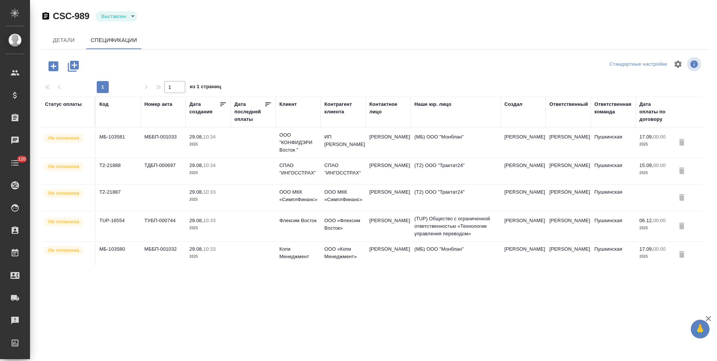
click at [242, 199] on td at bounding box center [253, 198] width 45 height 26
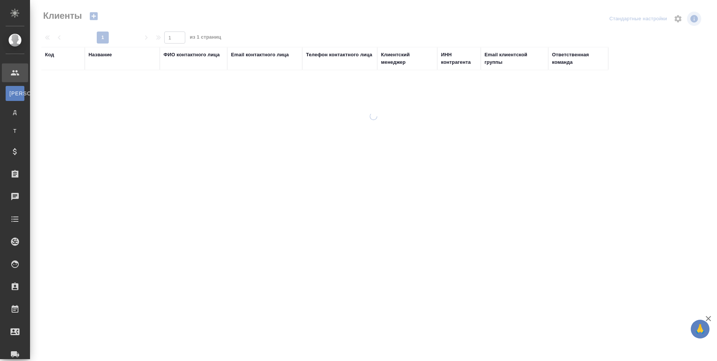
select select "RU"
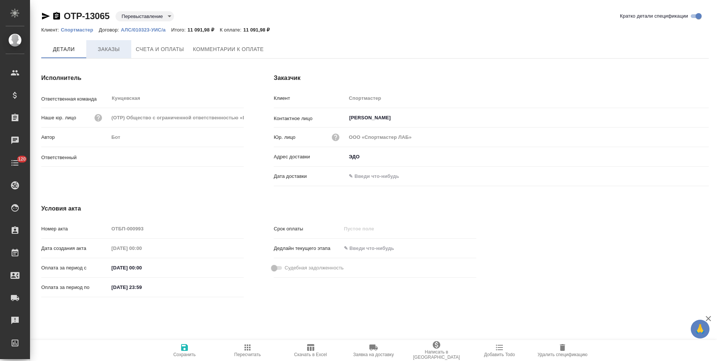
click at [113, 51] on span "Заказы" at bounding box center [109, 49] width 36 height 9
type input "[PERSON_NAME]"
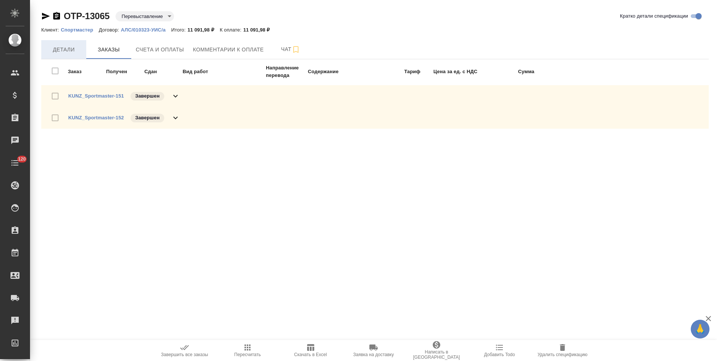
click at [70, 48] on span "Детали" at bounding box center [64, 49] width 36 height 9
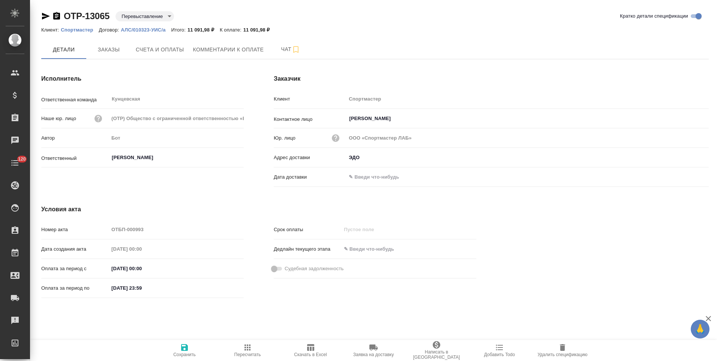
drag, startPoint x: 56, startPoint y: 17, endPoint x: 112, endPoint y: 18, distance: 55.9
click at [56, 17] on icon "button" at bounding box center [56, 16] width 7 height 8
click at [257, 168] on div "Исполнитель Ответственная команда Кунцевская ​ Наше юр. лицо (OTP) Общество с о…" at bounding box center [142, 132] width 233 height 146
click at [182, 56] on button "Счета и оплаты" at bounding box center [159, 49] width 57 height 19
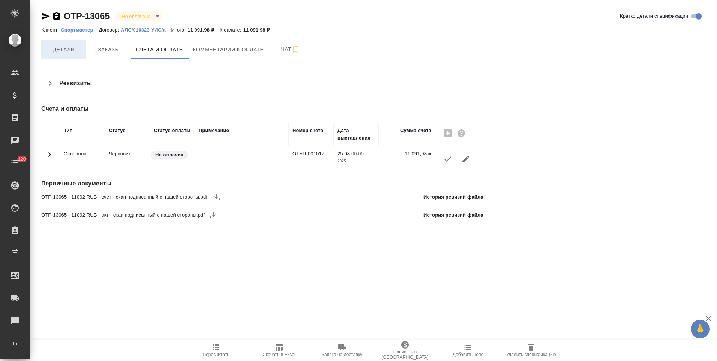
click at [76, 53] on span "Детали" at bounding box center [64, 49] width 36 height 9
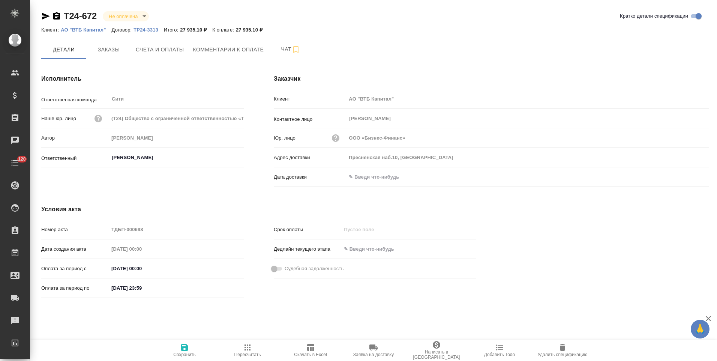
click at [57, 17] on icon "button" at bounding box center [56, 16] width 7 height 8
click at [178, 48] on span "Счета и оплаты" at bounding box center [160, 49] width 48 height 9
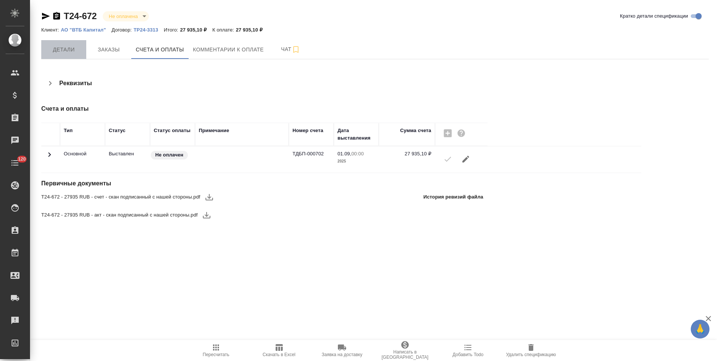
click at [61, 53] on span "Детали" at bounding box center [64, 49] width 36 height 9
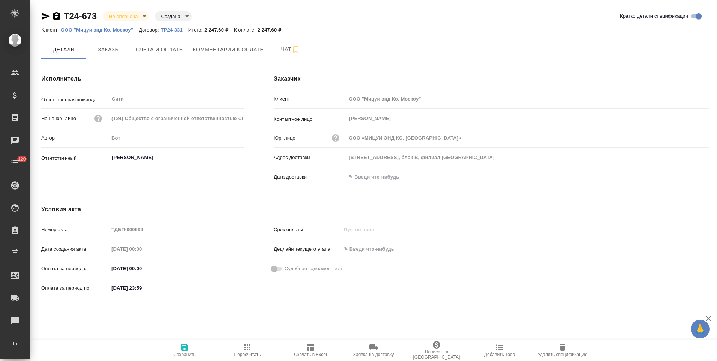
click at [58, 17] on icon "button" at bounding box center [56, 16] width 7 height 8
drag, startPoint x: 58, startPoint y: 18, endPoint x: 75, endPoint y: 27, distance: 19.6
click at [58, 18] on icon "button" at bounding box center [56, 16] width 7 height 8
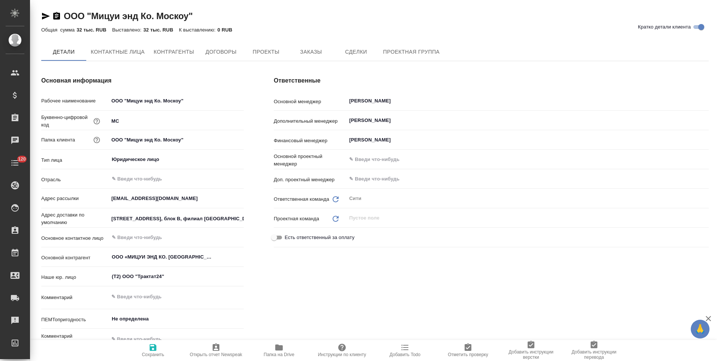
type textarea "x"
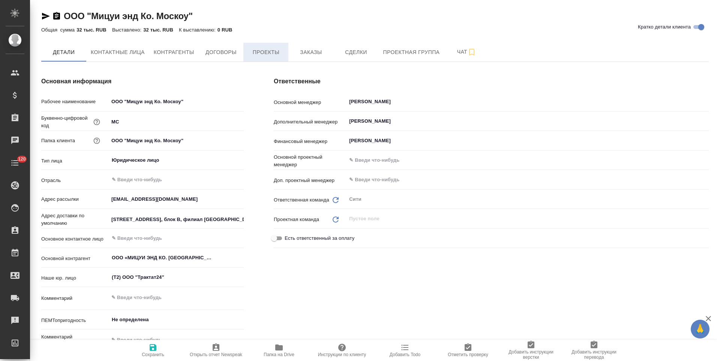
type textarea "x"
click at [236, 54] on span "Договоры" at bounding box center [221, 52] width 36 height 9
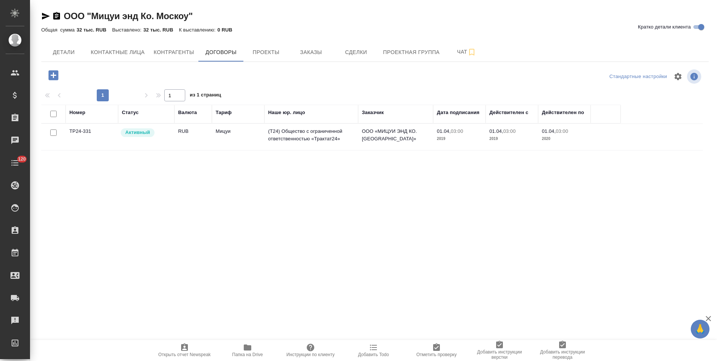
click at [374, 349] on icon "button" at bounding box center [373, 347] width 9 height 9
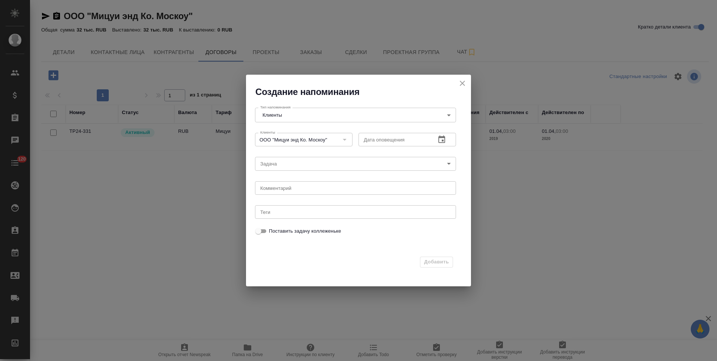
click at [292, 189] on textarea at bounding box center [355, 188] width 191 height 6
type textarea "строчка в табл по переходу на мб"
click at [446, 140] on icon "button" at bounding box center [442, 139] width 9 height 9
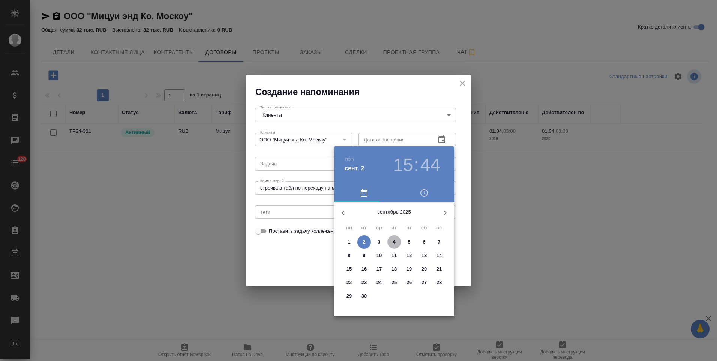
click at [397, 244] on span "4" at bounding box center [395, 242] width 14 height 8
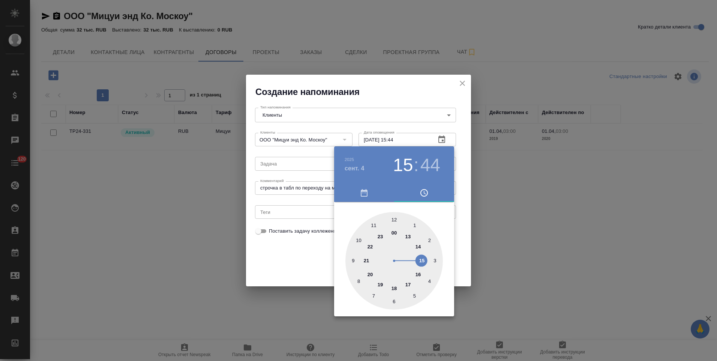
click at [374, 224] on div at bounding box center [395, 261] width 98 height 98
click at [394, 220] on div at bounding box center [395, 261] width 98 height 98
type input "04.09.2025 11:00"
click at [310, 257] on div at bounding box center [358, 180] width 717 height 361
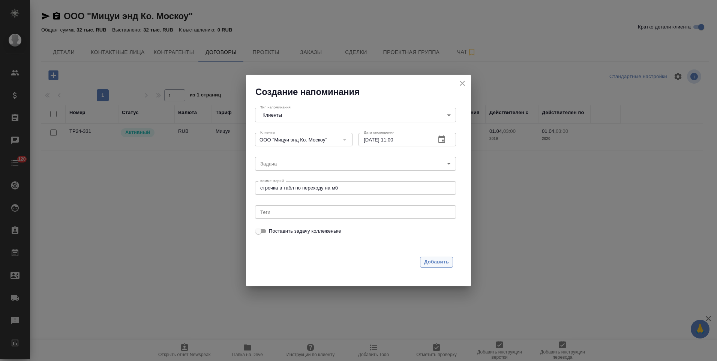
click at [434, 263] on span "Добавить" at bounding box center [436, 262] width 25 height 9
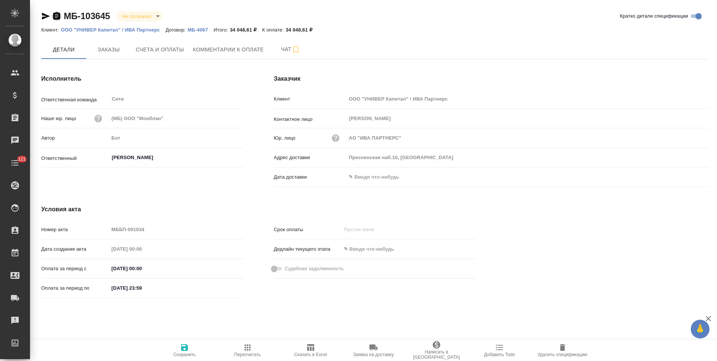
click at [58, 17] on icon "button" at bounding box center [56, 16] width 7 height 8
click at [161, 51] on span "Счета и оплаты" at bounding box center [160, 49] width 48 height 9
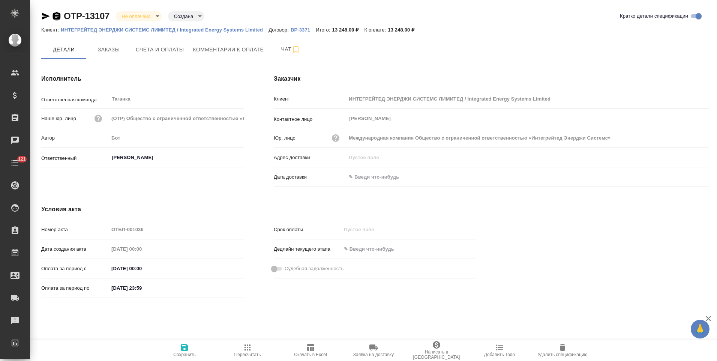
click at [59, 17] on icon "button" at bounding box center [56, 16] width 7 height 8
drag, startPoint x: 56, startPoint y: 15, endPoint x: 114, endPoint y: 98, distance: 101.3
click at [56, 15] on icon "button" at bounding box center [56, 16] width 9 height 9
drag, startPoint x: 54, startPoint y: 16, endPoint x: 146, endPoint y: 12, distance: 92.0
click at [54, 16] on icon "button" at bounding box center [56, 16] width 7 height 8
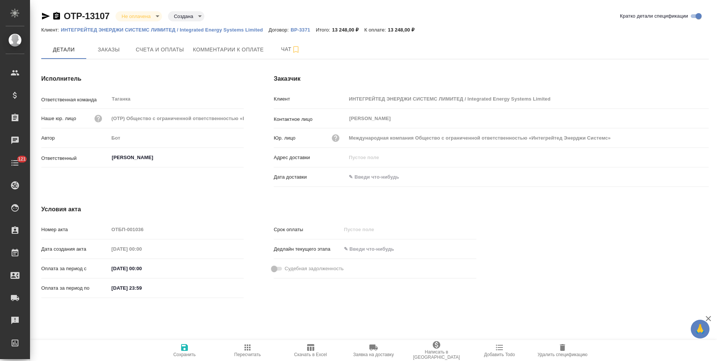
drag, startPoint x: 57, startPoint y: 19, endPoint x: 61, endPoint y: 17, distance: 4.6
click at [57, 19] on icon "button" at bounding box center [56, 16] width 7 height 8
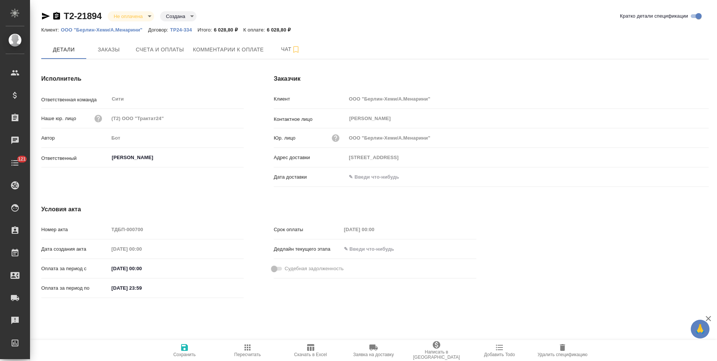
click at [57, 17] on icon "button" at bounding box center [56, 16] width 7 height 8
click at [56, 18] on icon "button" at bounding box center [56, 16] width 7 height 8
click at [55, 15] on icon "button" at bounding box center [56, 16] width 9 height 9
click at [59, 18] on icon "button" at bounding box center [56, 16] width 7 height 8
click at [56, 17] on icon "button" at bounding box center [56, 16] width 7 height 8
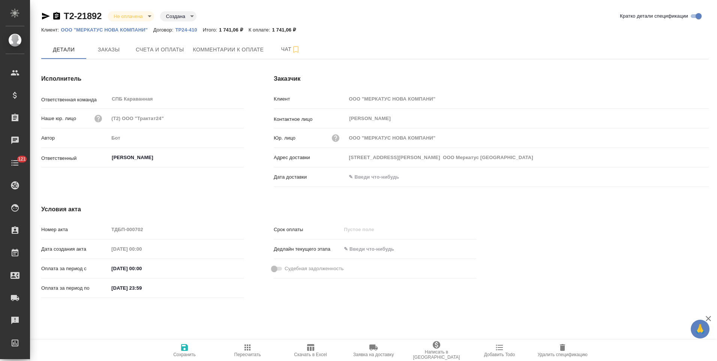
click at [378, 350] on icon "button" at bounding box center [373, 347] width 9 height 9
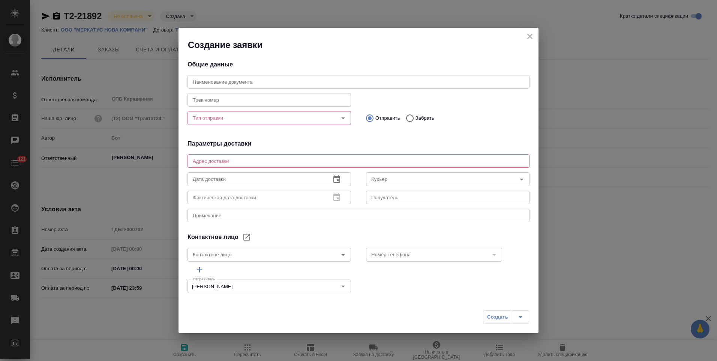
type textarea "143930, Московская обл, г Балашиха, мкр Салтыковка, Разинское шоссе, д 69 ООО М…"
type input "Суворова Наталья Сергеевна"
click at [318, 123] on div "Тип отправки" at bounding box center [270, 118] width 164 height 14
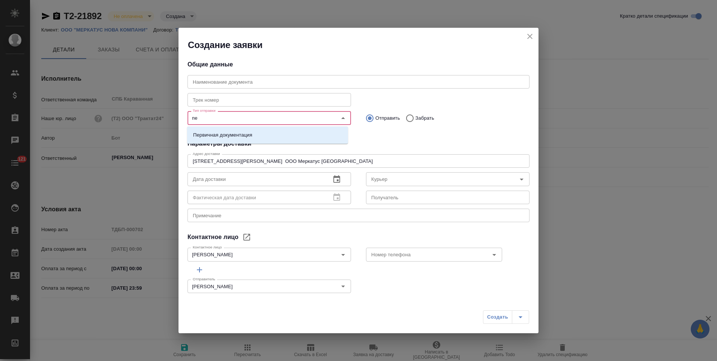
type input "пер"
click at [314, 133] on li "Первичная документация" at bounding box center [267, 135] width 161 height 14
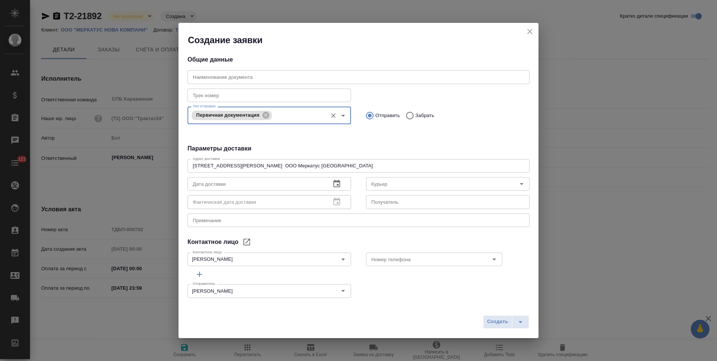
click at [283, 78] on input "text" at bounding box center [359, 77] width 342 height 14
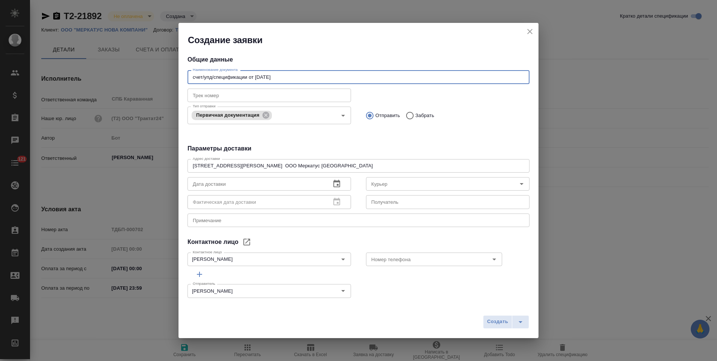
type input "счет/упд/спецификации от 01.09.25"
click at [334, 183] on icon "button" at bounding box center [336, 183] width 9 height 9
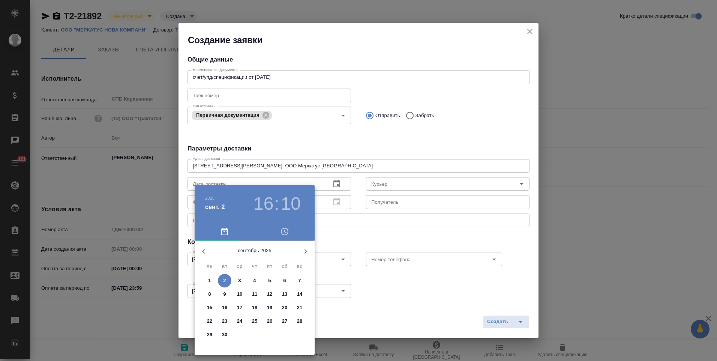
click at [240, 281] on p "3" at bounding box center [239, 281] width 3 height 8
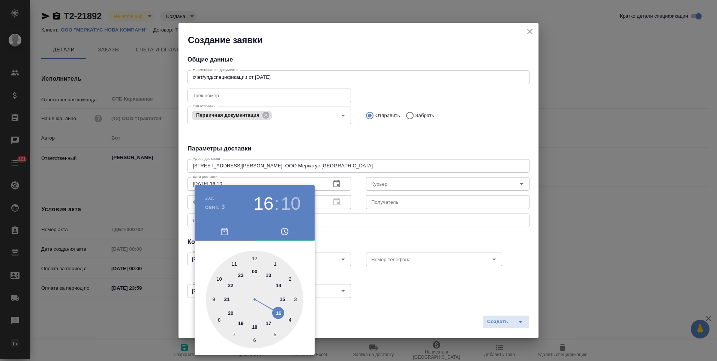
click at [254, 258] on div at bounding box center [255, 300] width 98 height 98
type input "03.09.2025 12:00"
click at [367, 233] on div at bounding box center [358, 180] width 717 height 361
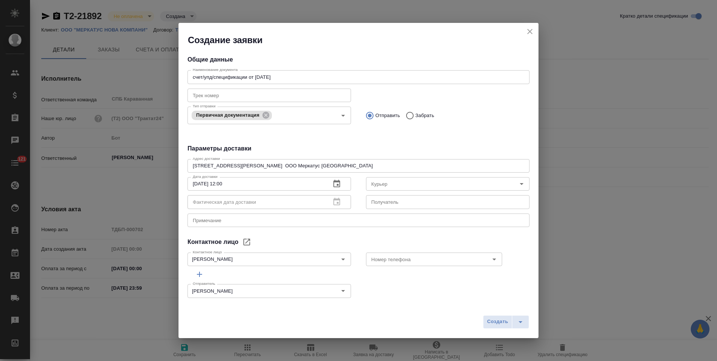
click at [379, 204] on input "text" at bounding box center [448, 202] width 164 height 14
type input "Суворова Н.С."
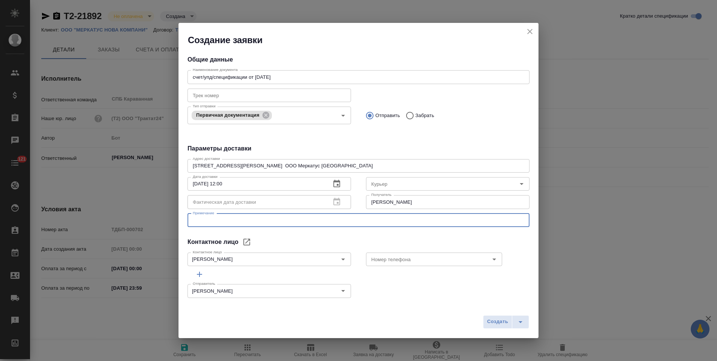
click at [399, 221] on textarea at bounding box center [359, 220] width 332 height 6
type textarea "доставка через КСЕ"
click at [393, 235] on div "Общие данные Наименование документа счет/упд/спецификации от 01.09.25 Наименова…" at bounding box center [359, 174] width 360 height 256
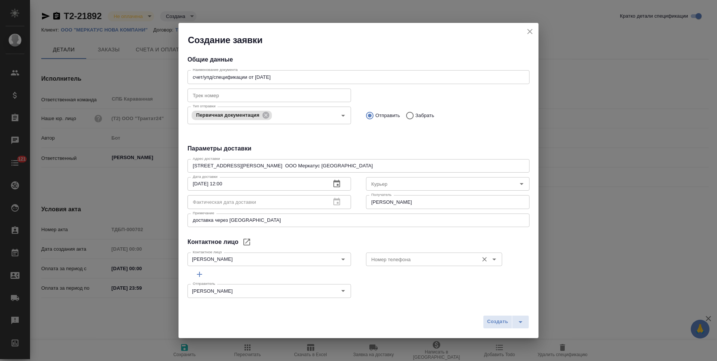
click at [402, 257] on input "Номер телефона" at bounding box center [421, 259] width 107 height 9
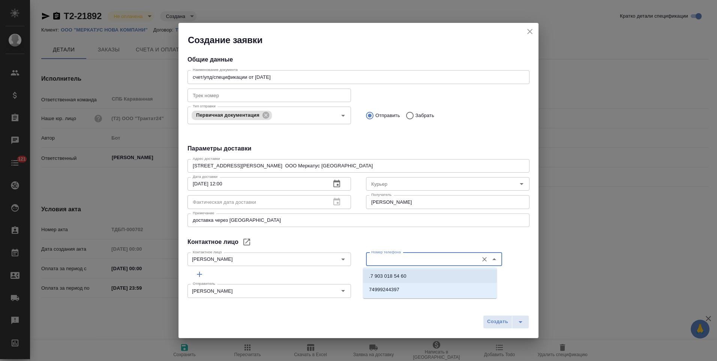
click at [399, 281] on li ".7 903 018 54 60" at bounding box center [430, 276] width 134 height 14
type input ".7 903 018 54 60"
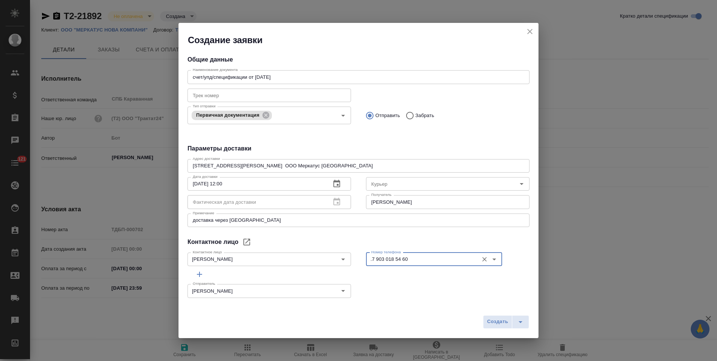
click at [403, 239] on div "Контактное лицо" at bounding box center [359, 242] width 342 height 9
click at [498, 324] on span "Создать" at bounding box center [497, 321] width 21 height 9
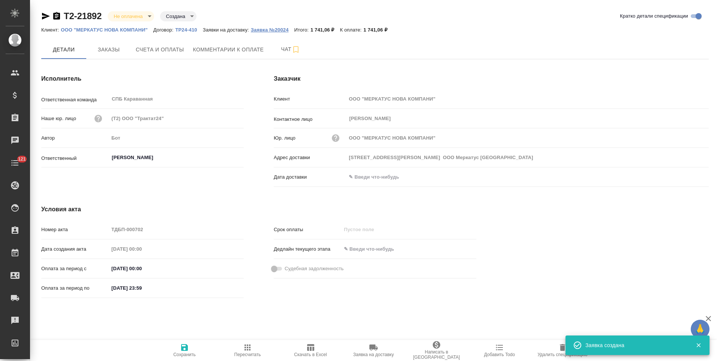
click at [284, 29] on p "Заявка №20024" at bounding box center [273, 30] width 44 height 6
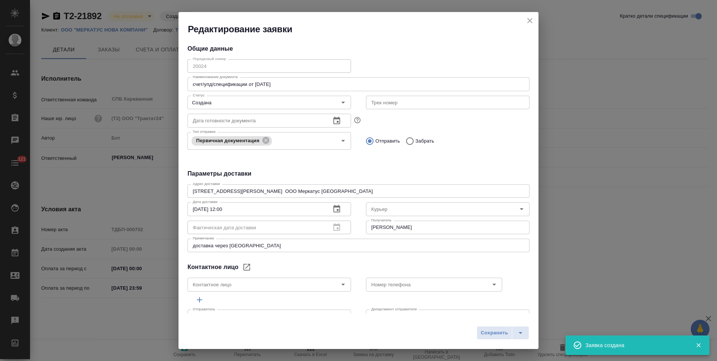
type input "Суворова Наталья Сергеевна"
type input ".7 903 018 54 60"
click at [188, 68] on div "Порядковый номер 20024 Порядковый номер Наименование документа счет/упд/специфи…" at bounding box center [359, 108] width 342 height 104
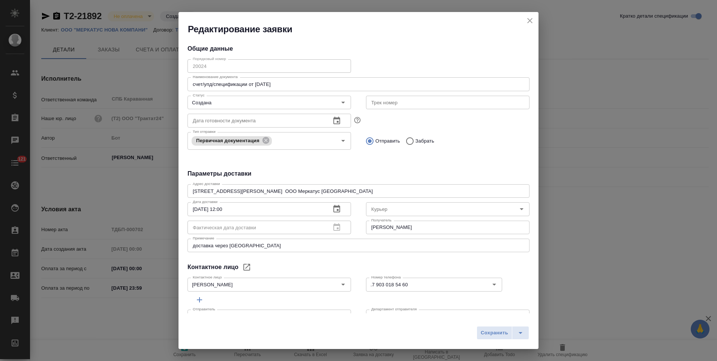
click at [529, 20] on icon "close" at bounding box center [530, 20] width 9 height 9
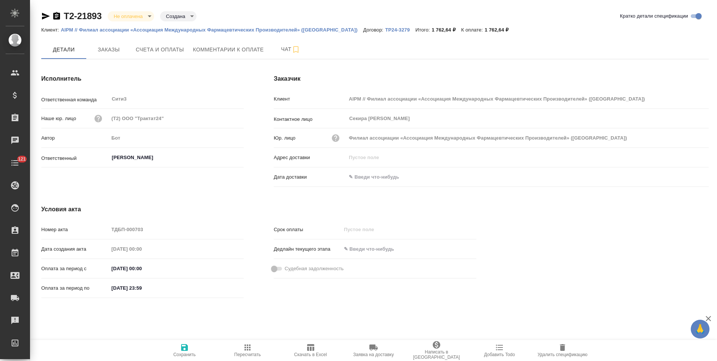
click at [54, 17] on icon "button" at bounding box center [56, 16] width 7 height 8
click at [56, 18] on icon "button" at bounding box center [56, 16] width 9 height 9
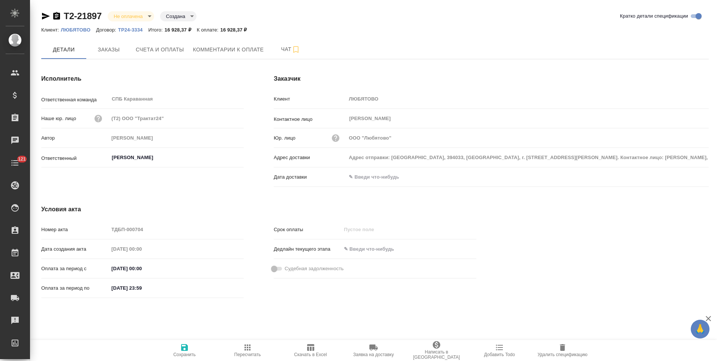
click at [55, 19] on icon "button" at bounding box center [56, 16] width 7 height 8
click at [58, 15] on icon "button" at bounding box center [56, 16] width 7 height 8
click at [370, 349] on icon "button" at bounding box center [374, 347] width 8 height 6
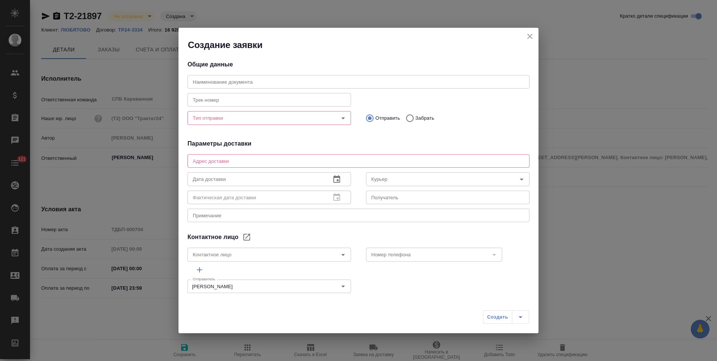
type textarea "Адрес отправки: [GEOGRAPHIC_DATA], 394033, [GEOGRAPHIC_DATA], г. [STREET_ADDRES…"
type input "[PERSON_NAME]"
click at [257, 120] on input "Тип отправки" at bounding box center [257, 117] width 134 height 9
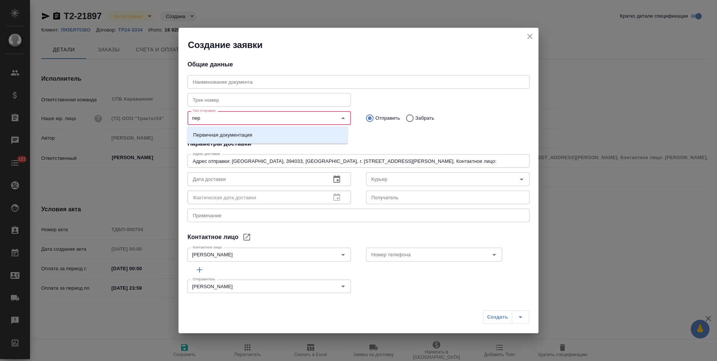
type input "перв"
click at [257, 131] on li "Первичная документация" at bounding box center [267, 135] width 161 height 14
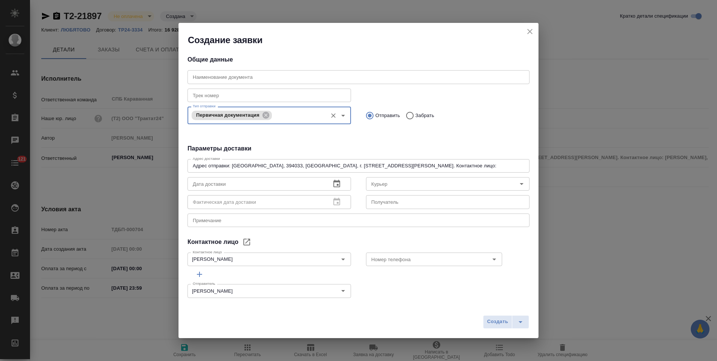
click at [386, 202] on input "text" at bounding box center [448, 202] width 164 height 14
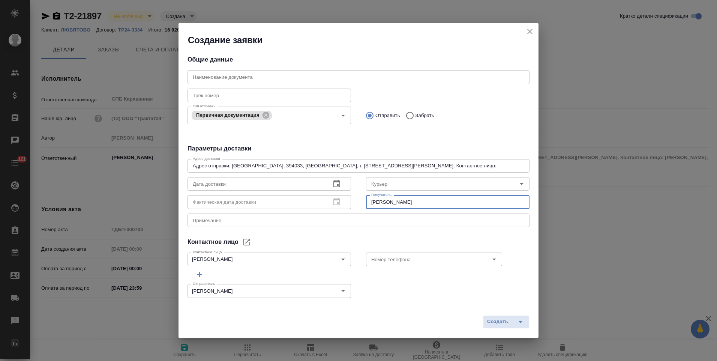
type input "Гришина Юлия"
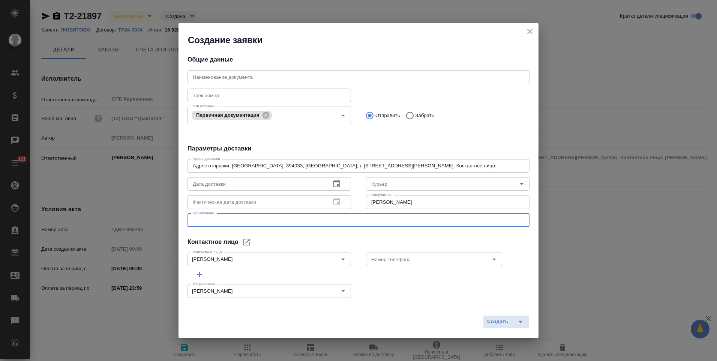
click at [377, 223] on textarea at bounding box center [359, 220] width 332 height 6
type textarea "отправка Почтой России"
click at [426, 261] on input "Номер телефона" at bounding box center [421, 259] width 107 height 9
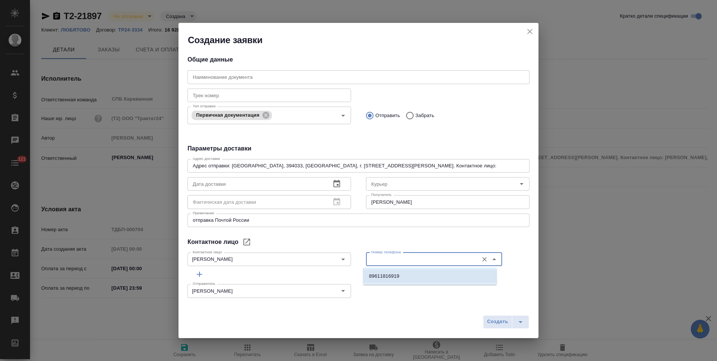
click at [402, 272] on li "89611816919" at bounding box center [430, 276] width 134 height 14
type input "89611816919"
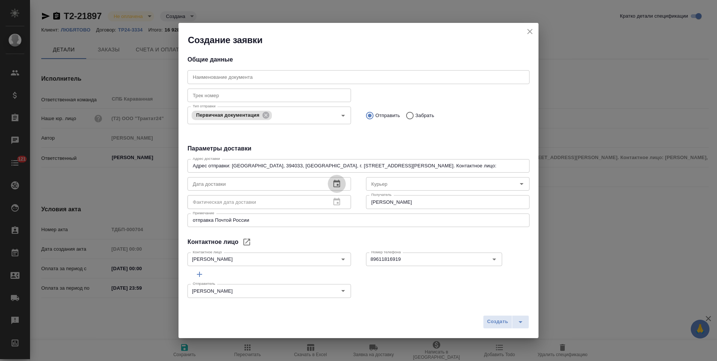
click at [334, 183] on icon "button" at bounding box center [336, 183] width 9 height 9
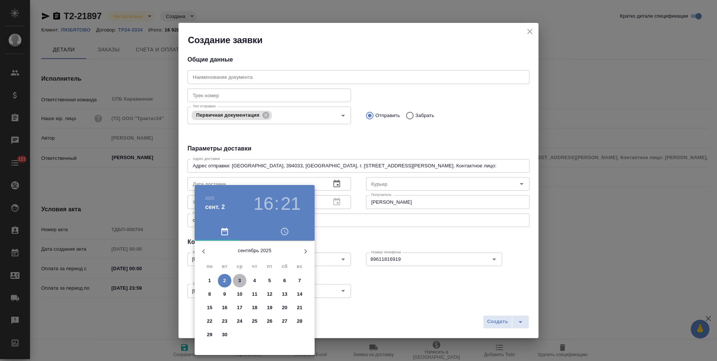
click at [241, 279] on p "3" at bounding box center [239, 281] width 3 height 8
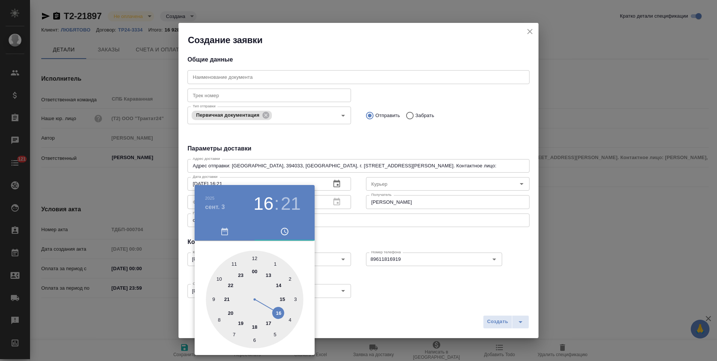
click at [256, 259] on div at bounding box center [255, 300] width 98 height 98
click at [255, 258] on div at bounding box center [255, 300] width 98 height 98
type input "03.09.2025 12:00"
click at [344, 242] on div at bounding box center [358, 180] width 717 height 361
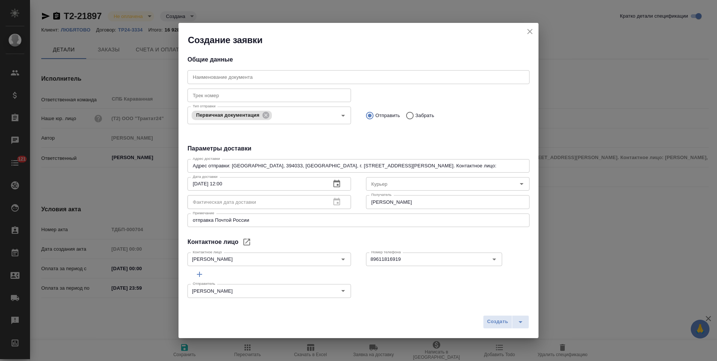
click at [254, 82] on input "text" at bounding box center [359, 77] width 342 height 14
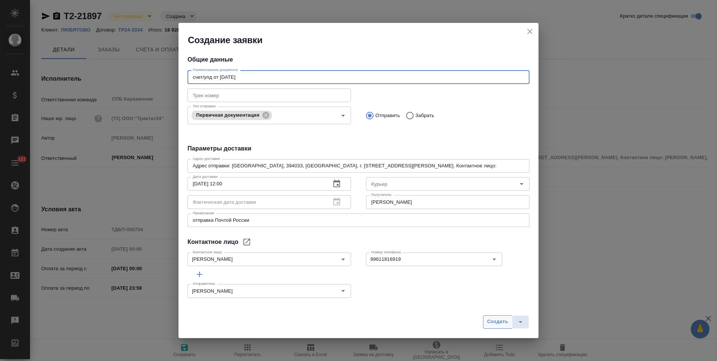
type input "счет/упд от 01.09.25"
click at [500, 320] on span "Создать" at bounding box center [497, 321] width 21 height 9
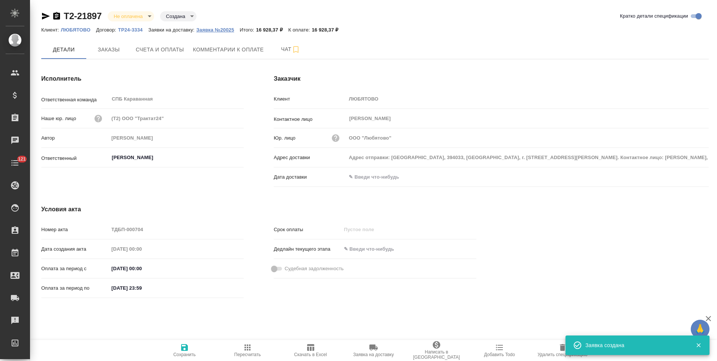
click at [227, 32] on p "Заявка №20025" at bounding box center [219, 30] width 44 height 6
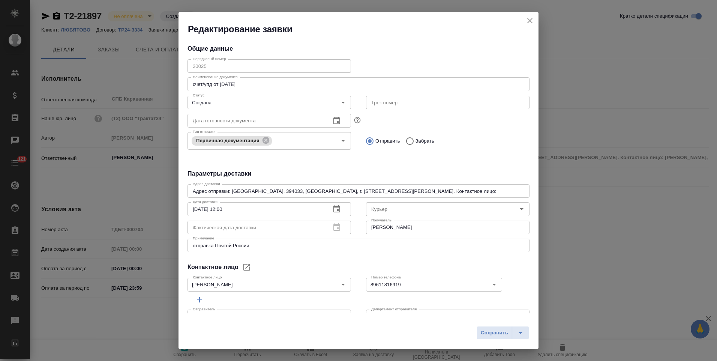
scroll to position [19, 0]
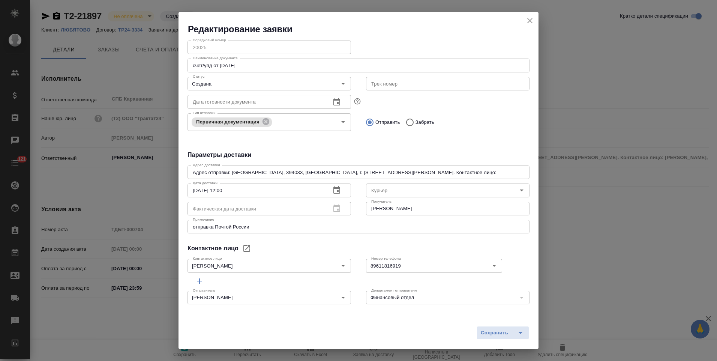
click at [526, 21] on icon "close" at bounding box center [530, 20] width 9 height 9
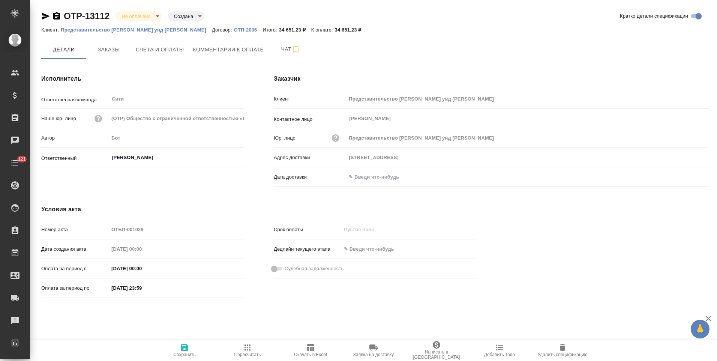
click at [54, 17] on icon "button" at bounding box center [56, 16] width 7 height 8
click at [59, 17] on icon "button" at bounding box center [56, 16] width 7 height 8
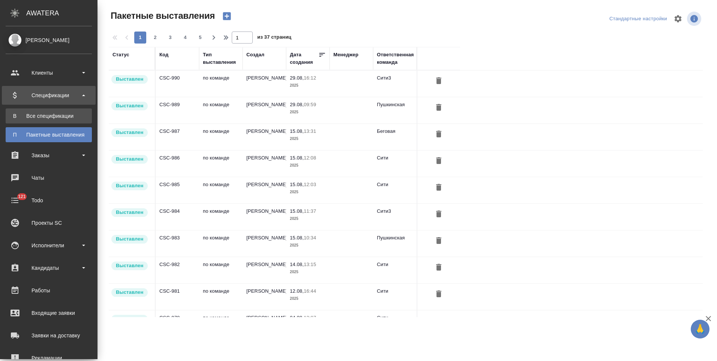
click at [71, 116] on div "Все спецификации" at bounding box center [48, 116] width 79 height 8
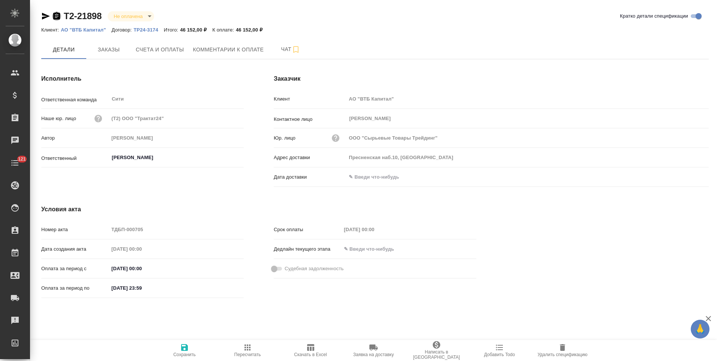
click at [56, 17] on icon "button" at bounding box center [56, 16] width 7 height 8
type input "[PERSON_NAME]"
click at [54, 17] on icon "button" at bounding box center [56, 16] width 7 height 8
drag, startPoint x: 56, startPoint y: 17, endPoint x: 72, endPoint y: 32, distance: 22.3
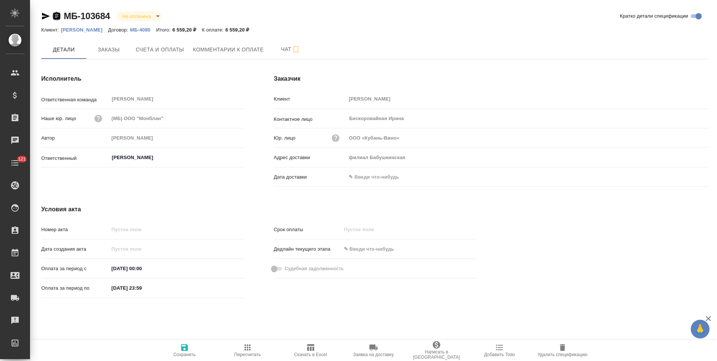
click at [56, 17] on icon "button" at bounding box center [56, 16] width 7 height 8
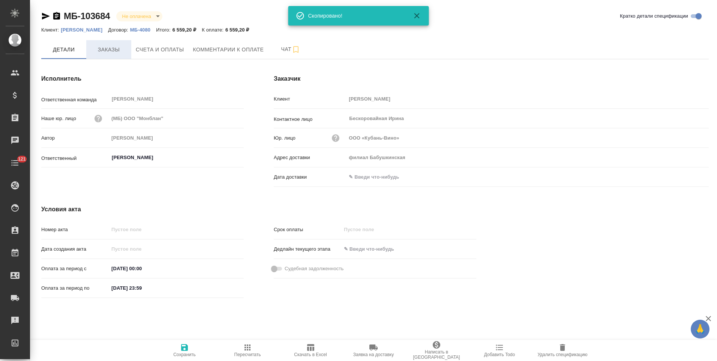
click at [105, 51] on span "Заказы" at bounding box center [109, 49] width 36 height 9
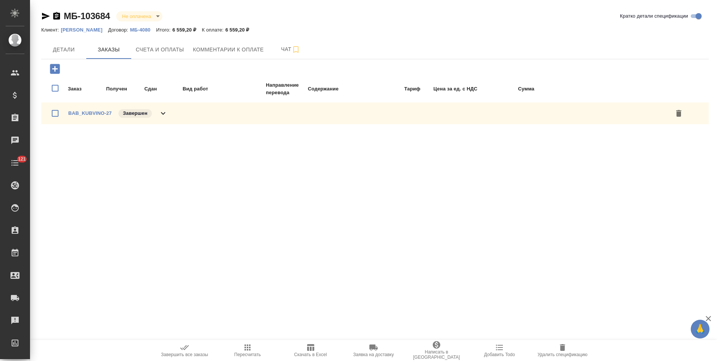
click at [164, 114] on icon at bounding box center [163, 113] width 9 height 9
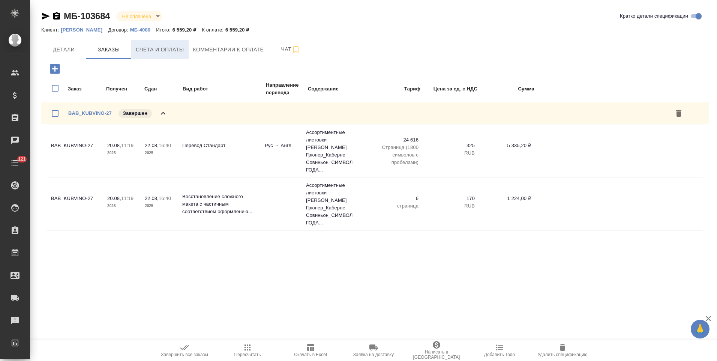
click at [169, 54] on span "Счета и оплаты" at bounding box center [160, 49] width 48 height 9
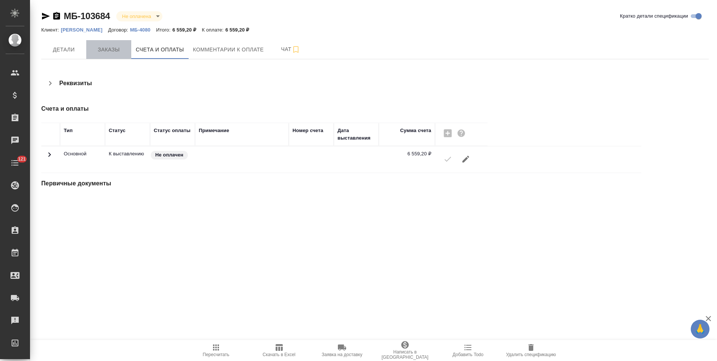
click at [107, 56] on button "Заказы" at bounding box center [108, 49] width 45 height 19
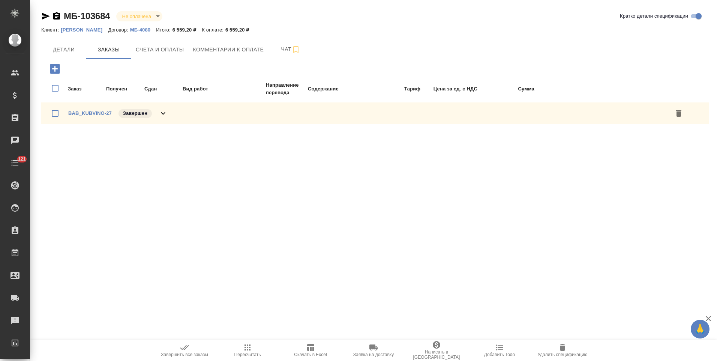
click at [72, 51] on span "Детали" at bounding box center [64, 49] width 36 height 9
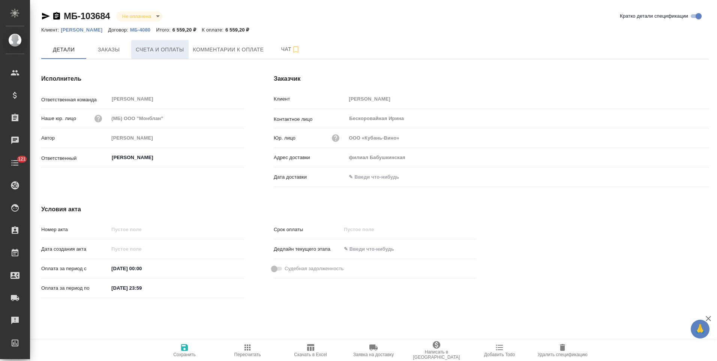
click at [179, 53] on span "Счета и оплаты" at bounding box center [160, 49] width 48 height 9
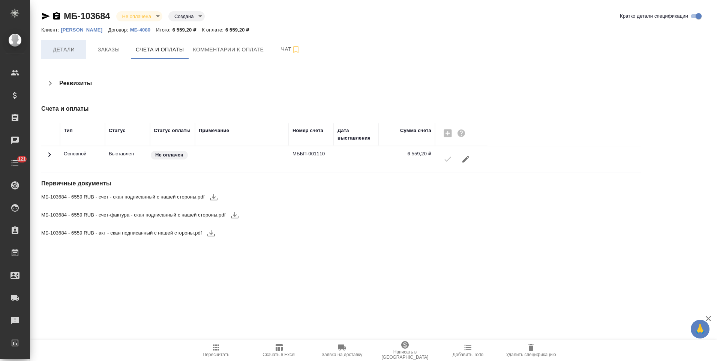
click at [65, 46] on span "Детали" at bounding box center [64, 49] width 36 height 9
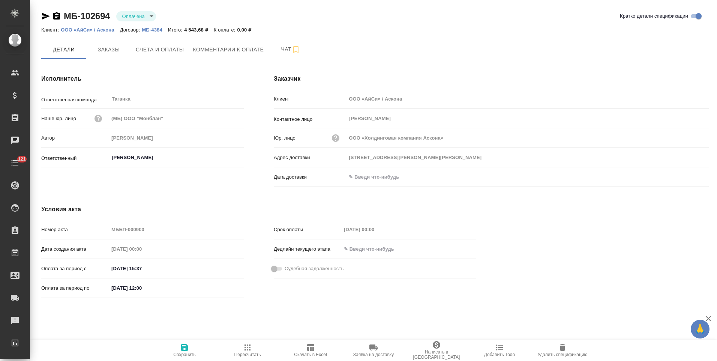
click at [58, 18] on icon "button" at bounding box center [56, 16] width 7 height 8
click at [55, 17] on icon "button" at bounding box center [56, 16] width 7 height 8
click at [57, 19] on icon "button" at bounding box center [56, 16] width 7 height 8
drag, startPoint x: 57, startPoint y: 17, endPoint x: 187, endPoint y: 18, distance: 130.2
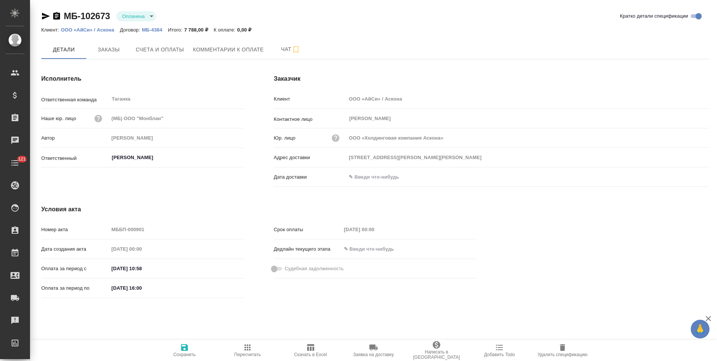
click at [57, 17] on icon "button" at bounding box center [56, 16] width 7 height 8
click at [56, 15] on icon "button" at bounding box center [56, 16] width 7 height 8
click at [57, 17] on icon "button" at bounding box center [56, 16] width 7 height 8
drag, startPoint x: 56, startPoint y: 15, endPoint x: 110, endPoint y: 60, distance: 70.3
click at [56, 15] on icon "button" at bounding box center [56, 16] width 7 height 8
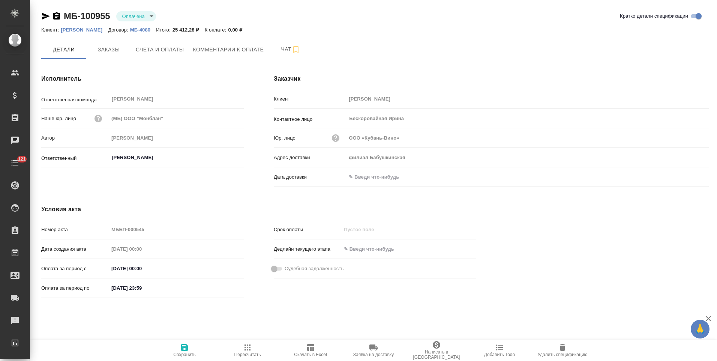
click at [56, 17] on icon "button" at bounding box center [56, 16] width 7 height 8
click at [57, 18] on icon "button" at bounding box center [56, 16] width 7 height 8
click at [58, 17] on icon "button" at bounding box center [56, 16] width 7 height 8
click at [102, 31] on p "ООО «АЙСИ-ГРУПП»" at bounding box center [89, 30] width 56 height 6
click at [108, 30] on p "ООО «АЙСИ-ГРУПП»" at bounding box center [89, 30] width 56 height 6
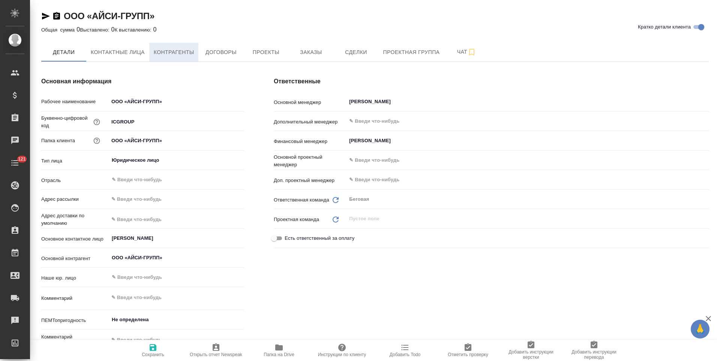
click at [180, 54] on span "Контрагенты" at bounding box center [174, 52] width 41 height 9
click at [312, 55] on span "Заказы" at bounding box center [311, 51] width 36 height 9
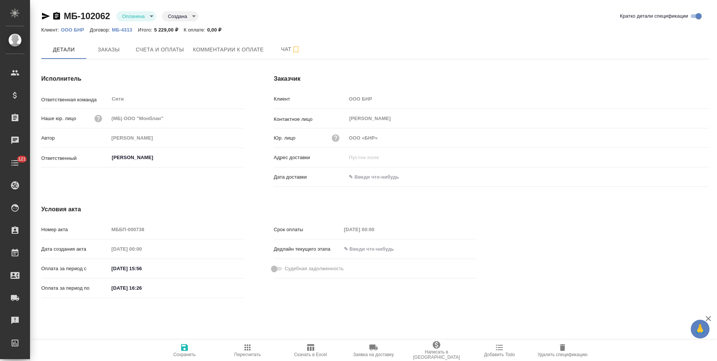
click at [56, 12] on icon "button" at bounding box center [56, 16] width 9 height 9
click at [58, 18] on icon "button" at bounding box center [56, 16] width 7 height 8
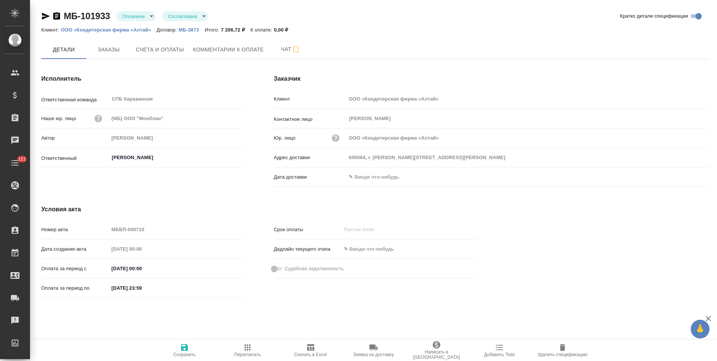
click at [56, 18] on icon "button" at bounding box center [56, 16] width 9 height 9
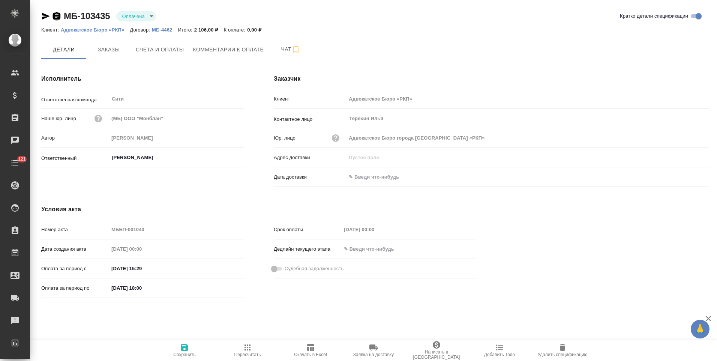
click at [56, 16] on icon "button" at bounding box center [56, 16] width 9 height 9
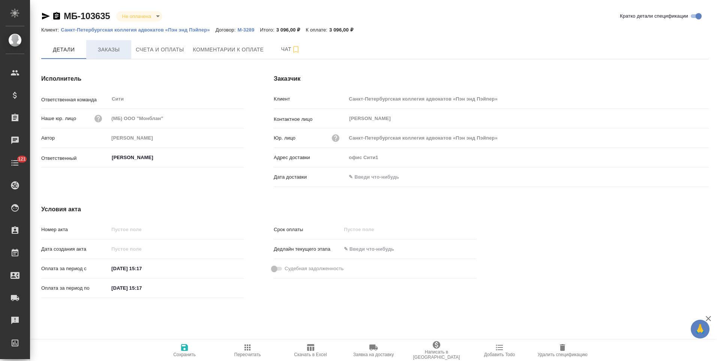
click at [108, 51] on span "Заказы" at bounding box center [109, 49] width 36 height 9
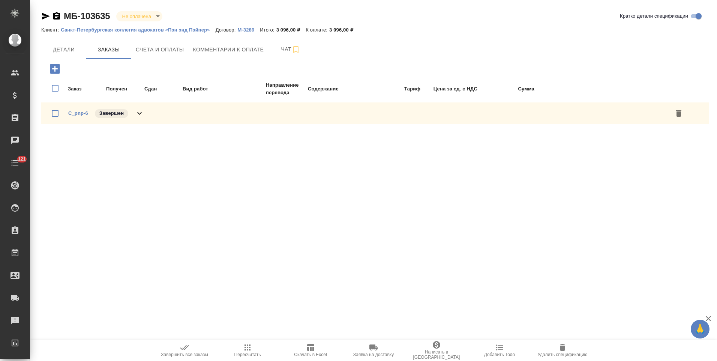
click at [138, 114] on icon at bounding box center [139, 113] width 9 height 9
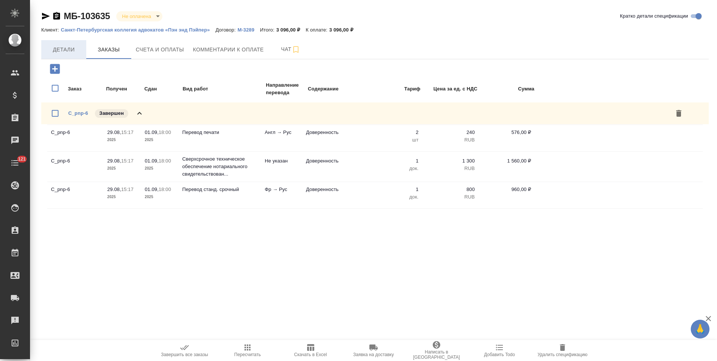
click at [64, 53] on span "Детали" at bounding box center [64, 49] width 36 height 9
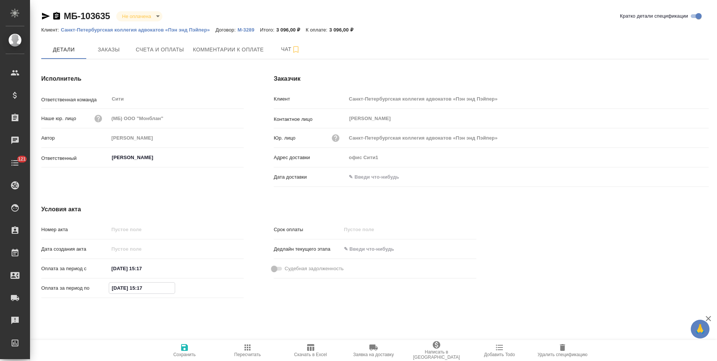
click at [124, 290] on input "30.08.2025 15:17" at bounding box center [142, 288] width 66 height 11
type input "01.09.2025 15:17"
click at [187, 350] on icon "button" at bounding box center [184, 347] width 7 height 7
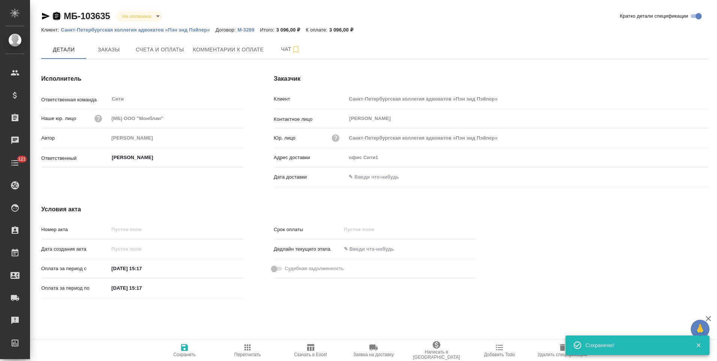
click at [56, 17] on icon "button" at bounding box center [56, 16] width 7 height 8
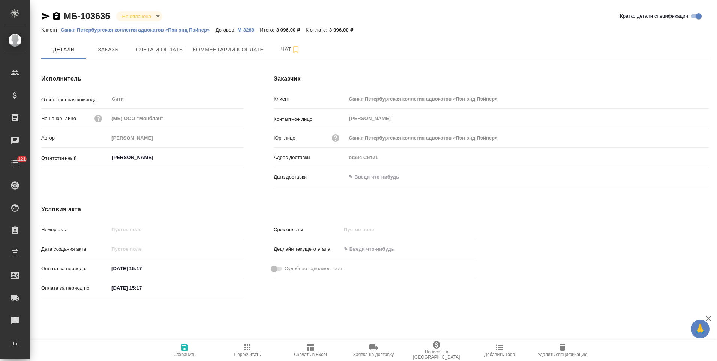
click at [249, 31] on p "М-3289" at bounding box center [249, 30] width 23 height 6
click at [119, 54] on button "Заказы" at bounding box center [108, 49] width 45 height 19
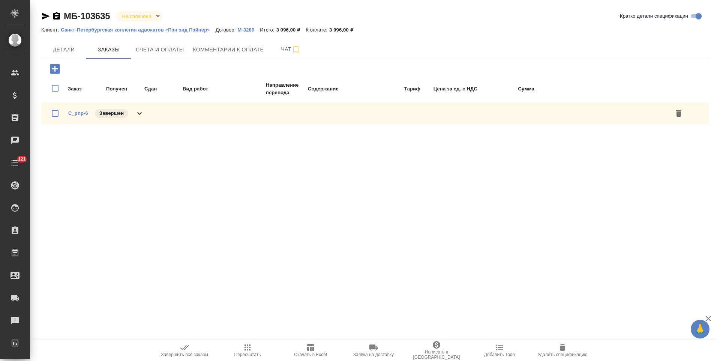
click at [141, 116] on icon at bounding box center [139, 113] width 9 height 9
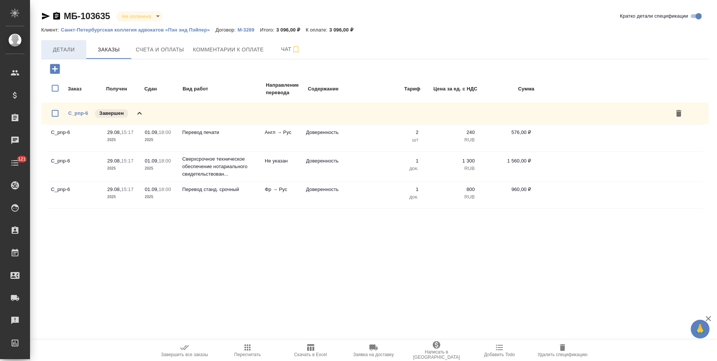
click at [67, 53] on span "Детали" at bounding box center [64, 49] width 36 height 9
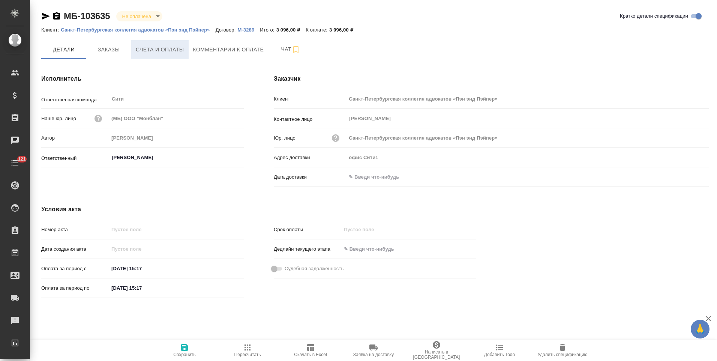
click at [176, 54] on button "Счета и оплаты" at bounding box center [159, 49] width 57 height 19
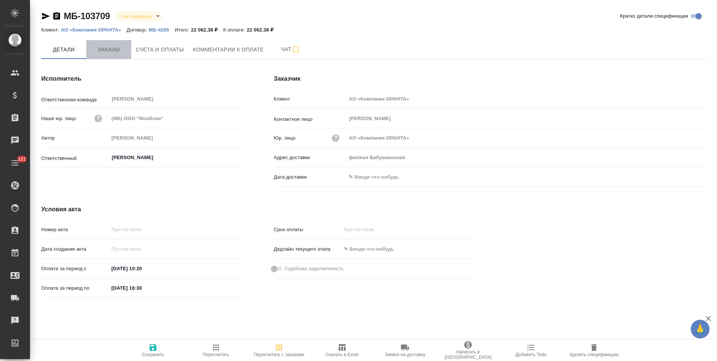
click at [113, 51] on span "Заказы" at bounding box center [109, 49] width 36 height 9
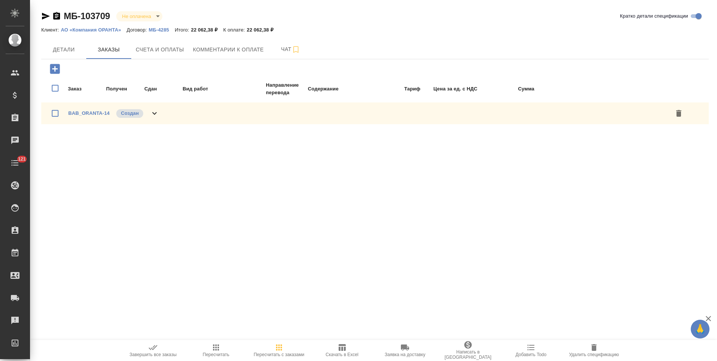
click at [156, 113] on icon at bounding box center [154, 113] width 9 height 9
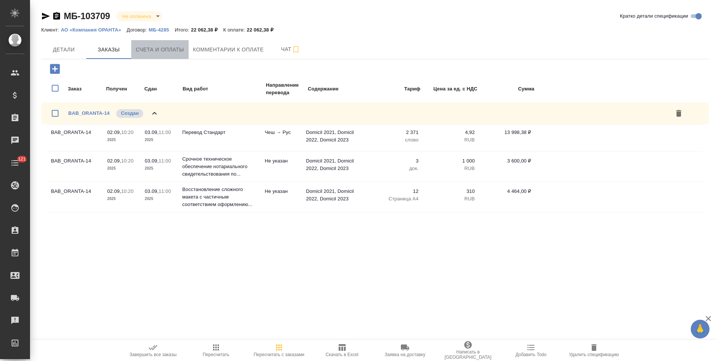
click at [150, 51] on span "Счета и оплаты" at bounding box center [160, 49] width 48 height 9
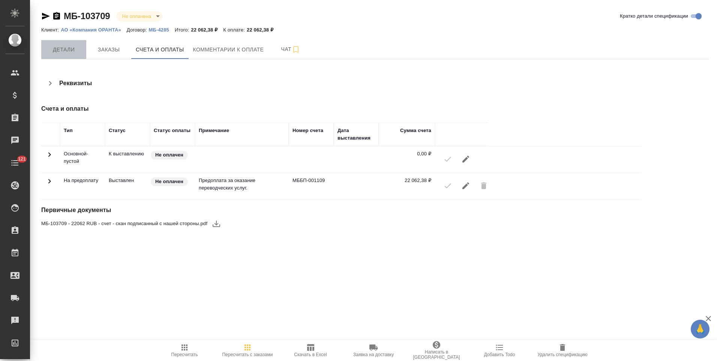
click at [70, 51] on span "Детали" at bounding box center [64, 49] width 36 height 9
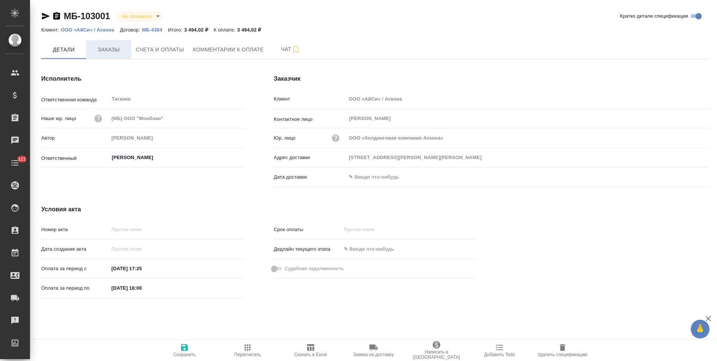
click at [108, 53] on span "Заказы" at bounding box center [109, 49] width 36 height 9
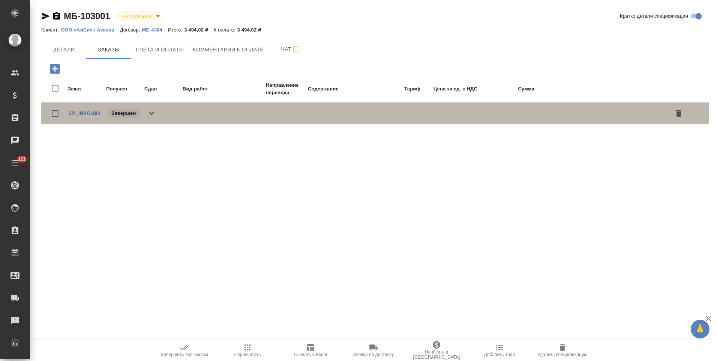
click at [150, 115] on icon at bounding box center [151, 113] width 9 height 9
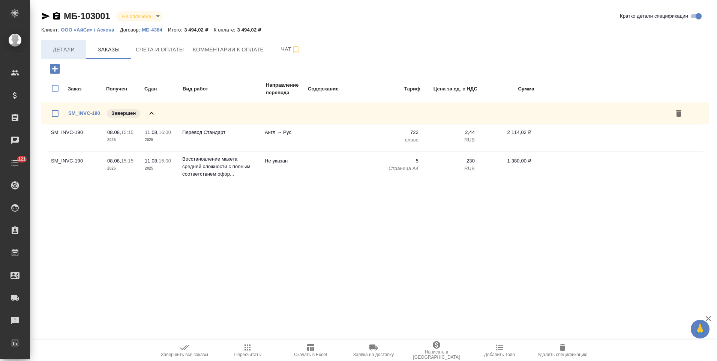
click at [66, 53] on span "Детали" at bounding box center [64, 49] width 36 height 9
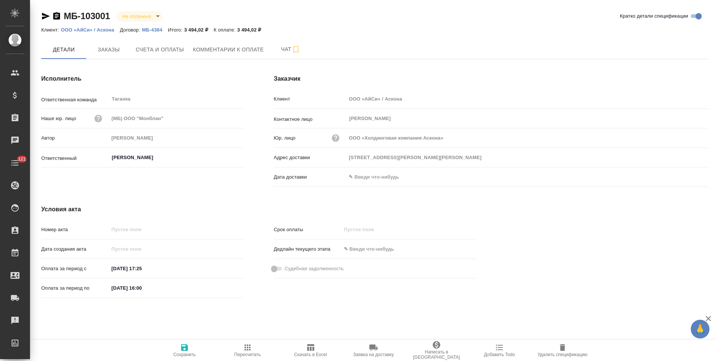
click at [56, 13] on icon "button" at bounding box center [56, 16] width 7 height 8
click at [177, 49] on span "Счета и оплаты" at bounding box center [160, 49] width 48 height 9
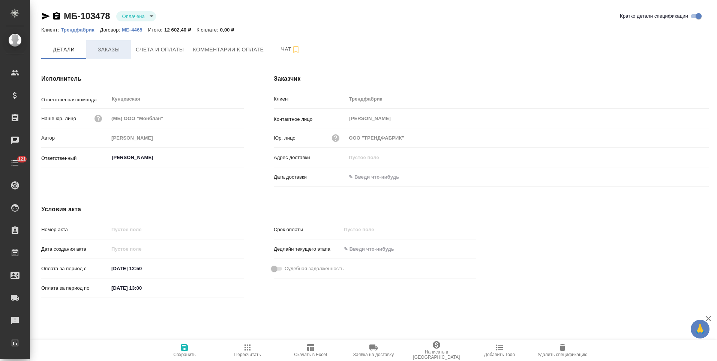
click at [116, 48] on span "Заказы" at bounding box center [109, 49] width 36 height 9
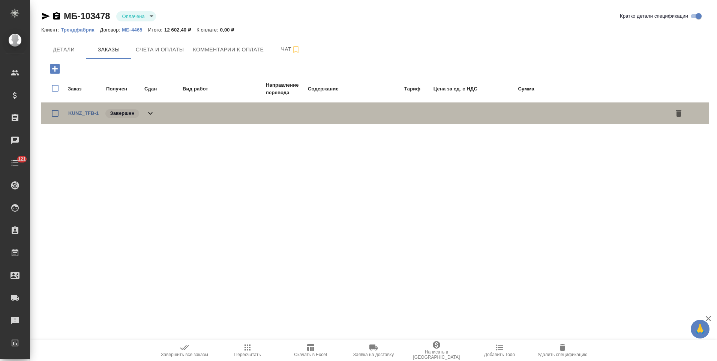
click at [152, 116] on icon at bounding box center [150, 113] width 9 height 9
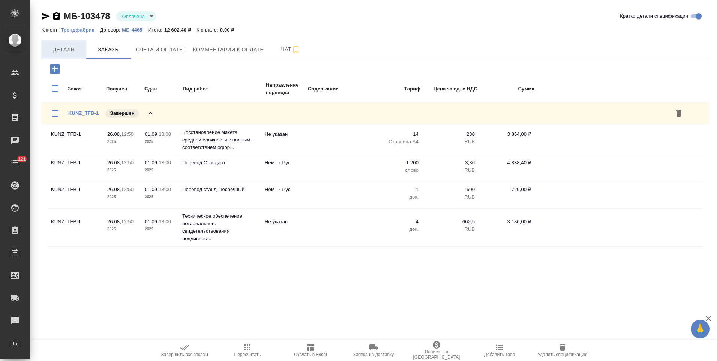
click at [70, 54] on span "Детали" at bounding box center [64, 49] width 36 height 9
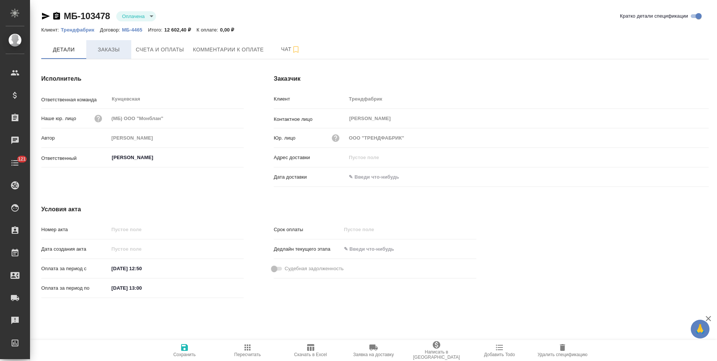
click at [118, 54] on button "Заказы" at bounding box center [108, 49] width 45 height 19
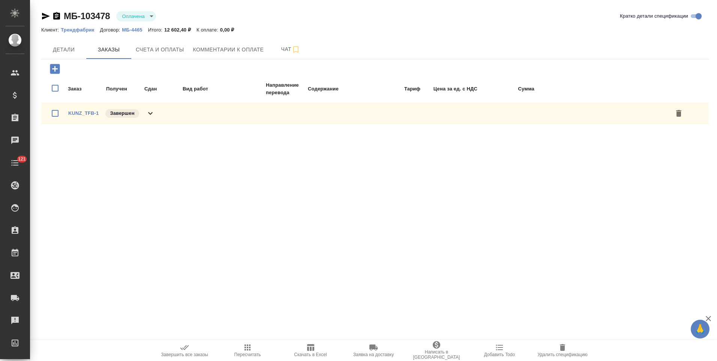
click at [151, 115] on icon at bounding box center [150, 113] width 9 height 9
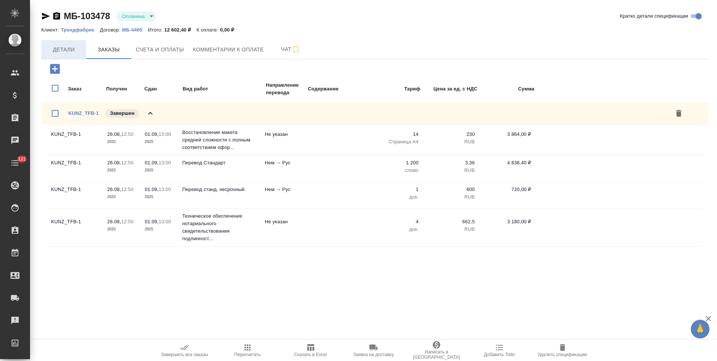
click at [70, 51] on span "Детали" at bounding box center [64, 49] width 36 height 9
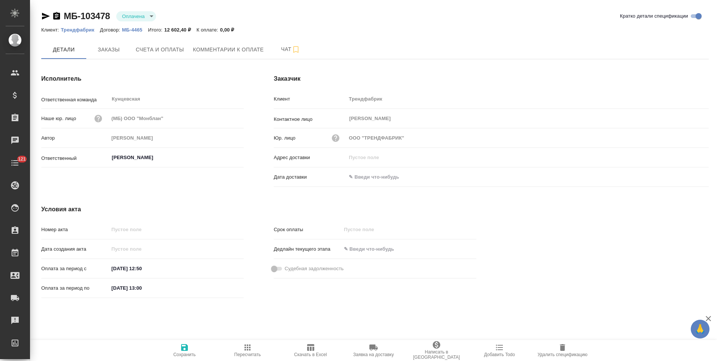
click at [124, 289] on input "27.08.2025 13:00" at bounding box center [142, 288] width 66 height 11
type input "01.09.2025 13:00"
click at [190, 350] on span "Сохранить" at bounding box center [185, 350] width 54 height 14
click at [114, 53] on span "Заказы" at bounding box center [109, 49] width 36 height 9
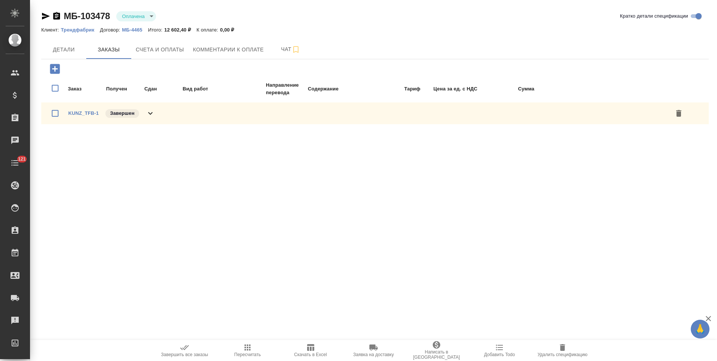
click at [153, 116] on icon at bounding box center [150, 113] width 9 height 9
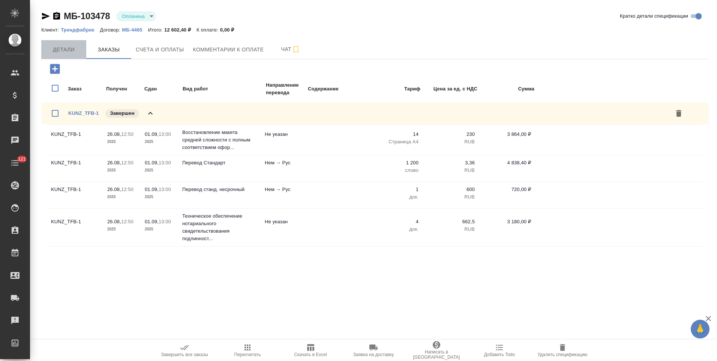
click at [72, 54] on button "Детали" at bounding box center [63, 49] width 45 height 19
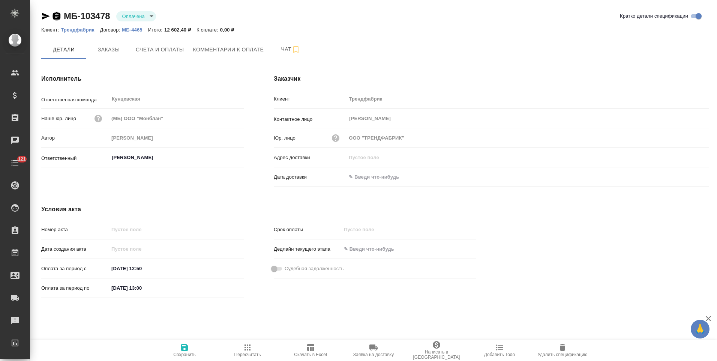
click at [58, 17] on icon "button" at bounding box center [56, 16] width 7 height 8
click at [131, 31] on p "МБ-4465" at bounding box center [135, 30] width 26 height 6
click at [117, 53] on span "Заказы" at bounding box center [109, 49] width 36 height 9
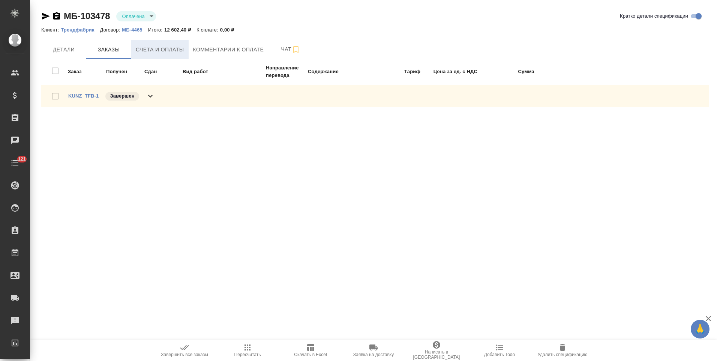
click at [142, 53] on span "Счета и оплаты" at bounding box center [160, 49] width 48 height 9
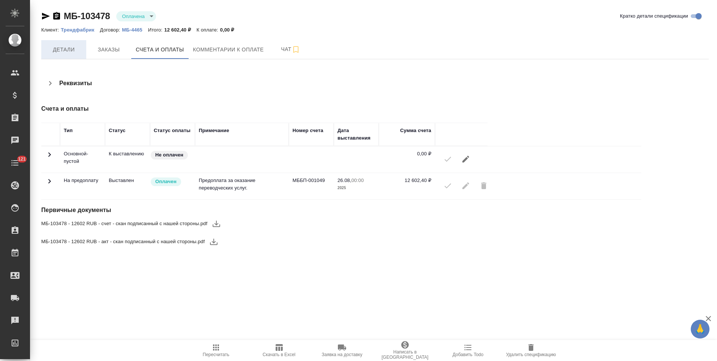
click at [69, 56] on button "Детали" at bounding box center [63, 49] width 45 height 19
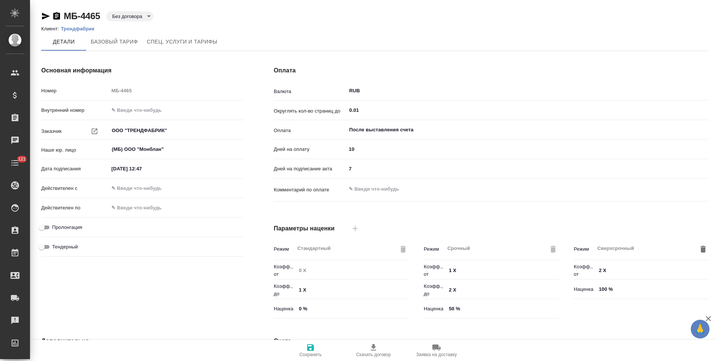
type input "Прайс_2025_филиалы"
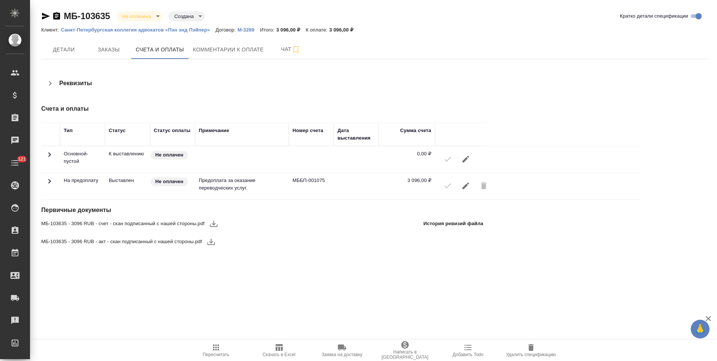
drag, startPoint x: 59, startPoint y: 15, endPoint x: 118, endPoint y: 82, distance: 88.8
click at [59, 15] on icon "button" at bounding box center [56, 16] width 7 height 8
click at [45, 18] on icon "button" at bounding box center [46, 16] width 8 height 7
click at [219, 52] on span "Комментарии к оплате" at bounding box center [228, 49] width 71 height 9
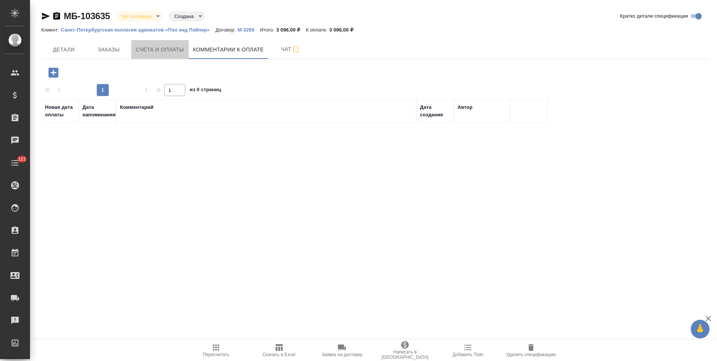
click at [163, 50] on span "Счета и оплаты" at bounding box center [160, 49] width 48 height 9
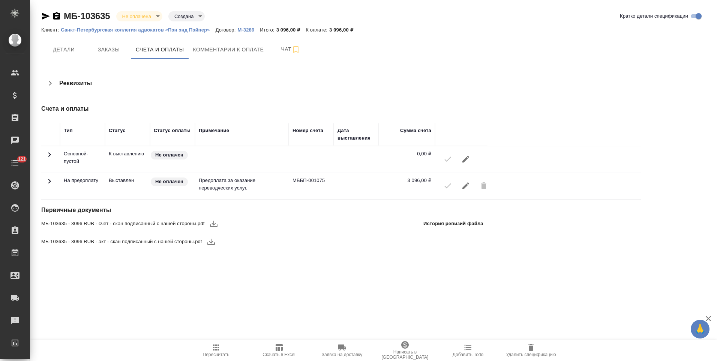
click at [50, 182] on icon at bounding box center [49, 181] width 3 height 5
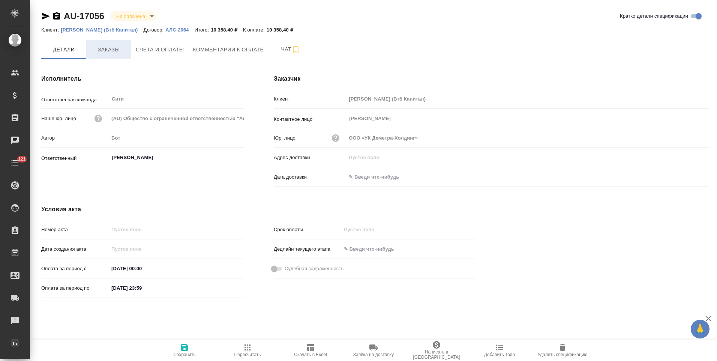
click at [96, 50] on span "Заказы" at bounding box center [109, 49] width 36 height 9
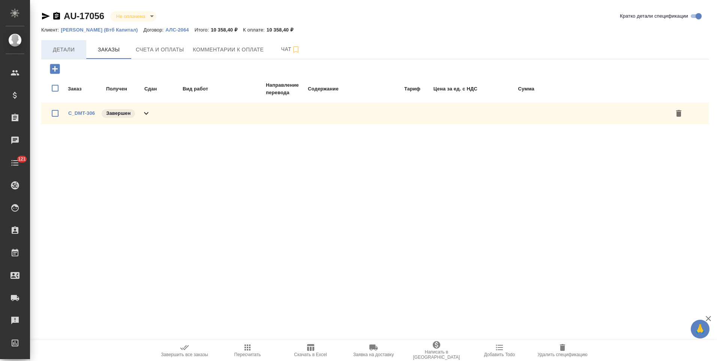
click at [57, 54] on button "Детали" at bounding box center [63, 49] width 45 height 19
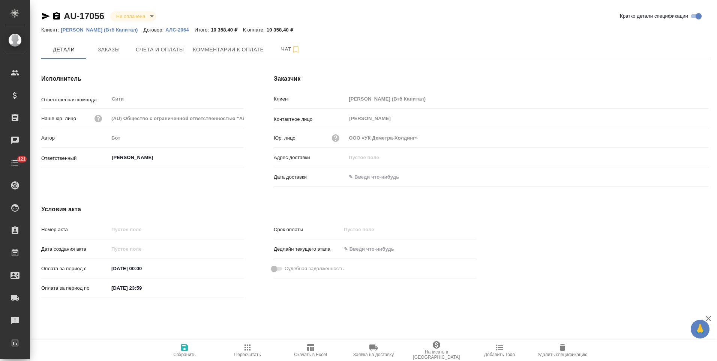
click at [57, 17] on icon "button" at bounding box center [56, 16] width 7 height 8
click at [155, 52] on span "Счета и оплаты" at bounding box center [160, 49] width 48 height 9
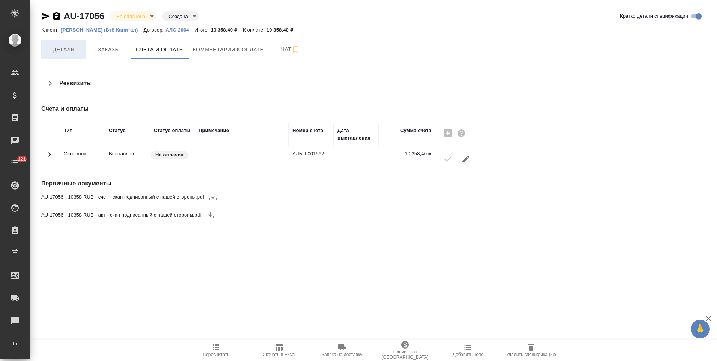
click at [62, 50] on span "Детали" at bounding box center [64, 49] width 36 height 9
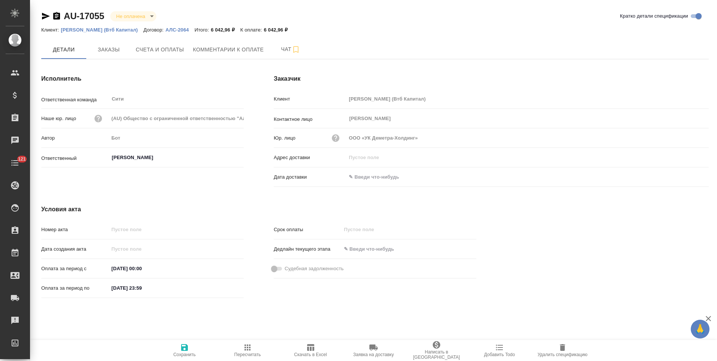
click at [57, 18] on icon "button" at bounding box center [56, 16] width 9 height 9
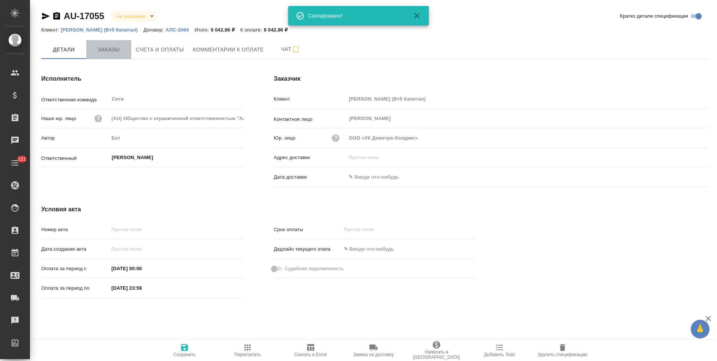
drag, startPoint x: 100, startPoint y: 50, endPoint x: 95, endPoint y: 53, distance: 5.6
click at [100, 50] on span "Заказы" at bounding box center [109, 49] width 36 height 9
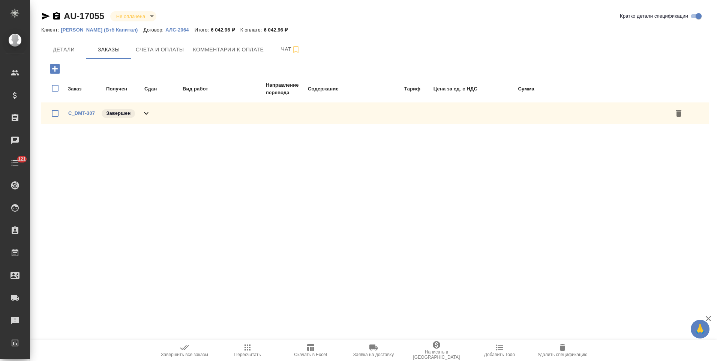
click at [67, 52] on span "Детали" at bounding box center [64, 49] width 36 height 9
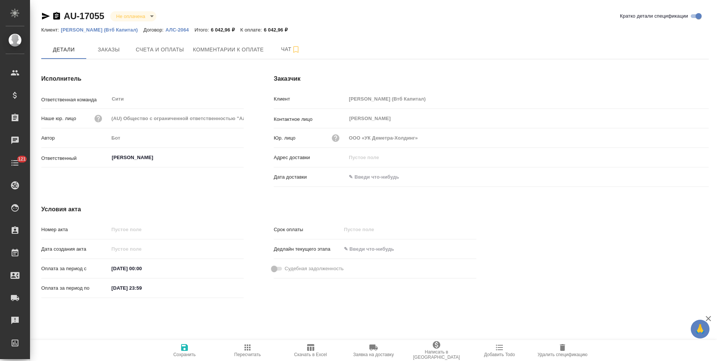
click at [55, 17] on icon "button" at bounding box center [56, 16] width 7 height 8
click at [162, 50] on span "Счета и оплаты" at bounding box center [160, 49] width 48 height 9
click at [109, 50] on span "Заказы" at bounding box center [109, 49] width 36 height 9
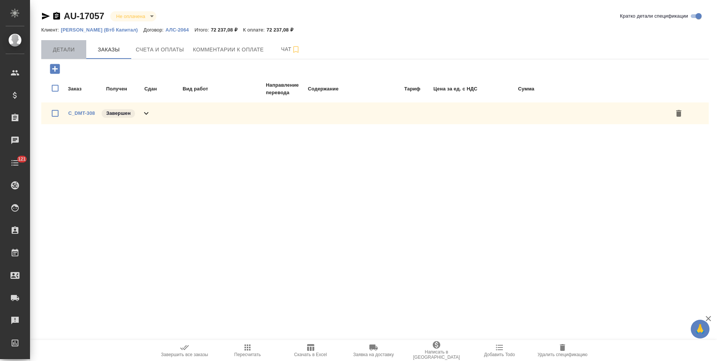
click at [69, 53] on span "Детали" at bounding box center [64, 49] width 36 height 9
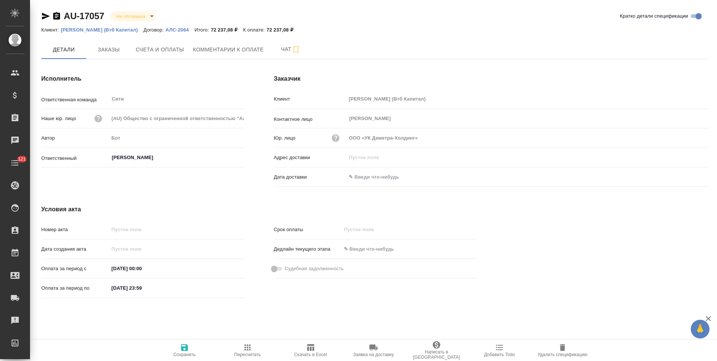
click at [172, 30] on p "АЛС-2064" at bounding box center [179, 30] width 29 height 6
click at [57, 17] on icon "button" at bounding box center [56, 16] width 7 height 8
click at [167, 51] on span "Счета и оплаты" at bounding box center [160, 49] width 48 height 9
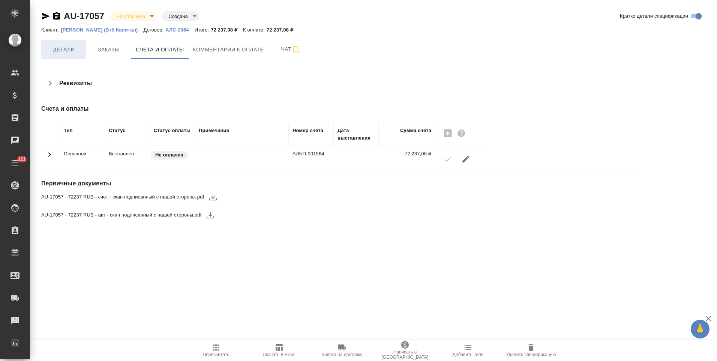
click at [74, 49] on span "Детали" at bounding box center [64, 49] width 36 height 9
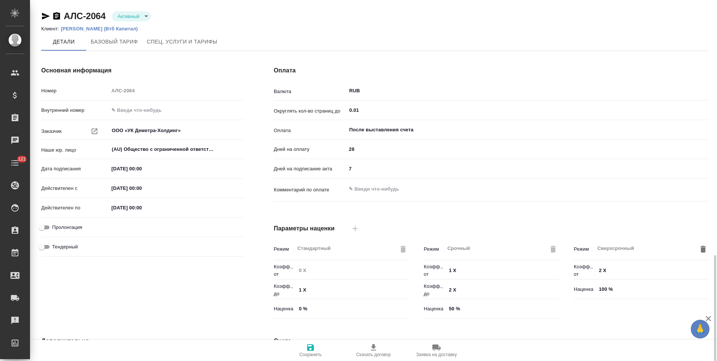
scroll to position [149, 0]
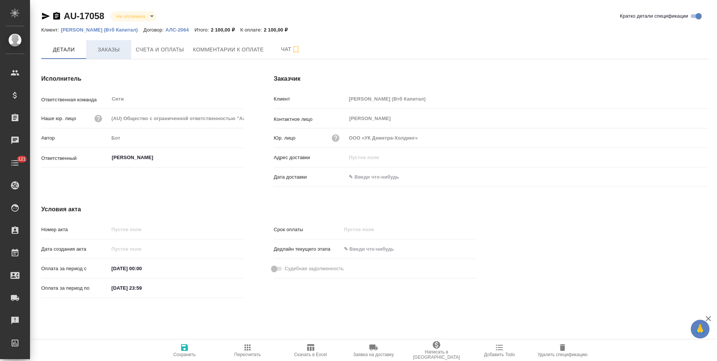
click at [113, 50] on span "Заказы" at bounding box center [109, 49] width 36 height 9
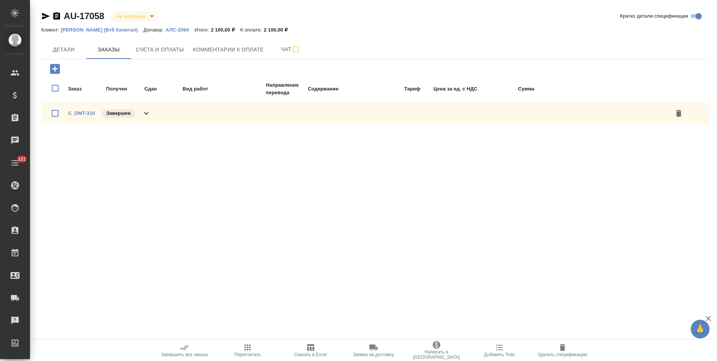
click at [67, 50] on span "Детали" at bounding box center [64, 49] width 36 height 9
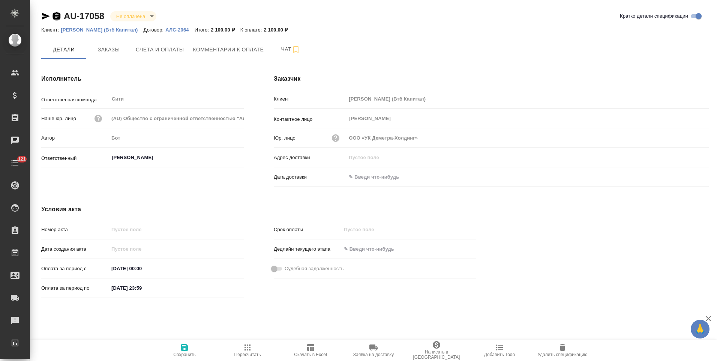
click at [58, 18] on icon "button" at bounding box center [56, 16] width 7 height 8
click at [152, 53] on span "Счета и оплаты" at bounding box center [160, 49] width 48 height 9
click at [105, 48] on span "Заказы" at bounding box center [109, 49] width 36 height 9
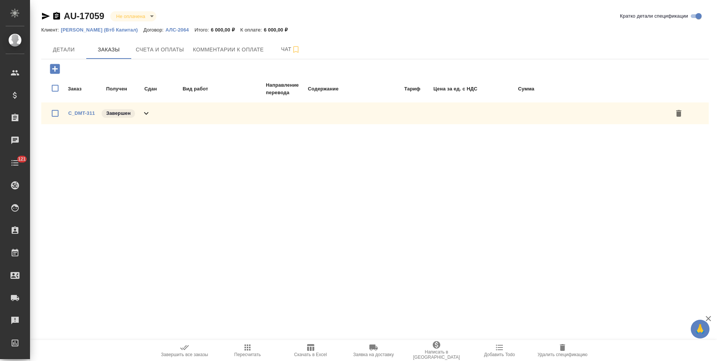
click at [147, 115] on icon at bounding box center [146, 113] width 9 height 9
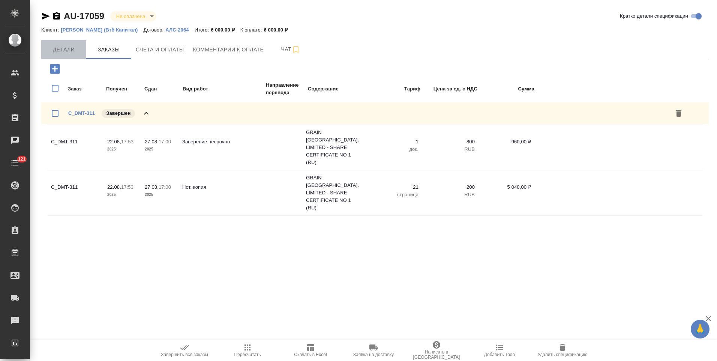
click at [70, 52] on span "Детали" at bounding box center [64, 49] width 36 height 9
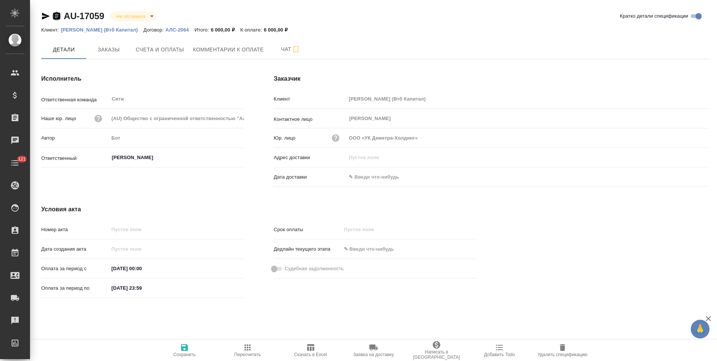
click at [59, 17] on icon "button" at bounding box center [56, 16] width 7 height 8
click at [158, 50] on span "Счета и оплаты" at bounding box center [160, 49] width 48 height 9
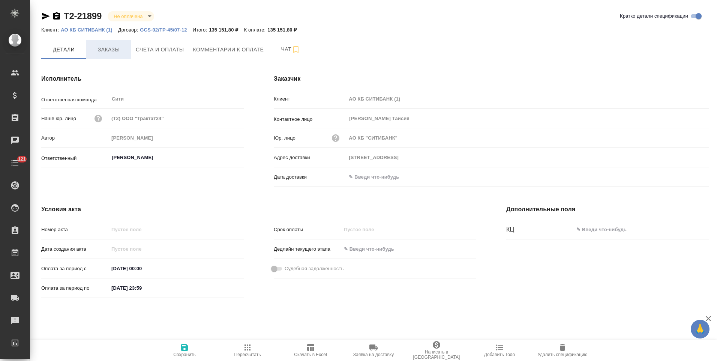
click at [104, 53] on span "Заказы" at bounding box center [109, 49] width 36 height 9
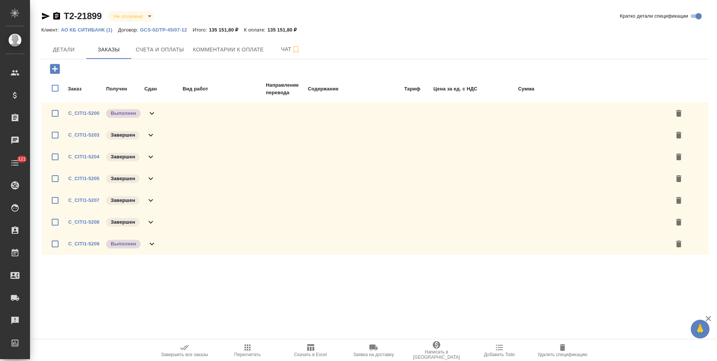
click at [153, 113] on icon at bounding box center [152, 113] width 5 height 3
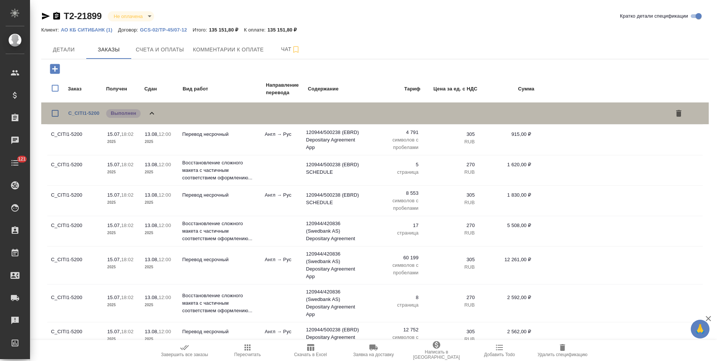
click at [153, 113] on icon at bounding box center [151, 113] width 9 height 9
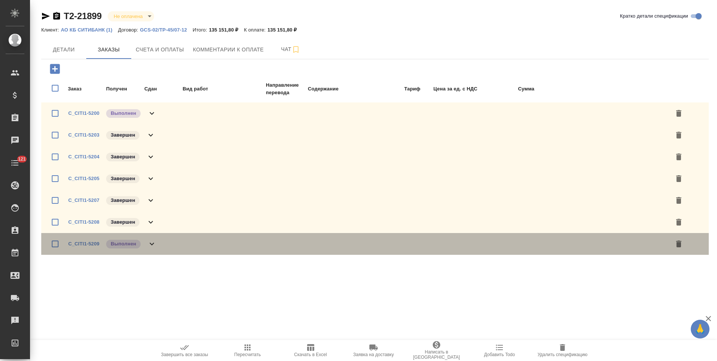
click at [154, 245] on icon at bounding box center [151, 243] width 9 height 9
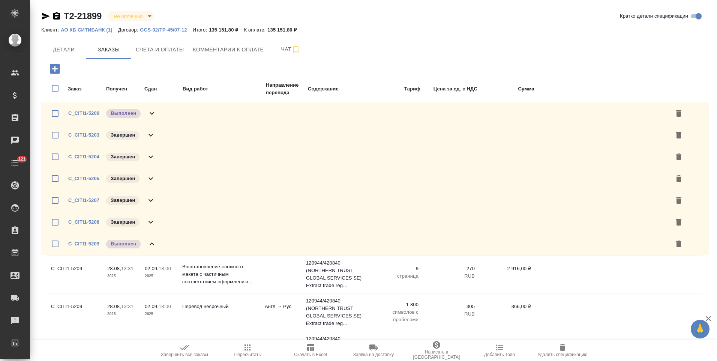
click at [155, 245] on icon at bounding box center [151, 243] width 9 height 9
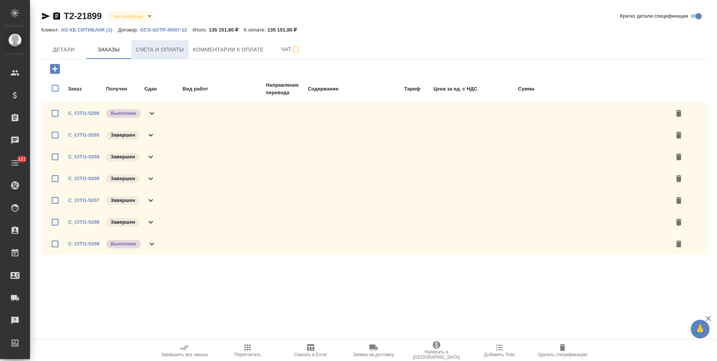
click at [156, 54] on span "Счета и оплаты" at bounding box center [160, 49] width 48 height 9
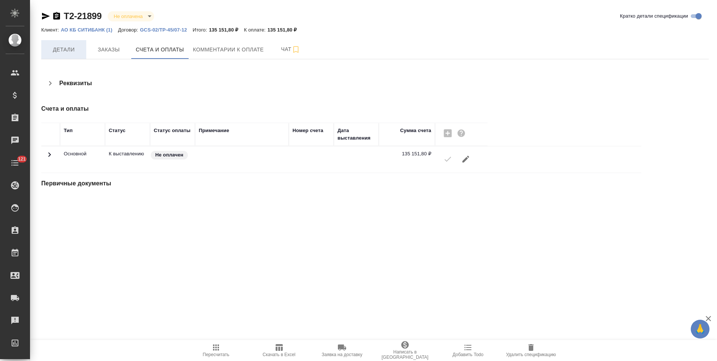
click at [71, 52] on span "Детали" at bounding box center [64, 49] width 36 height 9
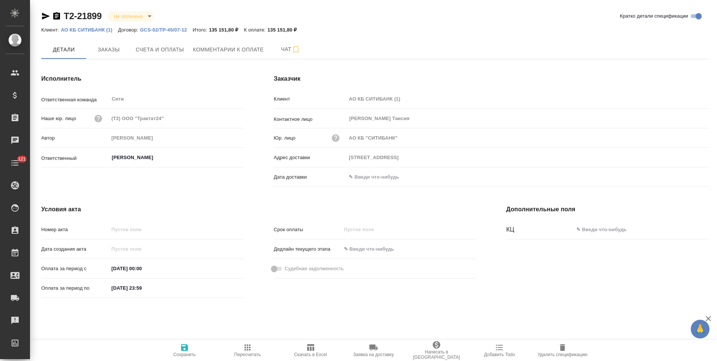
click at [57, 18] on icon "button" at bounding box center [56, 16] width 7 height 8
click at [178, 54] on span "Счета и оплаты" at bounding box center [160, 49] width 48 height 9
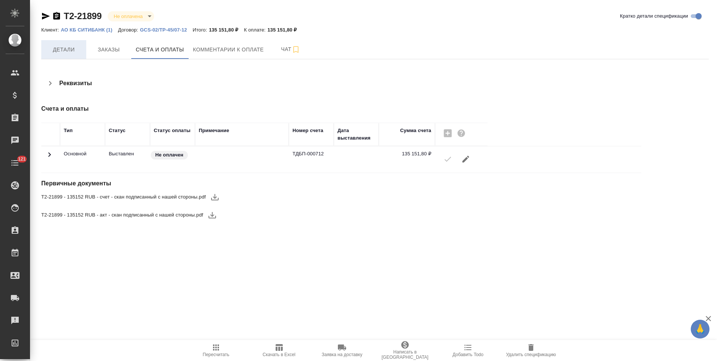
click at [71, 55] on button "Детали" at bounding box center [63, 49] width 45 height 19
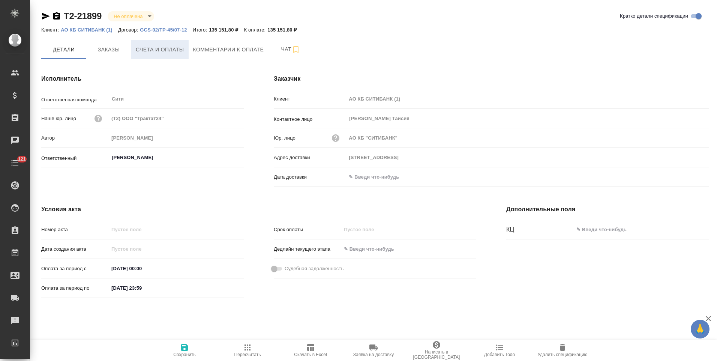
click at [170, 46] on span "Счета и оплаты" at bounding box center [160, 49] width 48 height 9
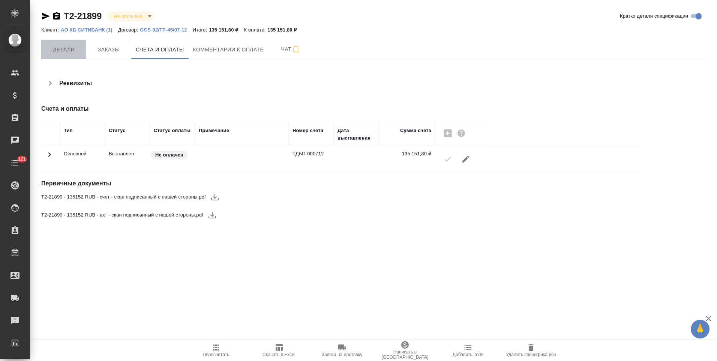
click at [72, 51] on span "Детали" at bounding box center [64, 49] width 36 height 9
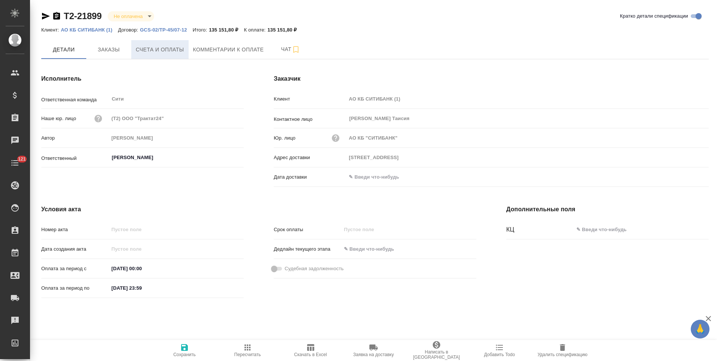
click at [160, 51] on span "Счета и оплаты" at bounding box center [160, 49] width 48 height 9
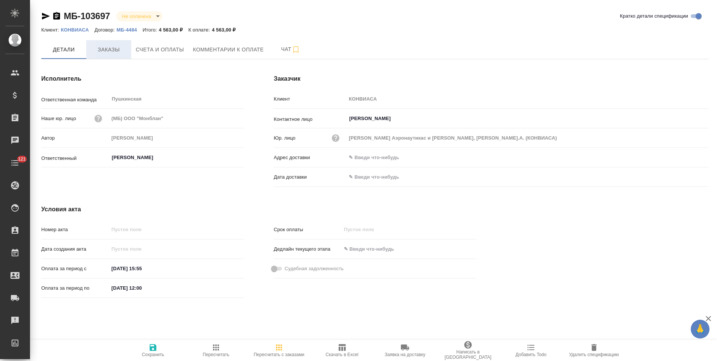
click at [109, 53] on span "Заказы" at bounding box center [109, 49] width 36 height 9
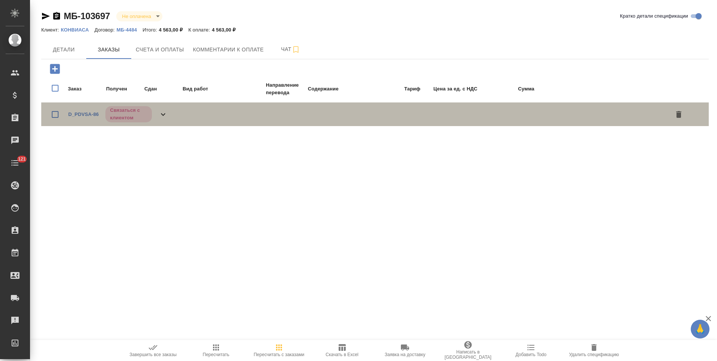
click at [166, 117] on icon at bounding box center [163, 114] width 9 height 9
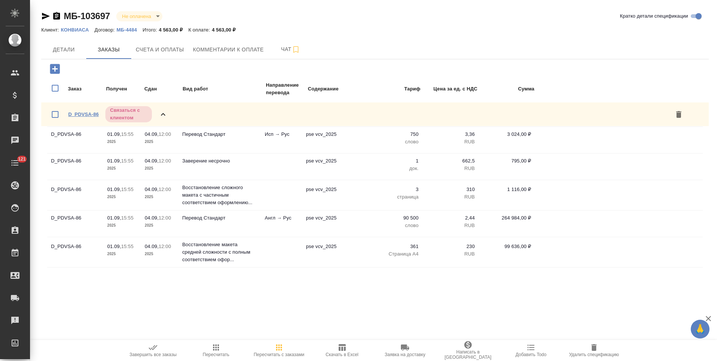
click at [85, 115] on link "D_PDVSA-86" at bounding box center [83, 114] width 30 height 6
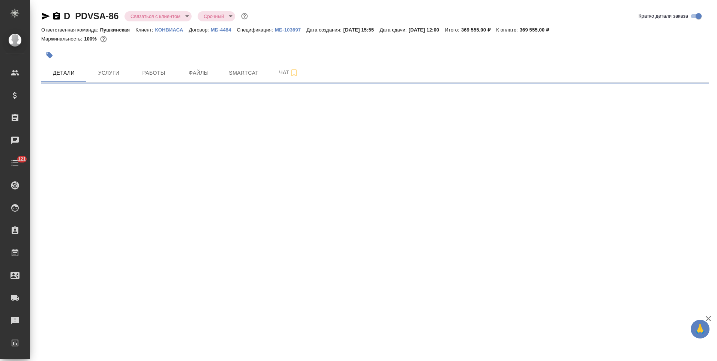
select select "RU"
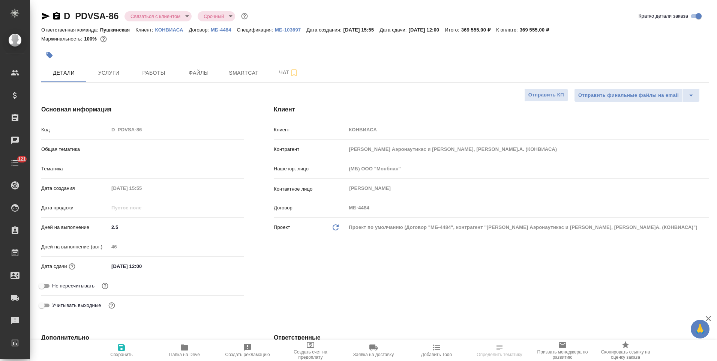
type textarea "x"
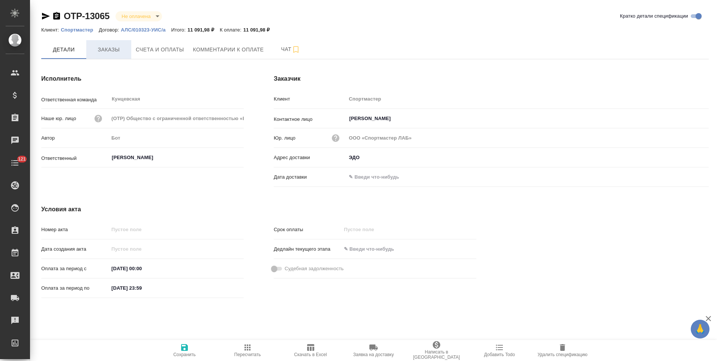
click at [120, 50] on span "Заказы" at bounding box center [109, 49] width 36 height 9
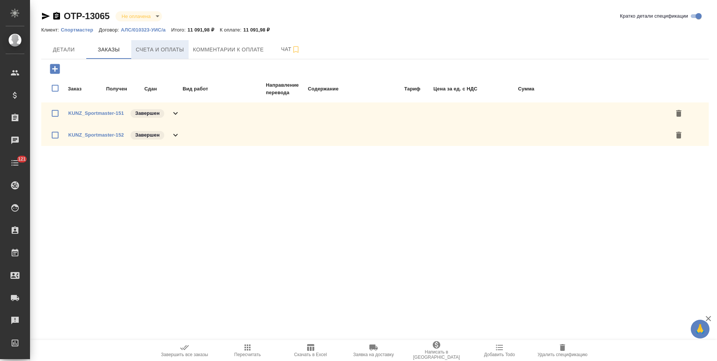
click at [147, 54] on button "Счета и оплаты" at bounding box center [159, 49] width 57 height 19
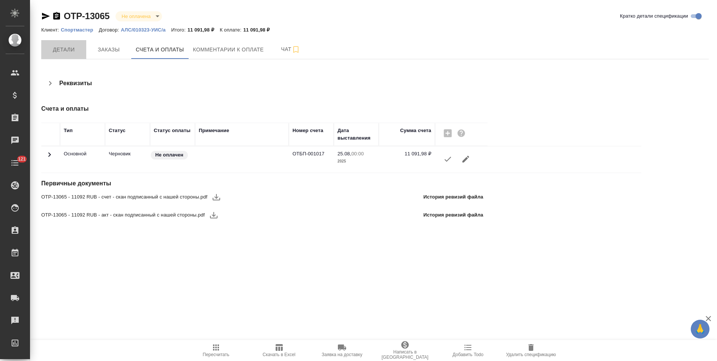
click at [73, 53] on span "Детали" at bounding box center [64, 49] width 36 height 9
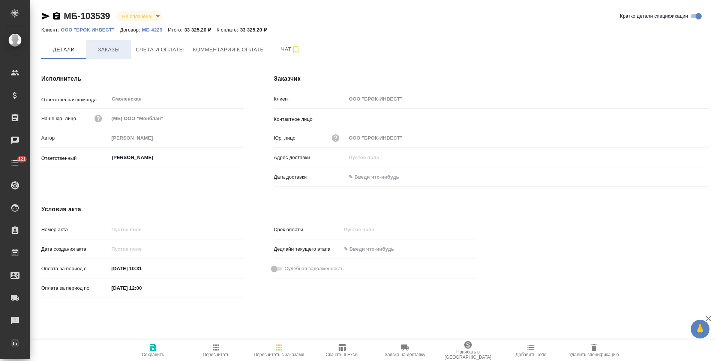
click at [112, 54] on span "Заказы" at bounding box center [109, 49] width 36 height 9
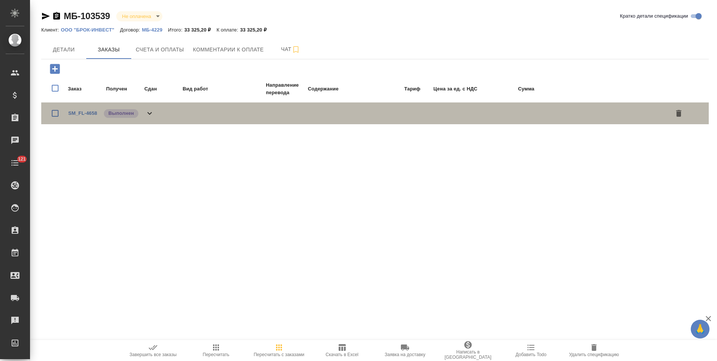
click at [150, 116] on icon at bounding box center [149, 113] width 9 height 9
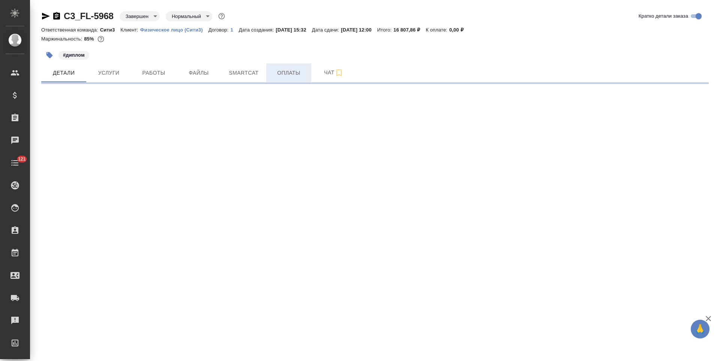
select select "RU"
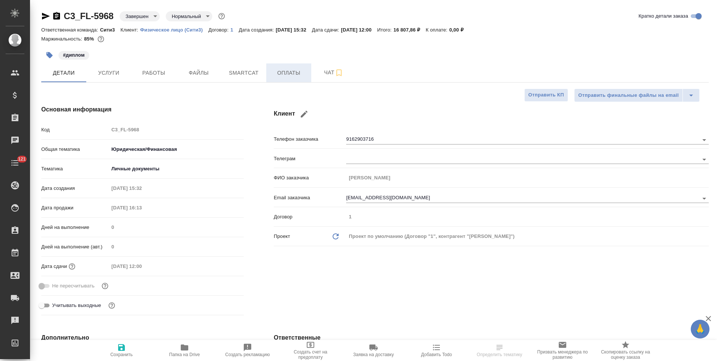
type textarea "x"
click at [282, 76] on span "Оплаты" at bounding box center [289, 72] width 36 height 9
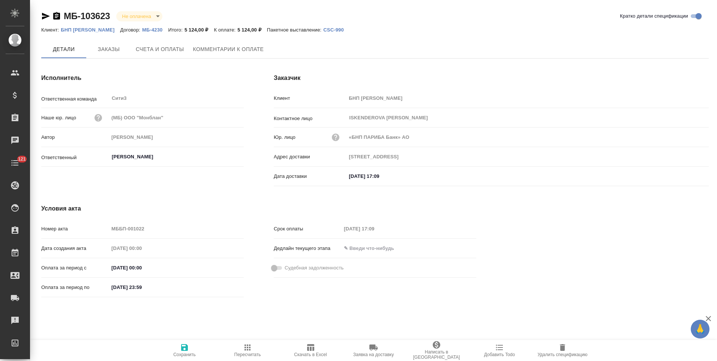
click at [57, 17] on icon "button" at bounding box center [56, 16] width 7 height 8
click at [57, 18] on icon "button" at bounding box center [56, 16] width 7 height 8
drag, startPoint x: 387, startPoint y: 176, endPoint x: 379, endPoint y: 176, distance: 8.6
click at [379, 176] on input "01.09.2025 17:09" at bounding box center [380, 176] width 66 height 11
click at [355, 177] on input "01.09.2025 19:30" at bounding box center [380, 176] width 66 height 11
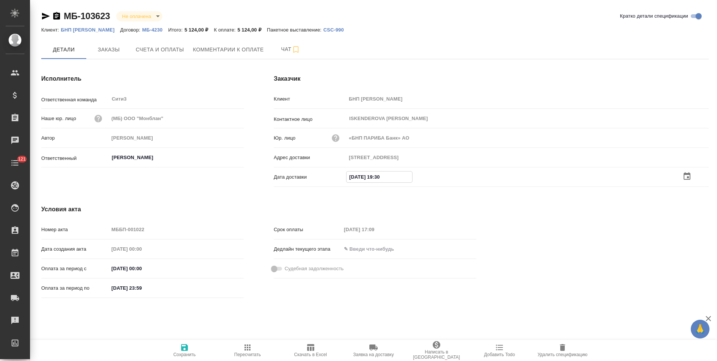
type input "02.09.2025 19:30"
click at [364, 203] on div "Условия акта Номер акта МББП-001022 Дата создания акта 31.08.2025 00:00 Оплата …" at bounding box center [258, 253] width 465 height 126
click at [187, 352] on icon "button" at bounding box center [184, 347] width 9 height 9
click at [323, 31] on p "CSC-990" at bounding box center [336, 30] width 26 height 6
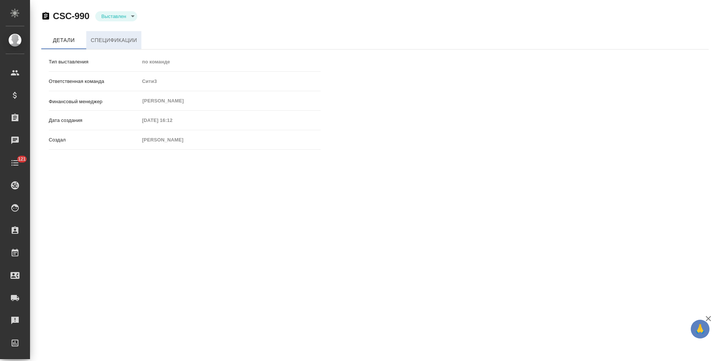
click at [123, 38] on span "Спецификации" at bounding box center [114, 40] width 46 height 9
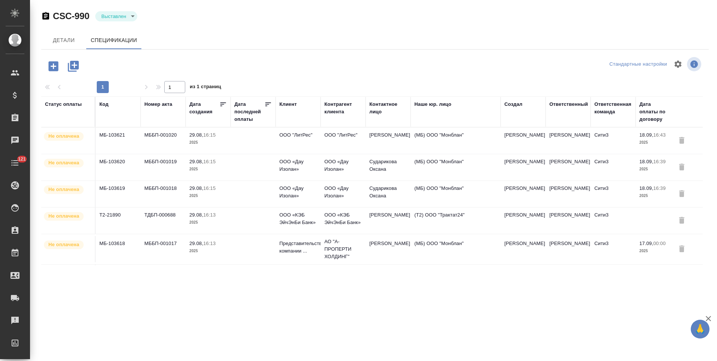
scroll to position [294, 0]
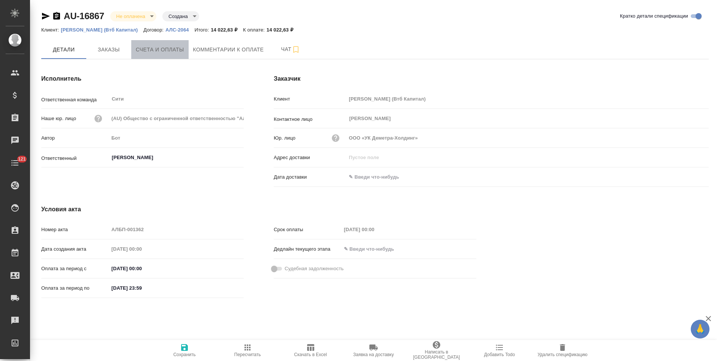
click at [158, 48] on span "Счета и оплаты" at bounding box center [160, 49] width 48 height 9
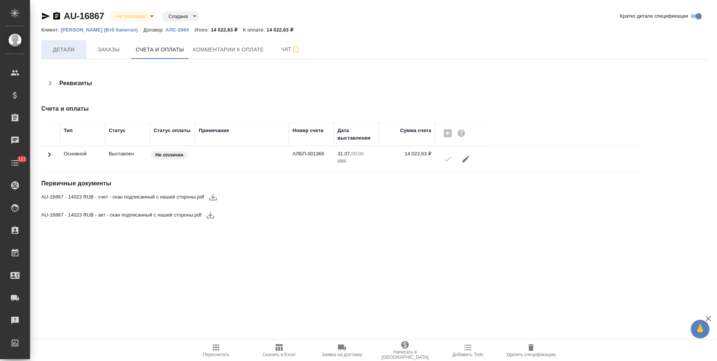
click at [66, 55] on button "Детали" at bounding box center [63, 49] width 45 height 19
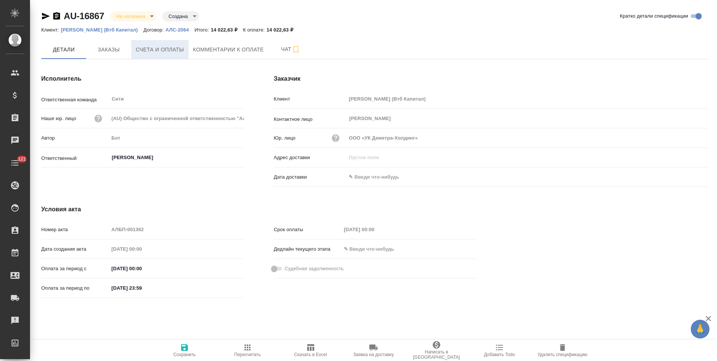
click at [167, 48] on span "Счета и оплаты" at bounding box center [160, 49] width 48 height 9
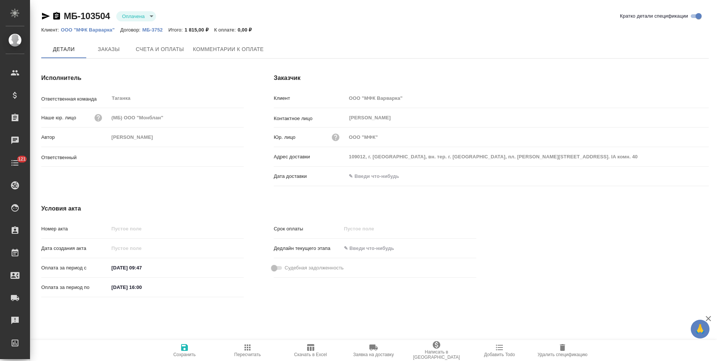
type input "[PERSON_NAME]"
click at [98, 51] on span "Заказы" at bounding box center [109, 49] width 36 height 9
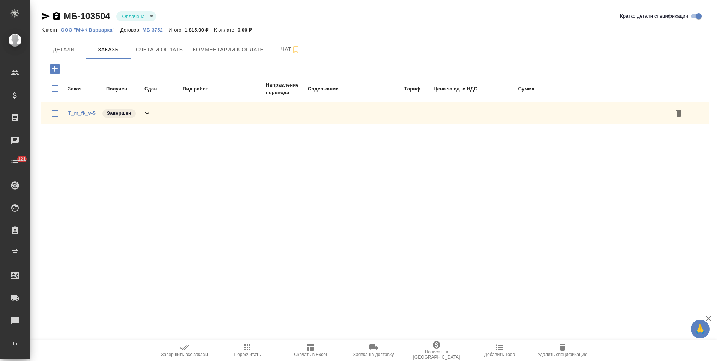
click at [150, 113] on icon at bounding box center [147, 113] width 9 height 9
click at [68, 52] on span "Детали" at bounding box center [64, 49] width 36 height 9
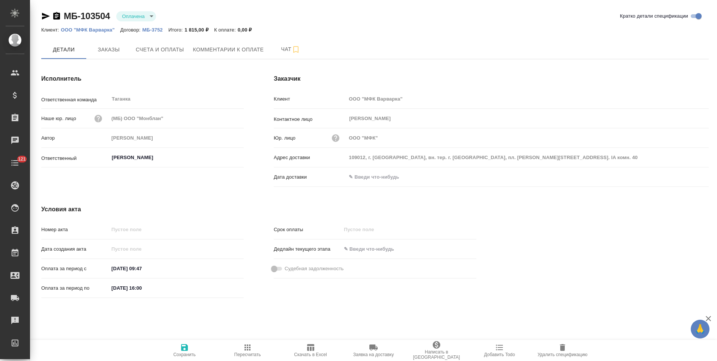
click at [123, 290] on input "[DATE] 16:00" at bounding box center [142, 288] width 66 height 11
type input "[DATE] 16:00"
click at [186, 346] on icon "button" at bounding box center [184, 347] width 7 height 7
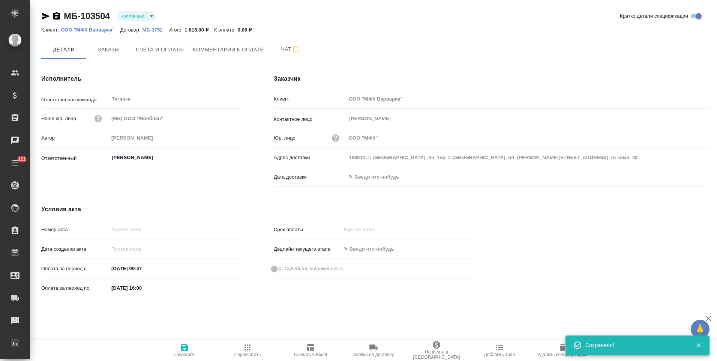
click at [57, 17] on icon "button" at bounding box center [56, 16] width 7 height 8
click at [162, 49] on span "Счета и оплаты" at bounding box center [160, 49] width 48 height 9
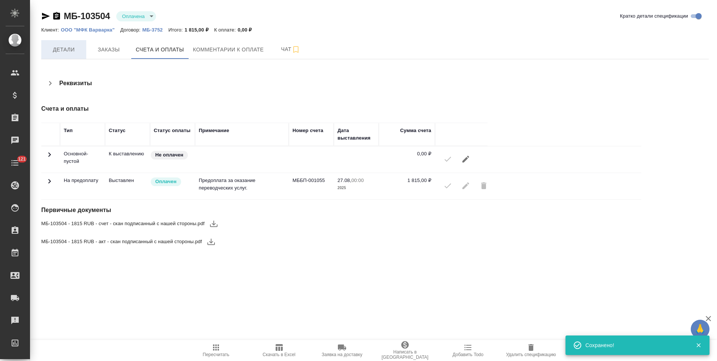
click at [73, 48] on span "Детали" at bounding box center [64, 49] width 36 height 9
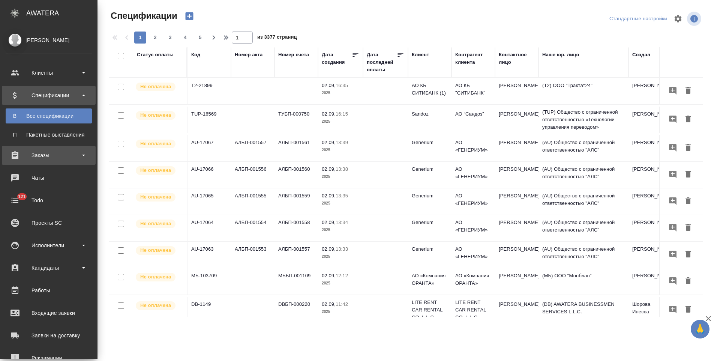
click at [63, 156] on div "Заказы" at bounding box center [49, 155] width 86 height 11
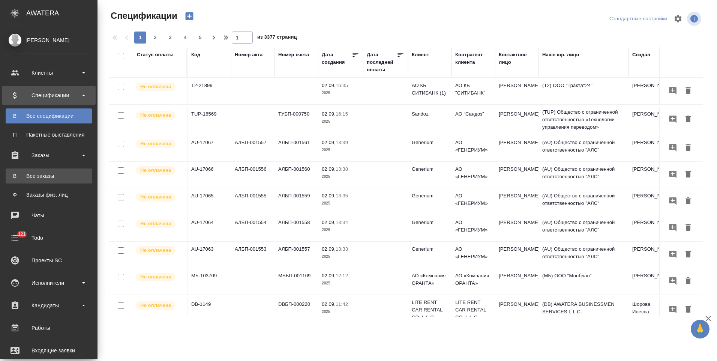
click at [68, 174] on div "Все заказы" at bounding box center [48, 176] width 79 height 8
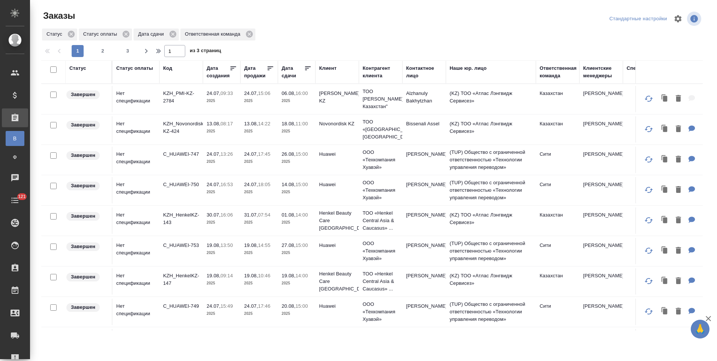
click at [328, 68] on div "Клиент" at bounding box center [327, 69] width 17 height 8
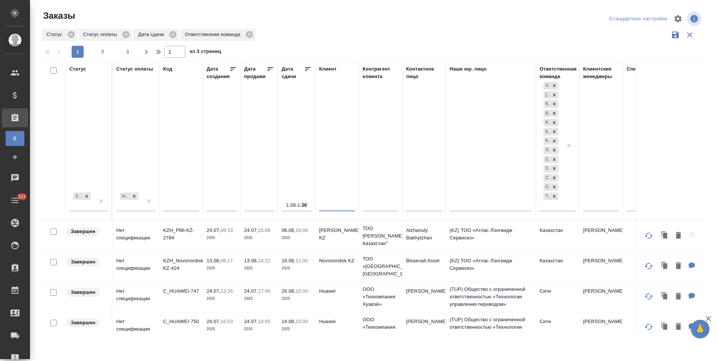
click at [335, 205] on input "text" at bounding box center [337, 206] width 36 height 9
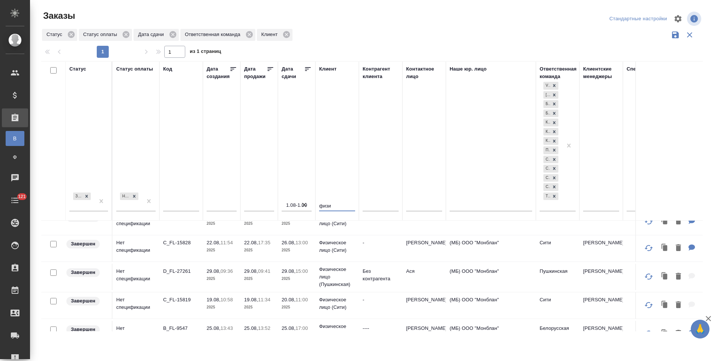
scroll to position [66, 0]
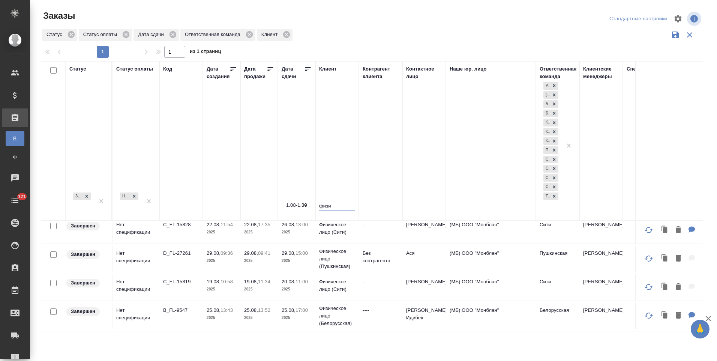
type input "физи"
click at [672, 37] on icon "button" at bounding box center [675, 34] width 9 height 9
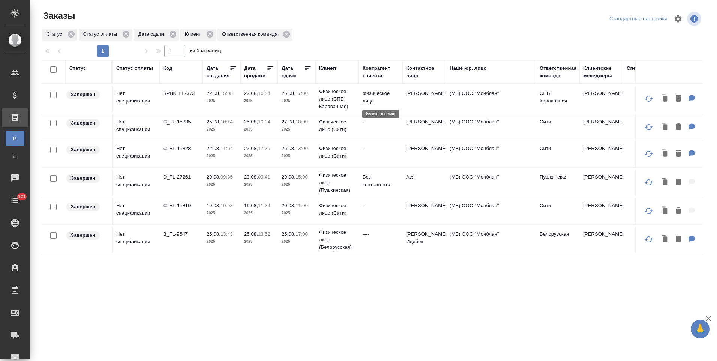
click at [365, 104] on p "Физическое лицо" at bounding box center [381, 97] width 36 height 15
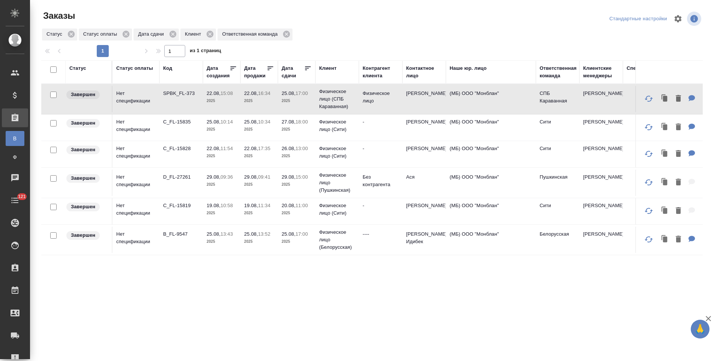
click at [362, 128] on td "-" at bounding box center [381, 127] width 44 height 26
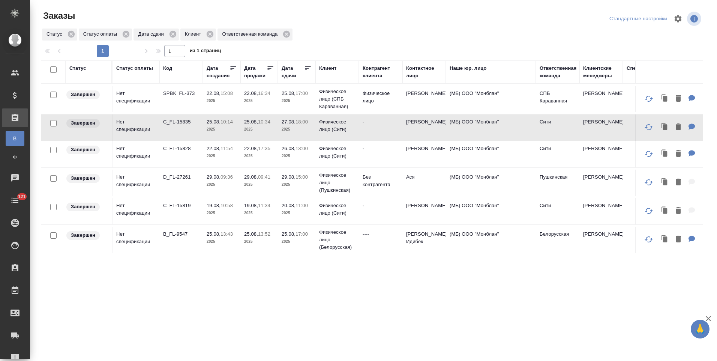
click at [290, 100] on p "2025" at bounding box center [297, 101] width 30 height 8
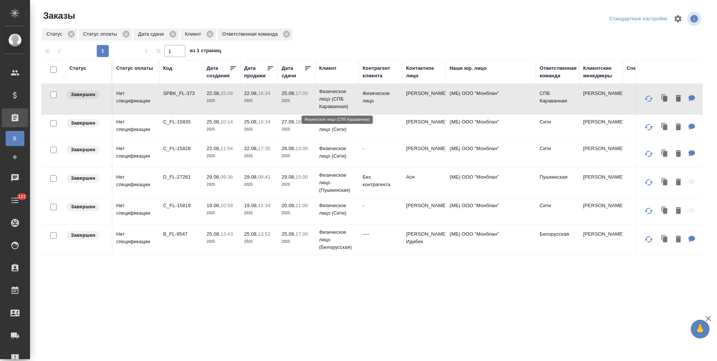
click at [341, 105] on p "Физическое лицо (СПБ Караванная)" at bounding box center [337, 99] width 36 height 23
click at [388, 127] on td "-" at bounding box center [381, 127] width 44 height 26
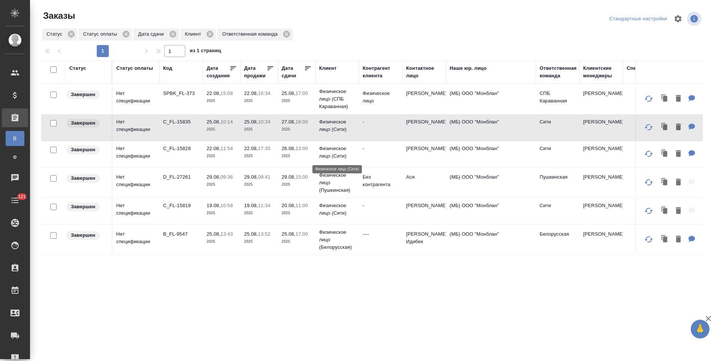
click at [352, 153] on p "Физическое лицо (Сити)" at bounding box center [337, 152] width 36 height 15
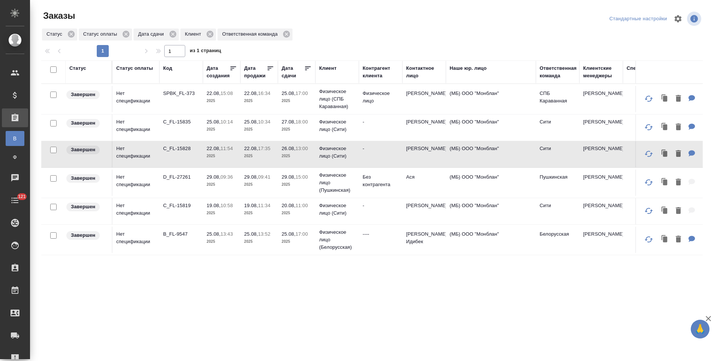
click at [357, 213] on td "Физическое лицо (Сити)" at bounding box center [338, 211] width 44 height 26
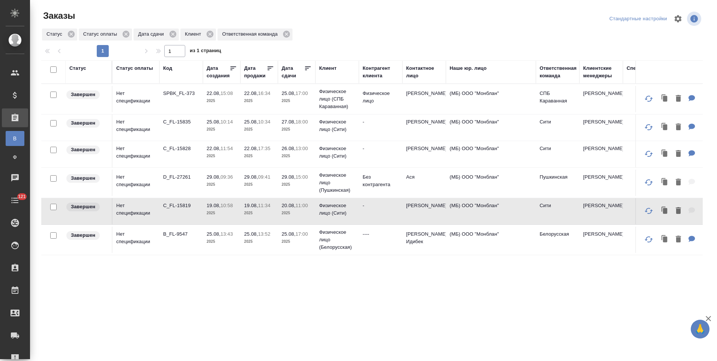
click at [554, 180] on td "Пушкинская" at bounding box center [558, 183] width 44 height 26
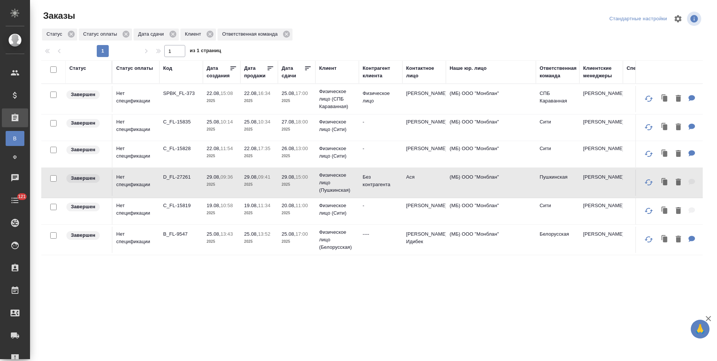
click at [554, 180] on td "Пушкинская" at bounding box center [558, 183] width 44 height 26
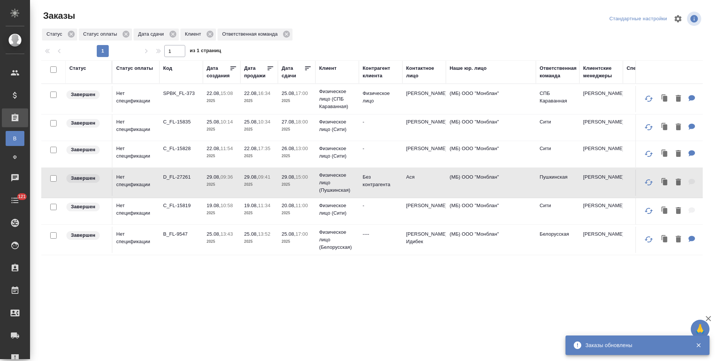
click at [512, 238] on td "(МБ) ООО "Монблан"" at bounding box center [491, 240] width 90 height 26
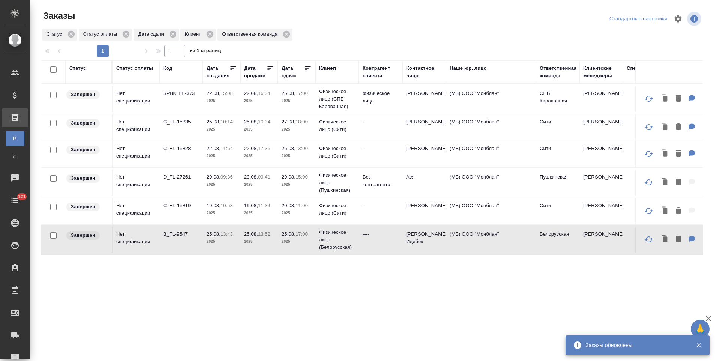
click at [512, 238] on td "(МБ) ООО "Монблан"" at bounding box center [491, 240] width 90 height 26
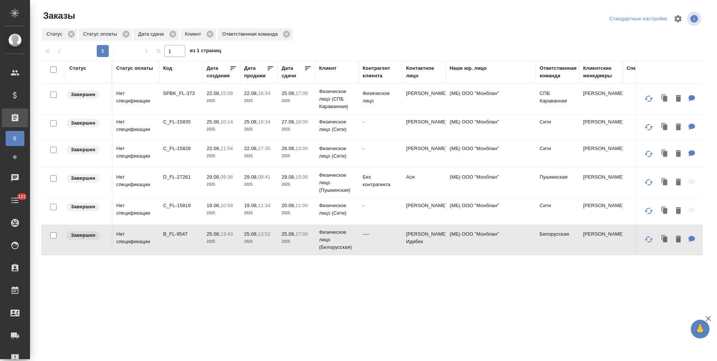
click at [329, 68] on div "Клиент" at bounding box center [327, 69] width 17 height 8
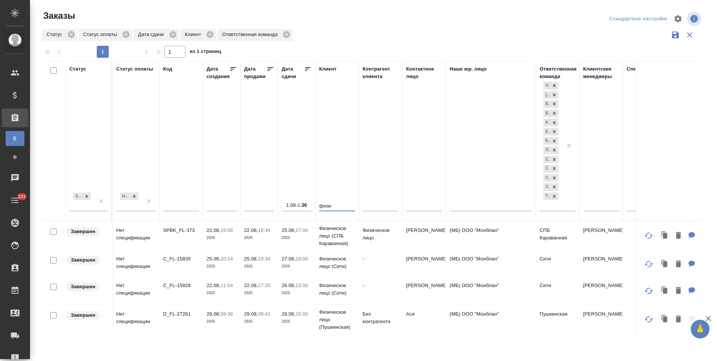
drag, startPoint x: 335, startPoint y: 206, endPoint x: 321, endPoint y: 212, distance: 15.7
click at [321, 212] on div "физи" at bounding box center [337, 207] width 36 height 18
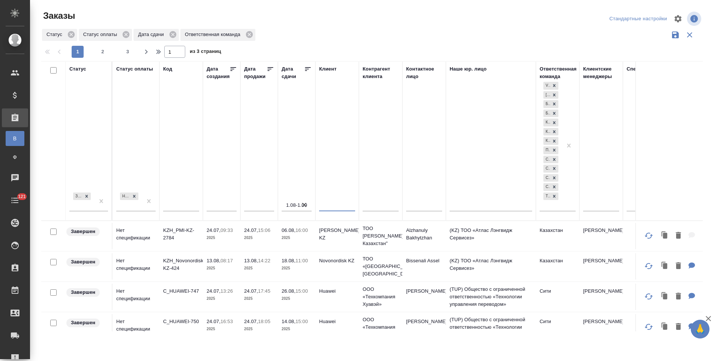
click at [676, 37] on icon "button" at bounding box center [675, 34] width 9 height 9
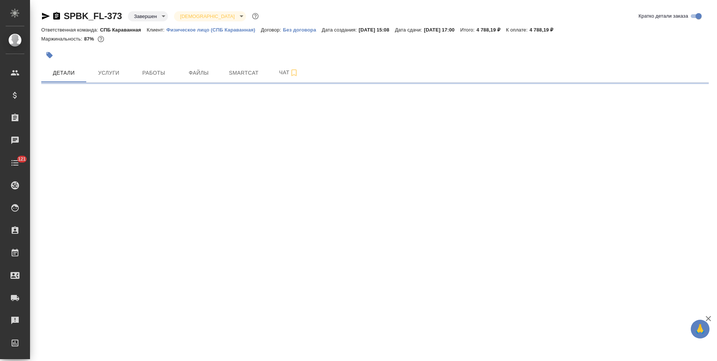
select select "RU"
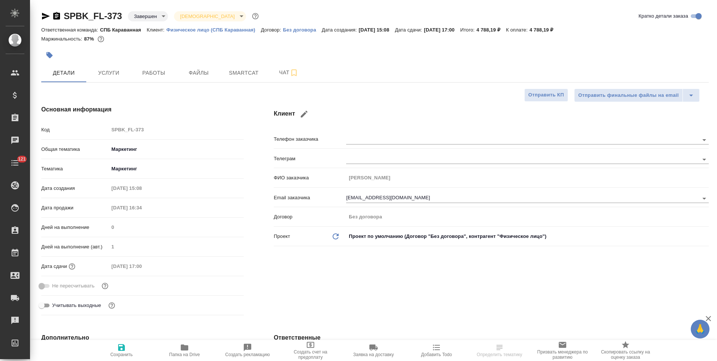
type textarea "x"
click at [57, 17] on icon "button" at bounding box center [56, 16] width 7 height 8
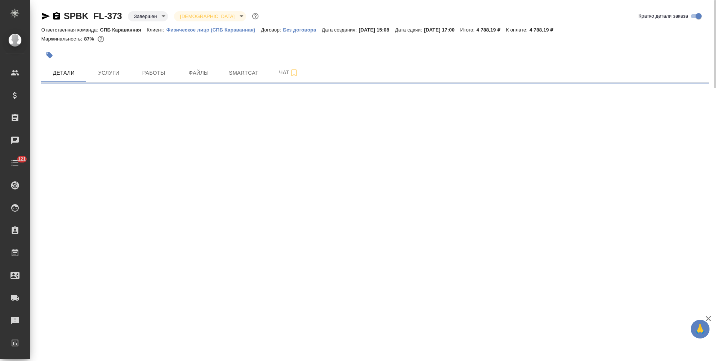
select select "RU"
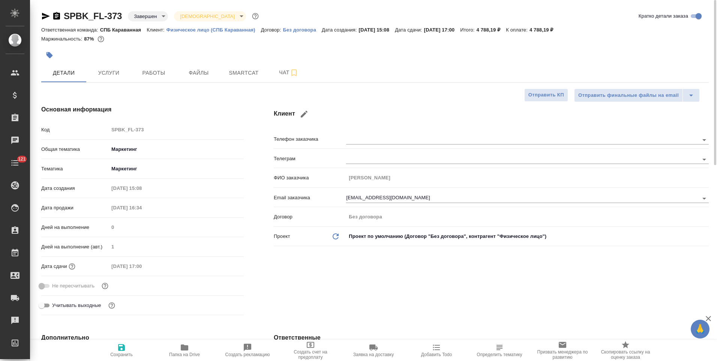
type textarea "x"
click at [47, 16] on icon "button" at bounding box center [46, 16] width 8 height 7
type textarea "x"
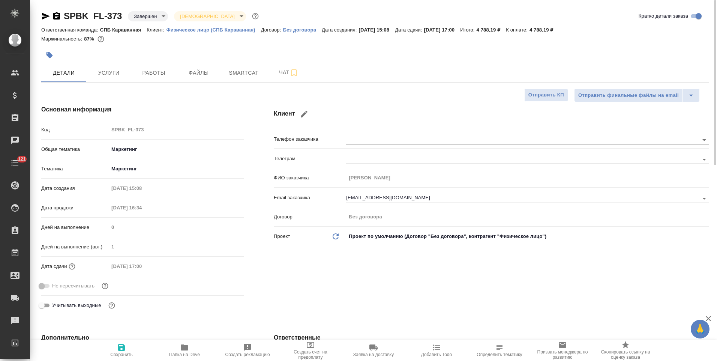
type textarea "x"
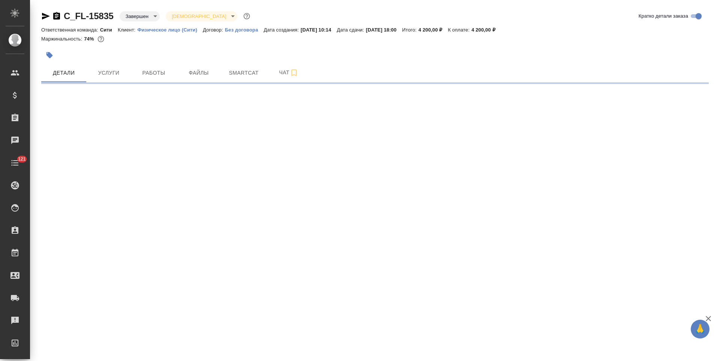
select select "RU"
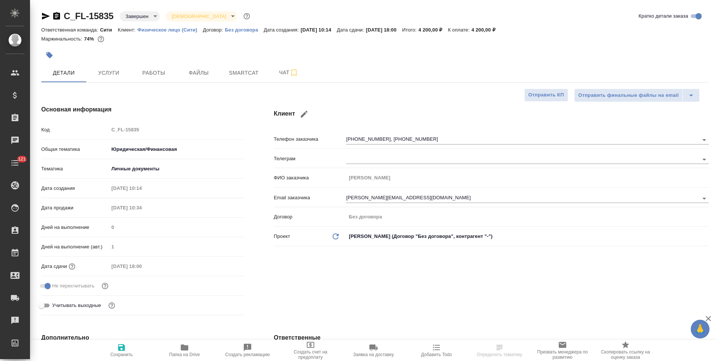
type textarea "x"
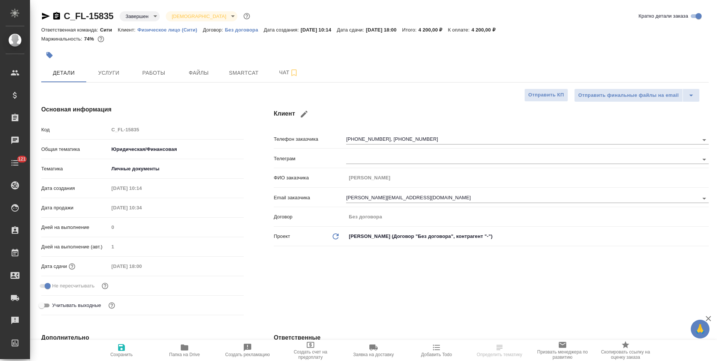
type textarea "x"
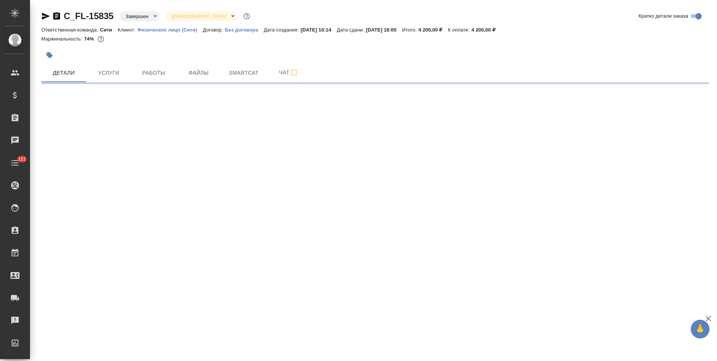
select select "RU"
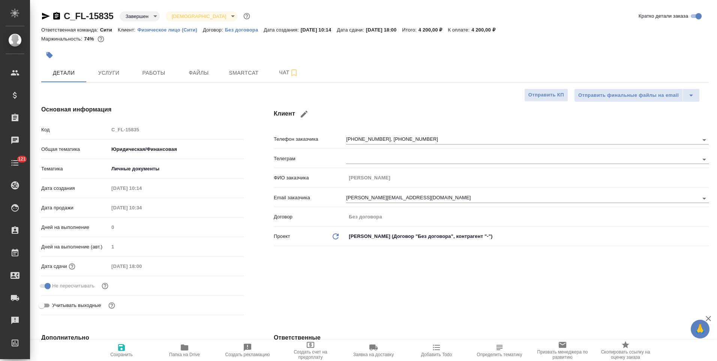
type textarea "x"
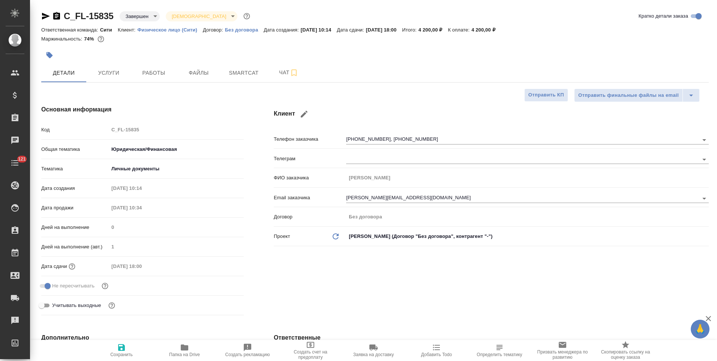
type textarea "x"
click at [46, 18] on icon "button" at bounding box center [46, 16] width 8 height 7
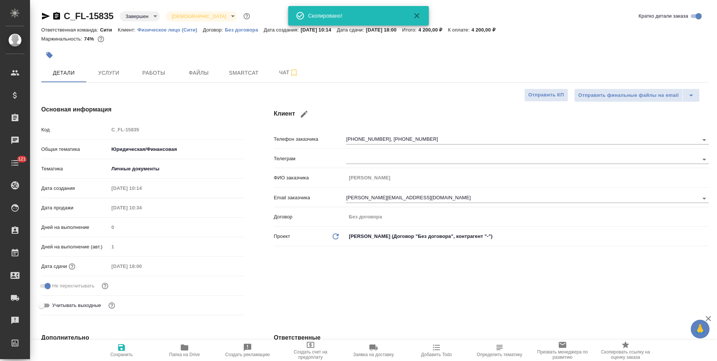
type textarea "x"
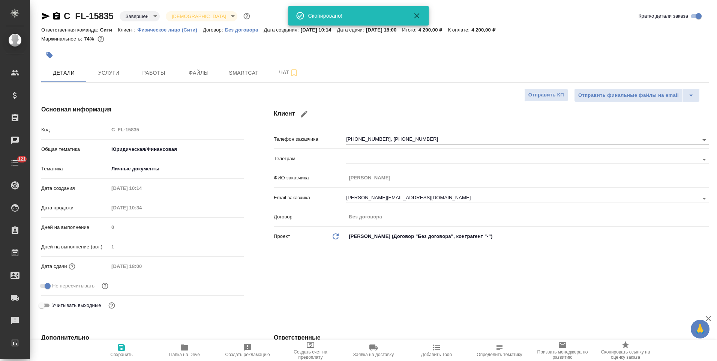
type textarea "x"
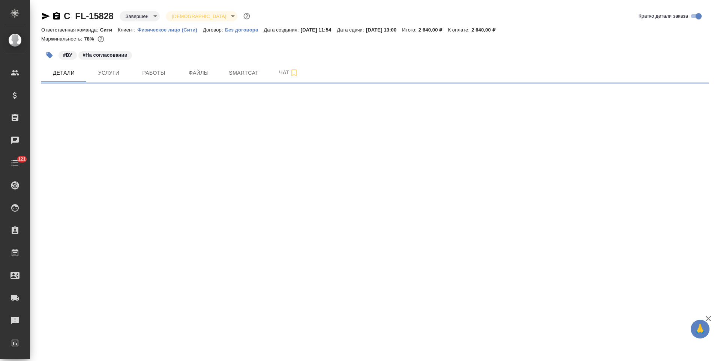
select select "RU"
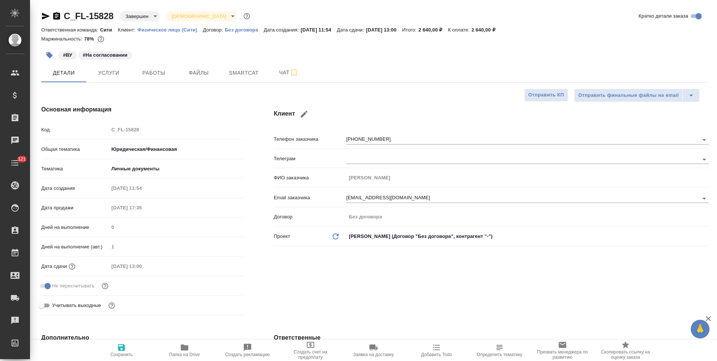
type textarea "x"
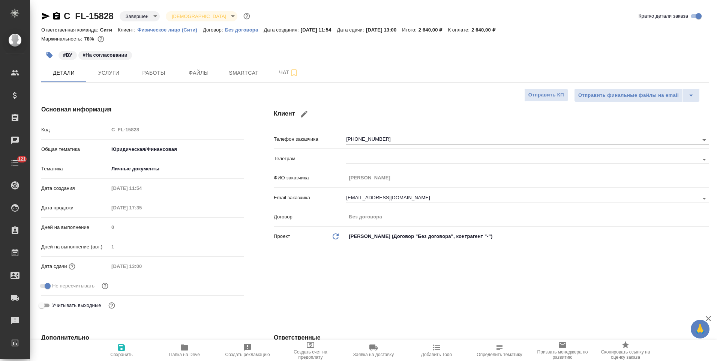
type textarea "x"
click at [46, 16] on icon "button" at bounding box center [46, 16] width 8 height 7
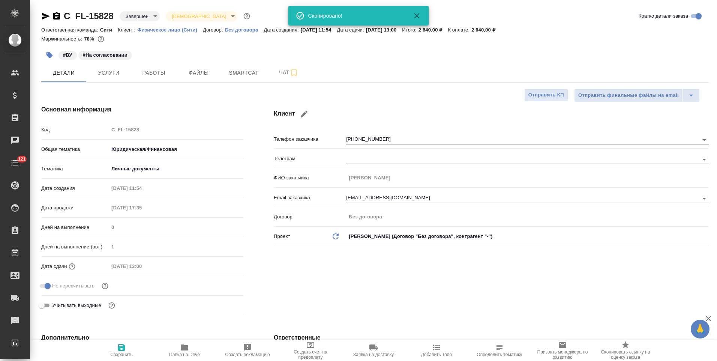
type textarea "x"
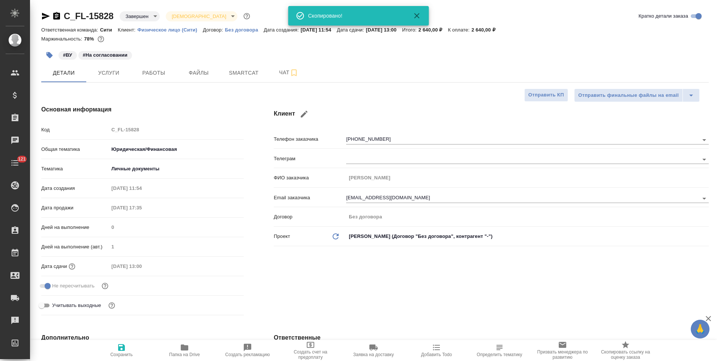
type textarea "x"
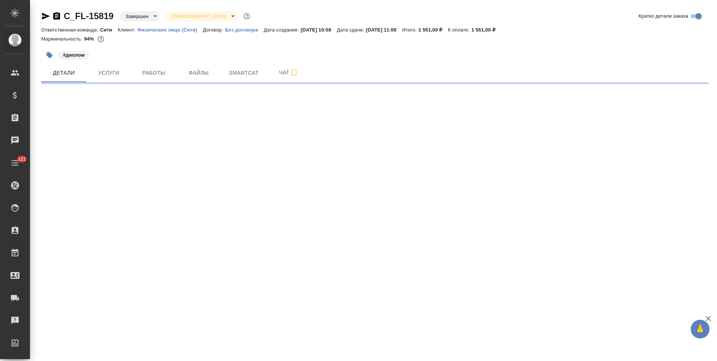
select select "RU"
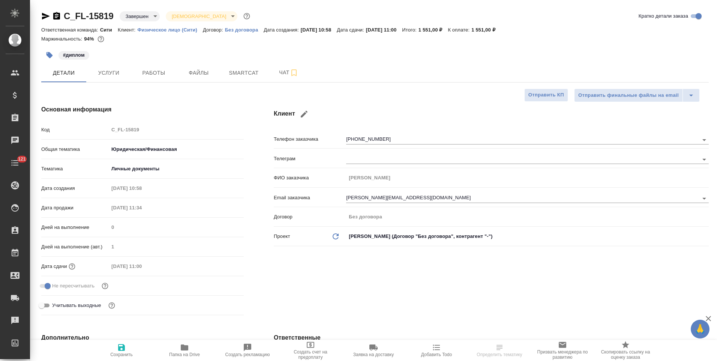
type textarea "x"
click at [44, 17] on icon "button" at bounding box center [46, 16] width 8 height 7
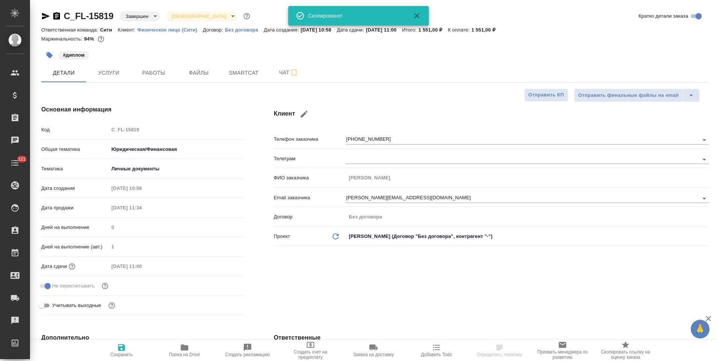
type textarea "x"
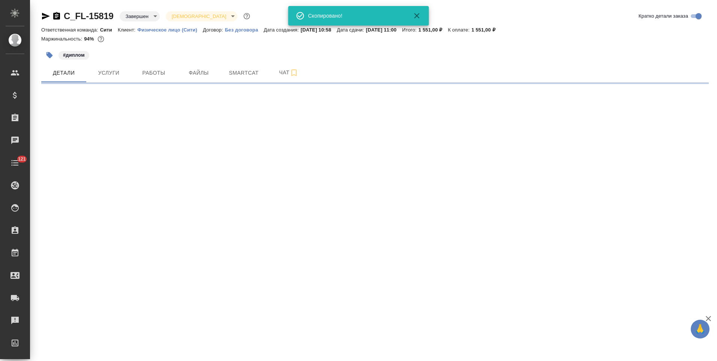
select select "RU"
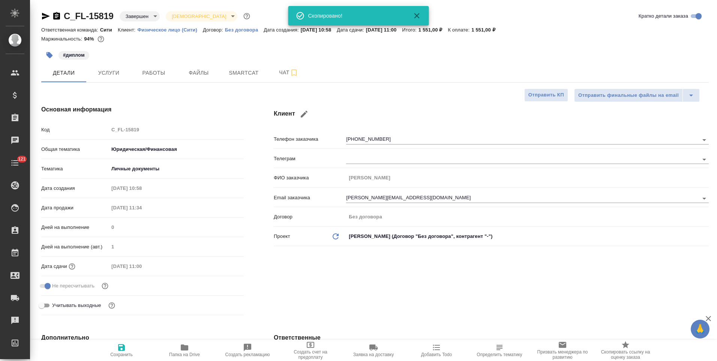
type textarea "x"
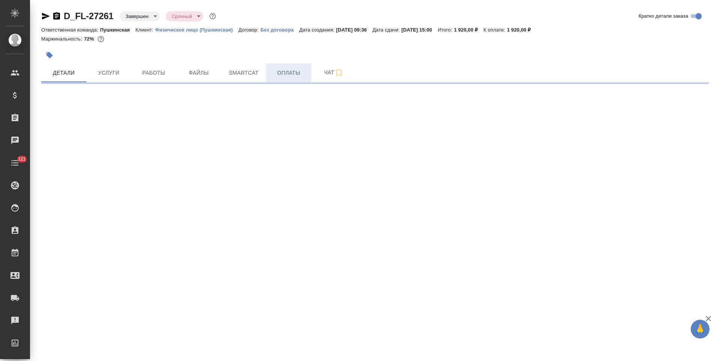
select select "RU"
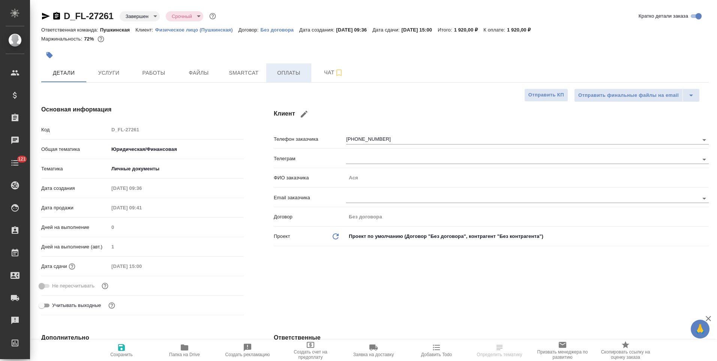
type textarea "x"
click at [286, 72] on span "Оплаты" at bounding box center [289, 72] width 36 height 9
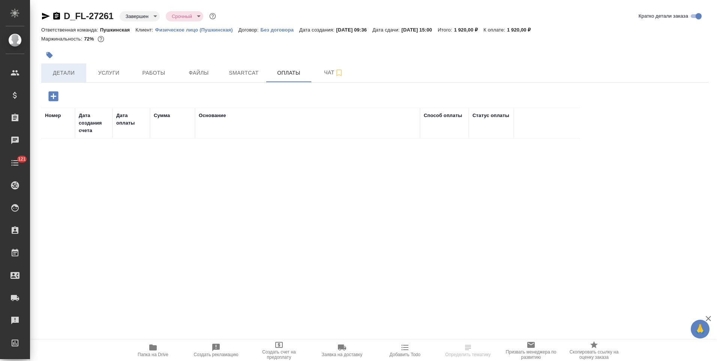
click at [65, 79] on button "Детали" at bounding box center [63, 72] width 45 height 19
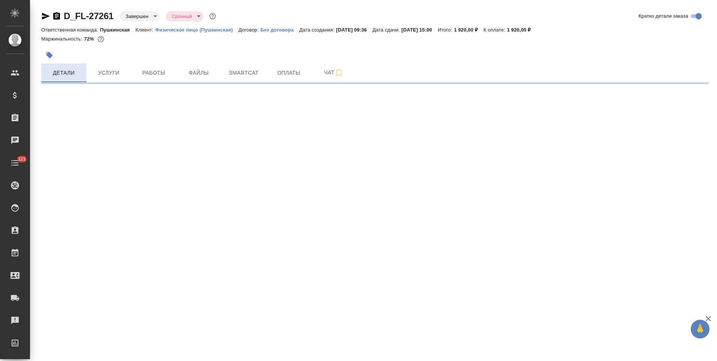
select select "RU"
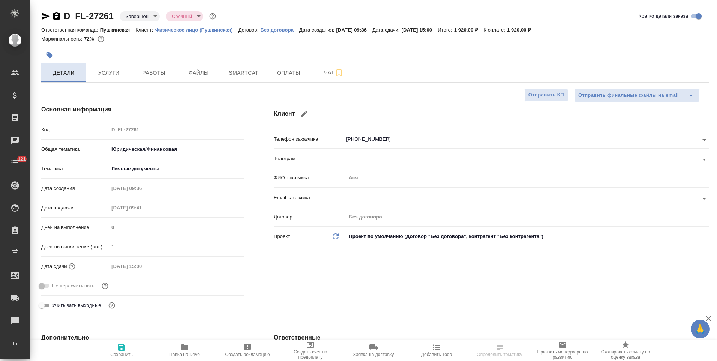
type textarea "x"
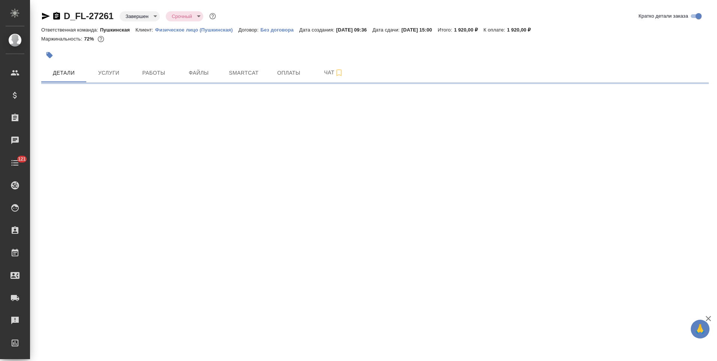
click at [44, 16] on icon "button" at bounding box center [45, 16] width 9 height 9
select select "RU"
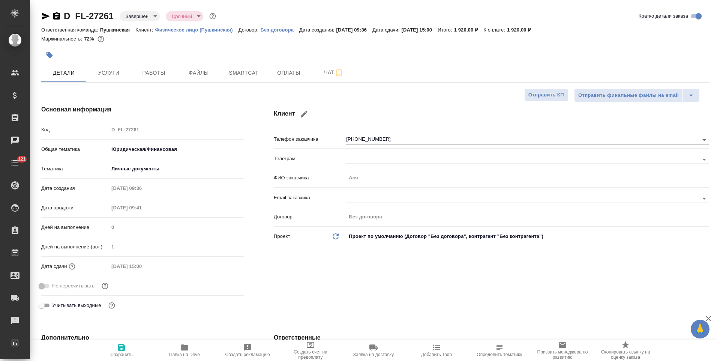
type textarea "x"
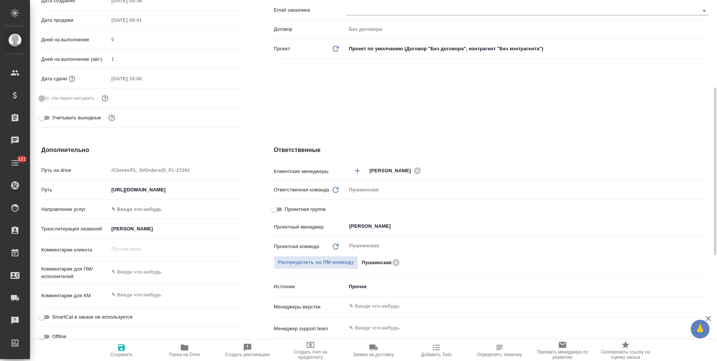
scroll to position [38, 0]
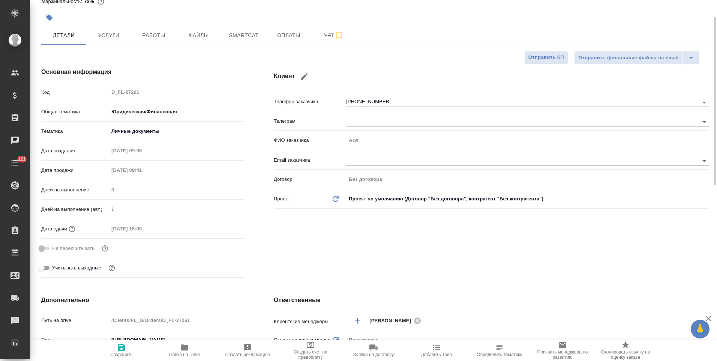
type textarea "x"
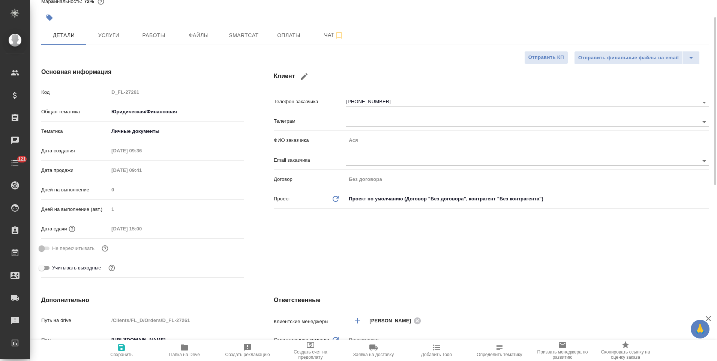
type textarea "x"
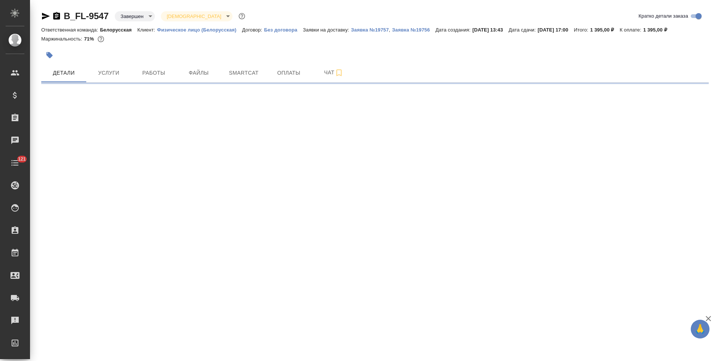
select select "RU"
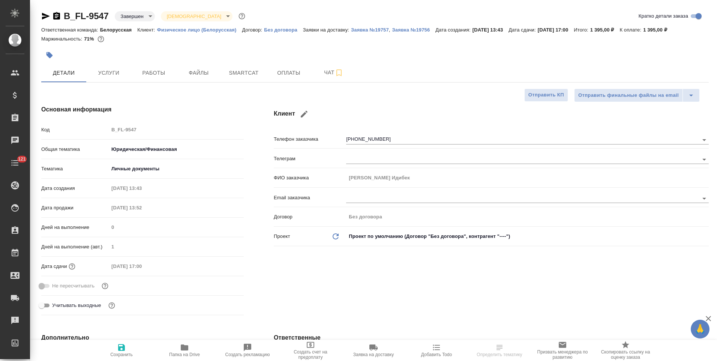
type textarea "x"
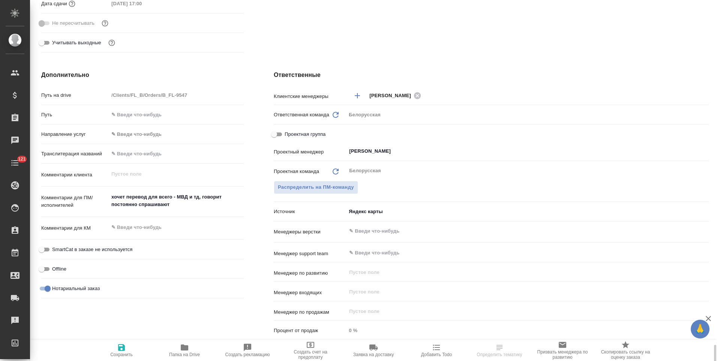
scroll to position [414, 0]
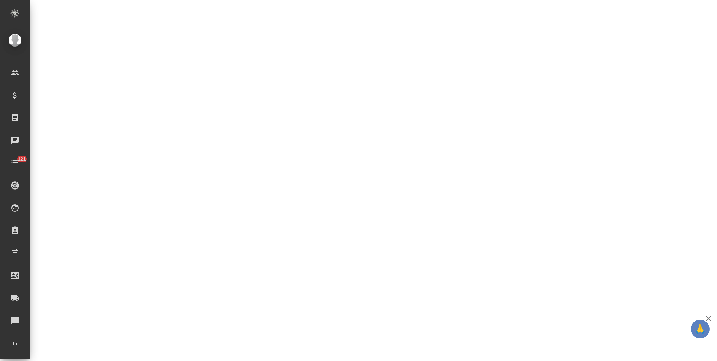
select select "RU"
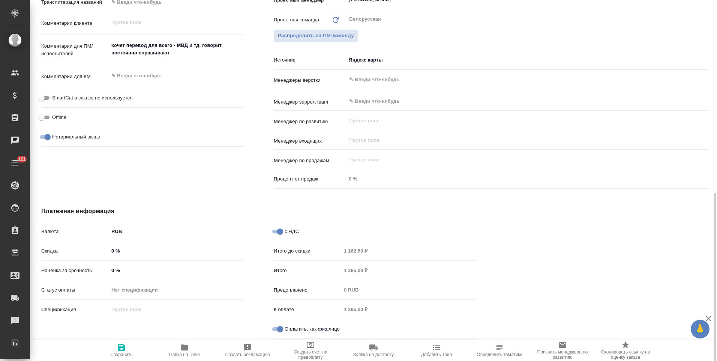
type textarea "x"
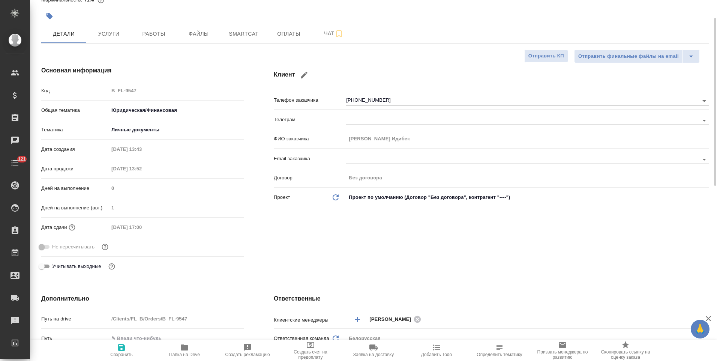
scroll to position [0, 0]
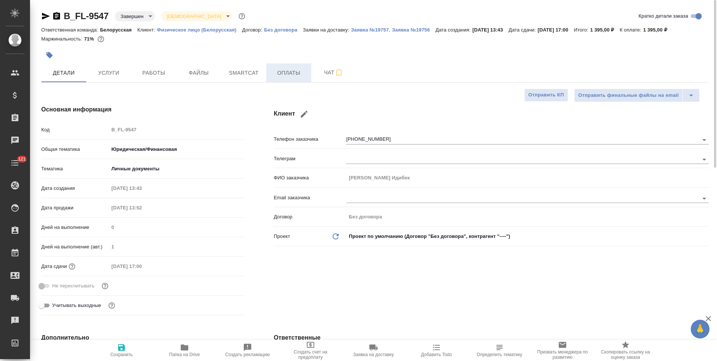
click at [287, 78] on button "Оплаты" at bounding box center [288, 72] width 45 height 19
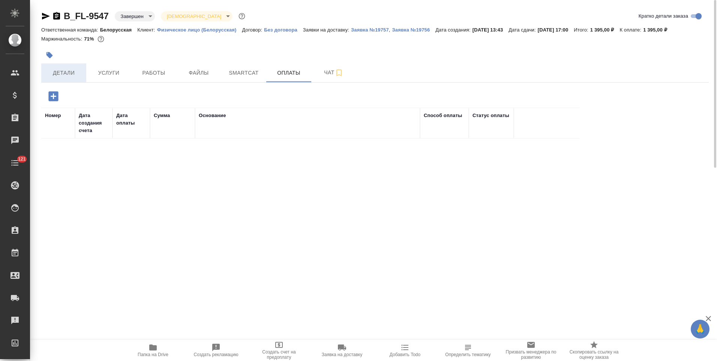
click at [70, 77] on span "Детали" at bounding box center [64, 72] width 36 height 9
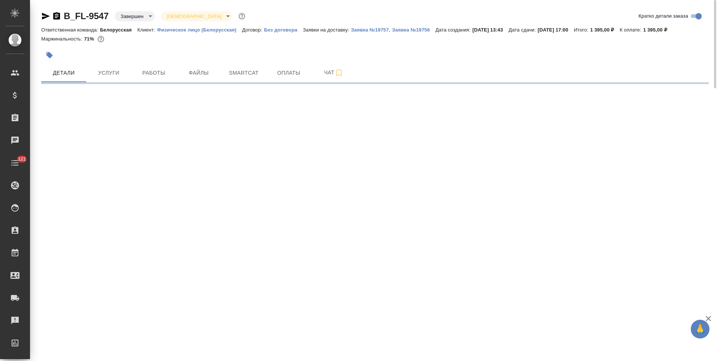
select select "RU"
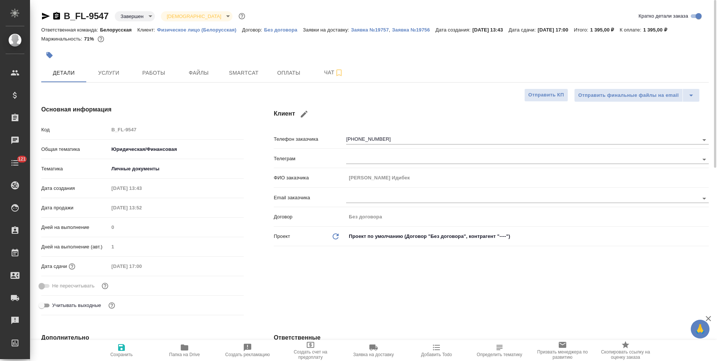
type textarea "x"
click at [47, 17] on icon "button" at bounding box center [46, 16] width 8 height 7
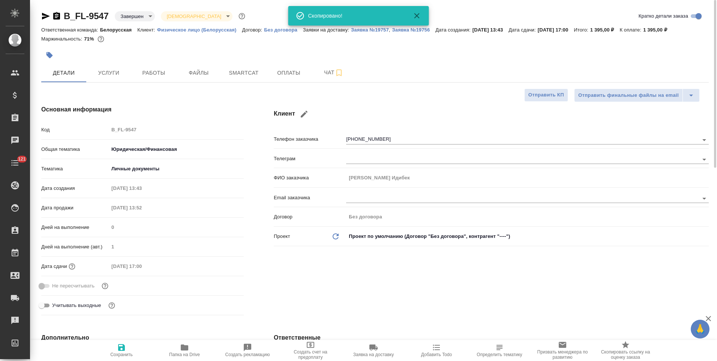
type textarea "x"
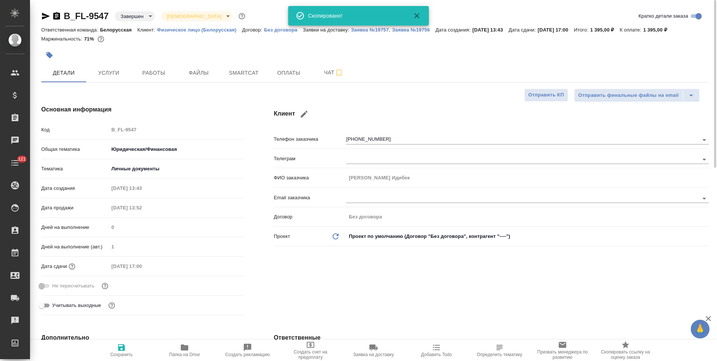
type textarea "x"
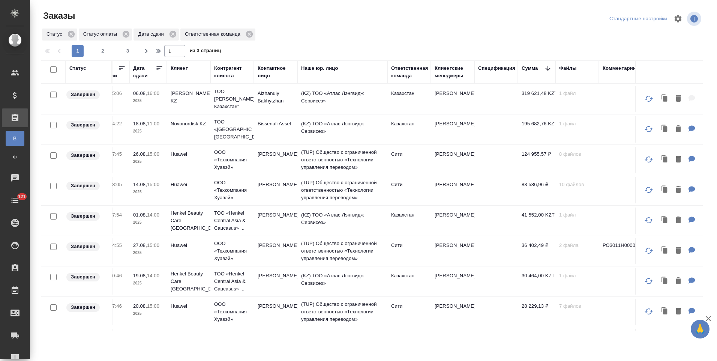
scroll to position [0, 146]
click at [359, 279] on td "(KZ) ТОО «Атлас Лэнгвидж Сервисез»" at bounding box center [346, 281] width 90 height 26
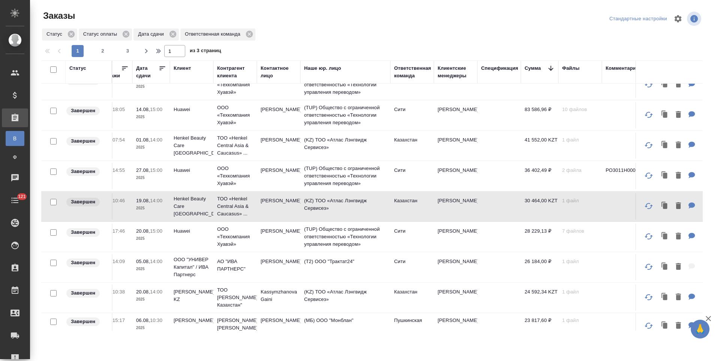
scroll to position [150, 146]
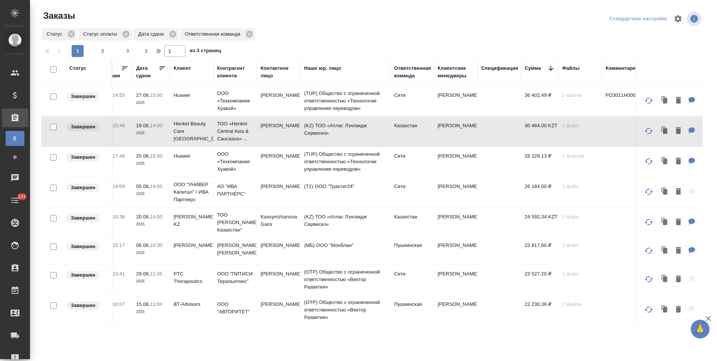
click at [353, 274] on td "(OTP) Общество с ограниченной ответственностью «Вектор Развития»" at bounding box center [346, 280] width 90 height 30
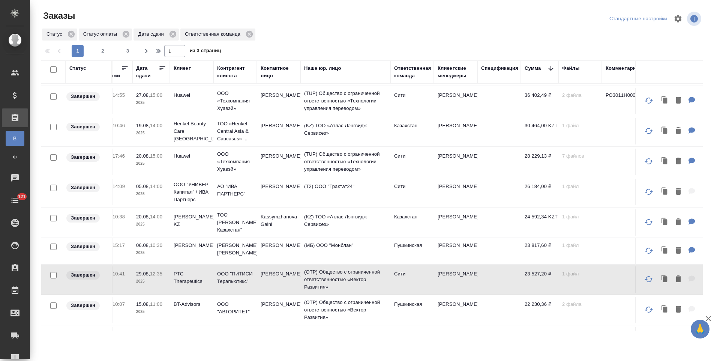
click at [352, 308] on td "(OTP) Общество с ограниченной ответственностью «Вектор Развития»" at bounding box center [346, 310] width 90 height 30
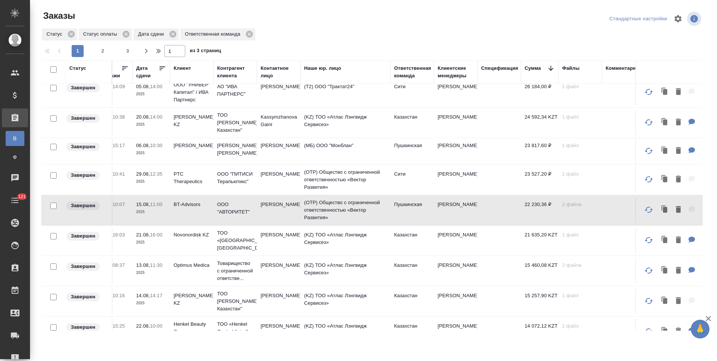
scroll to position [263, 146]
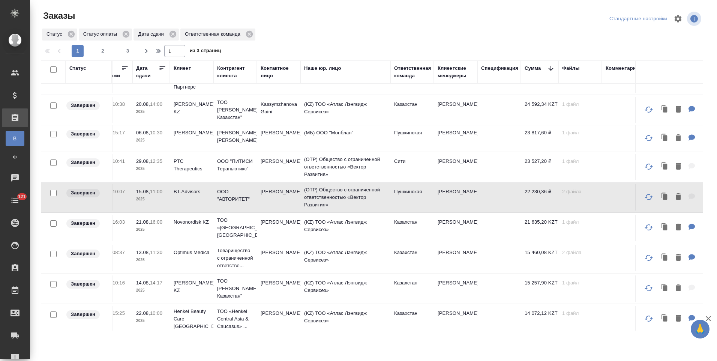
click at [338, 316] on td "(KZ) ТОО «Атлас Лэнгвидж Сервисез»" at bounding box center [346, 319] width 90 height 26
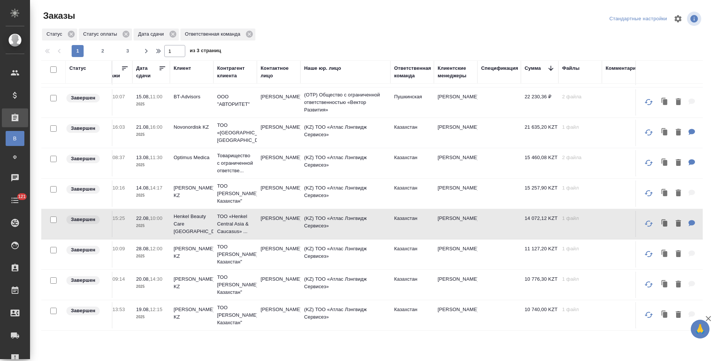
scroll to position [375, 146]
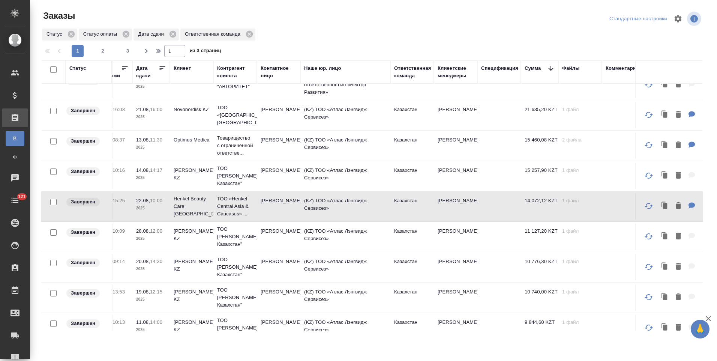
click at [333, 290] on td "(KZ) ТОО «Атлас Лэнгвидж Сервисез»" at bounding box center [346, 297] width 90 height 26
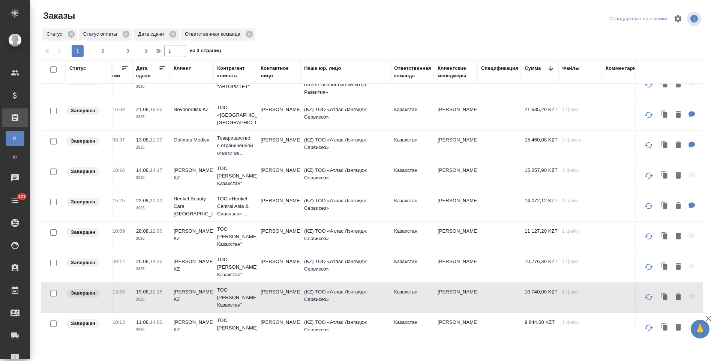
scroll to position [488, 146]
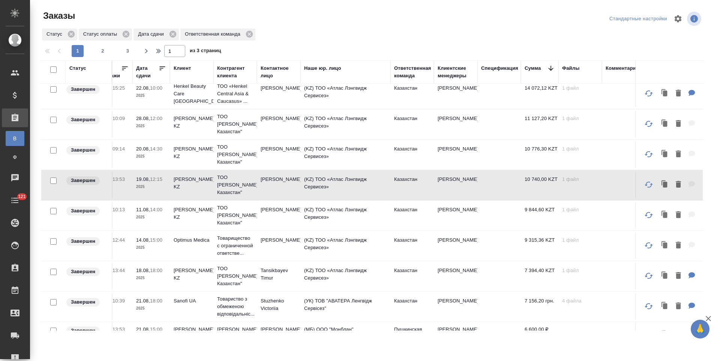
click at [328, 301] on td "(УК) ТОВ "АВАТЕРА Ленгвідж Сервісез"" at bounding box center [346, 306] width 90 height 26
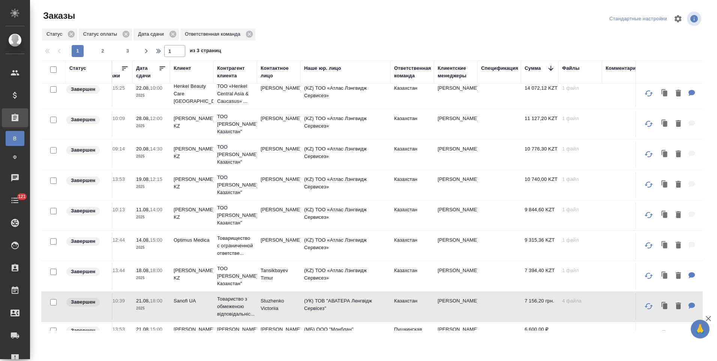
scroll to position [511, 146]
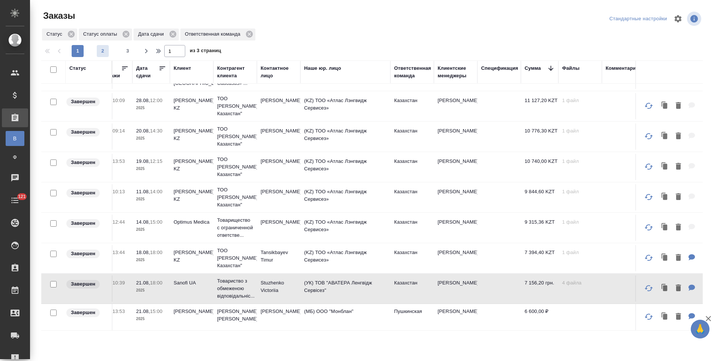
click at [102, 50] on span "2" at bounding box center [103, 51] width 12 height 8
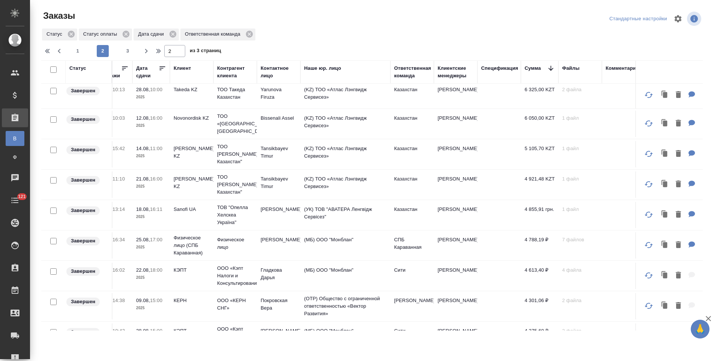
scroll to position [0, 146]
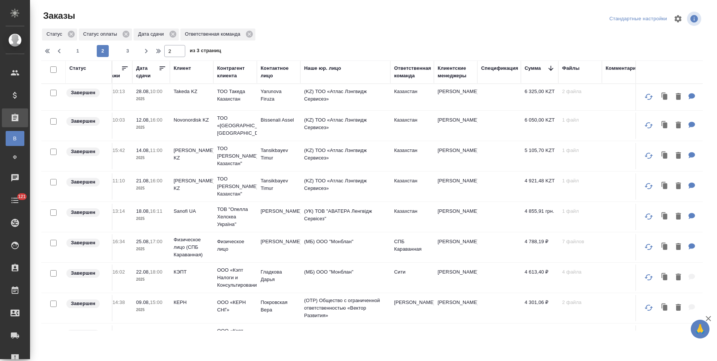
click at [338, 281] on td "(МБ) ООО "Монблан"" at bounding box center [346, 278] width 90 height 26
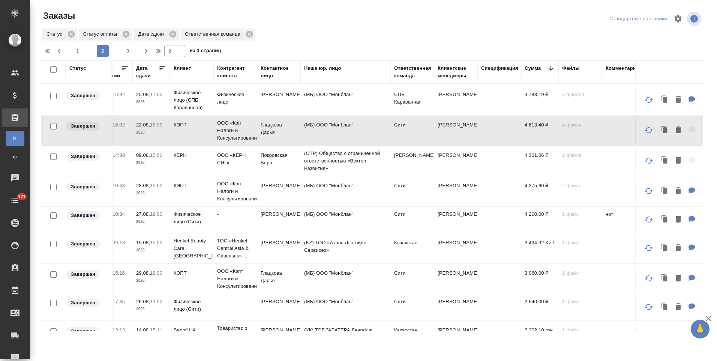
scroll to position [150, 146]
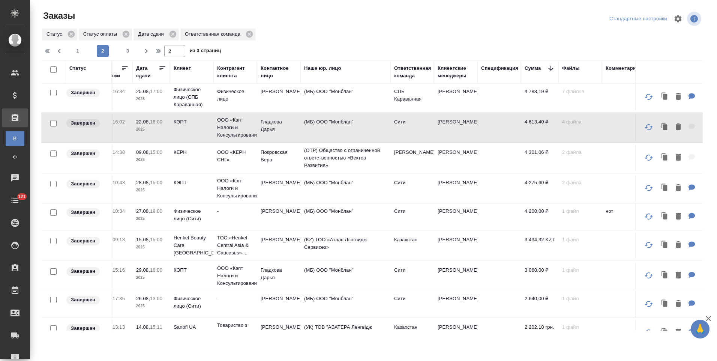
click at [341, 250] on td "(KZ) ТОО «Атлас Лэнгвидж Сервисез»" at bounding box center [346, 245] width 90 height 26
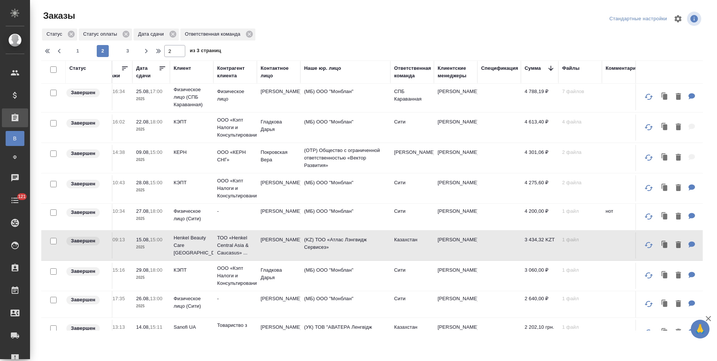
click at [325, 272] on td "(МБ) ООО "Монблан"" at bounding box center [346, 276] width 90 height 26
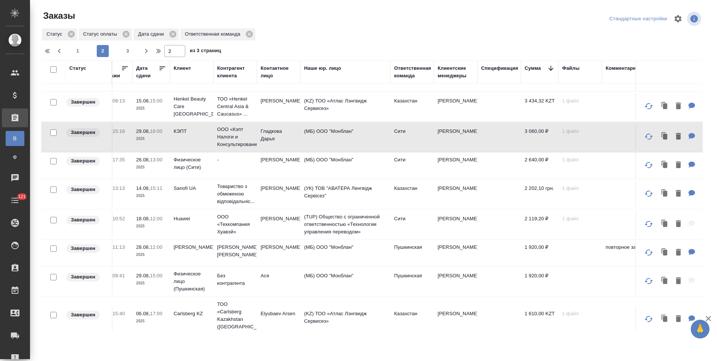
scroll to position [300, 146]
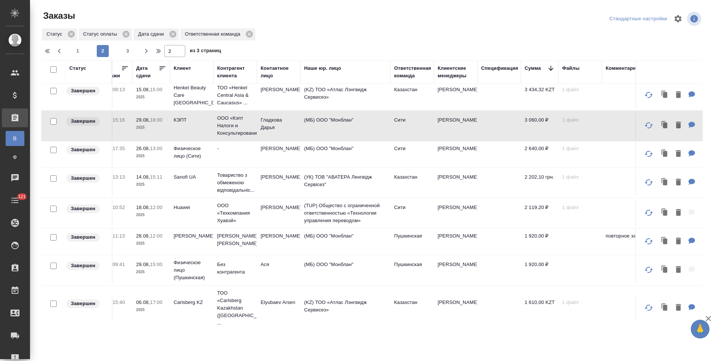
click at [326, 298] on td "(KZ) ТОО «Атлас Лэнгвидж Сервисез»" at bounding box center [346, 308] width 90 height 26
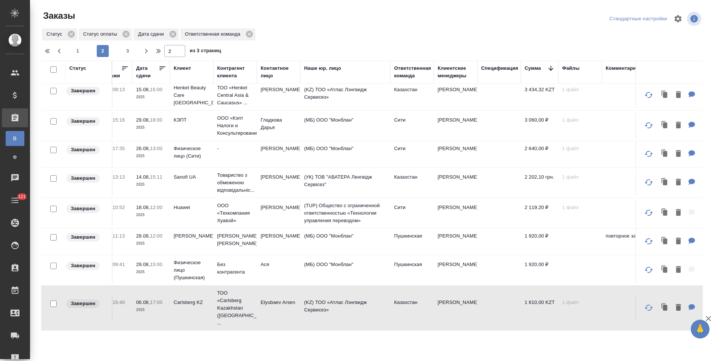
scroll to position [413, 146]
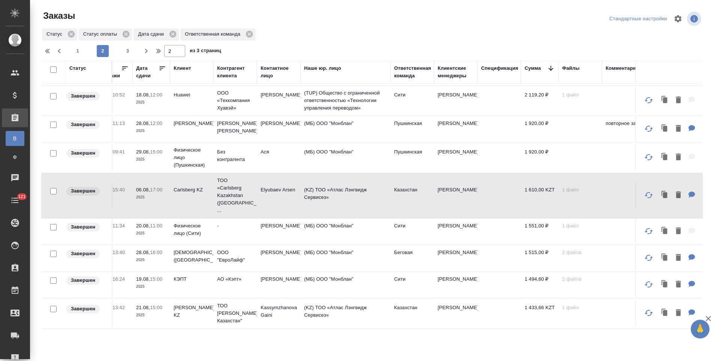
click at [338, 301] on td "(KZ) ТОО «Атлас Лэнгвидж Сервисез»" at bounding box center [346, 313] width 90 height 26
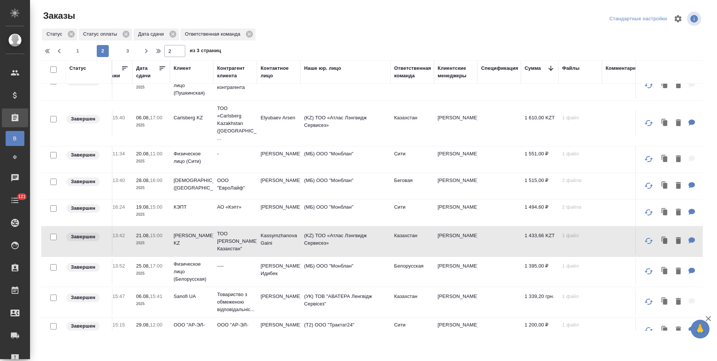
scroll to position [496, 146]
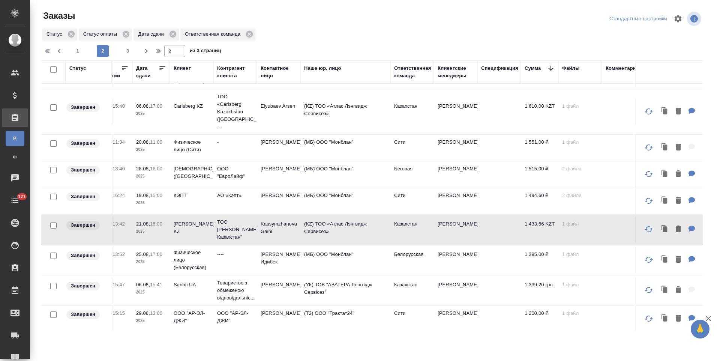
click at [339, 318] on td "(Т2) ООО "Трактат24"" at bounding box center [346, 319] width 90 height 26
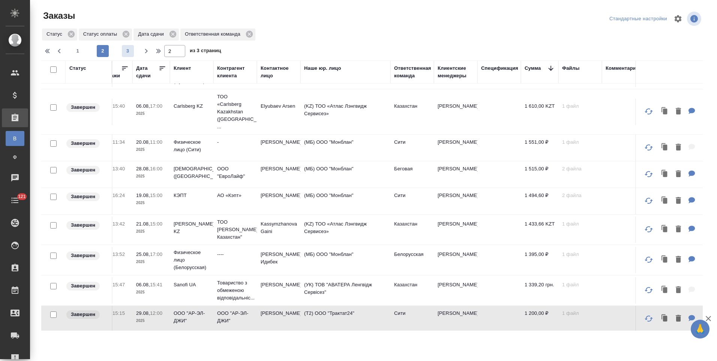
click at [129, 54] on span "3" at bounding box center [128, 51] width 12 height 8
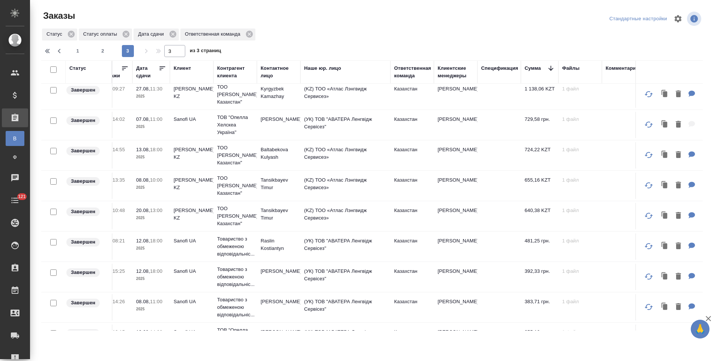
scroll to position [0, 146]
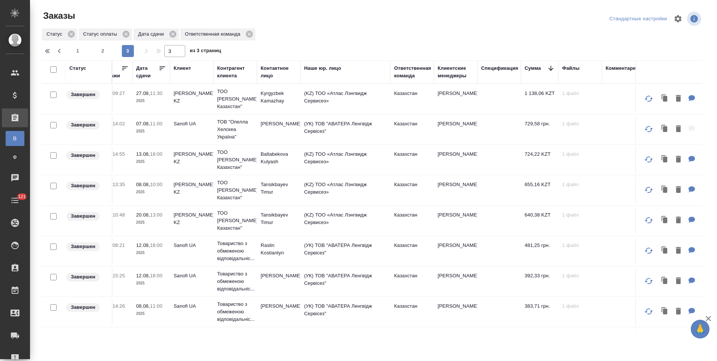
click at [338, 280] on td "(УК) ТОВ "АВАТЕРА Ленгвідж Сервісез"" at bounding box center [346, 281] width 90 height 26
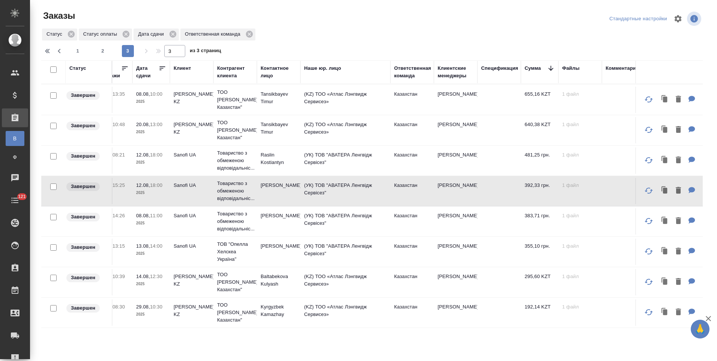
scroll to position [150, 146]
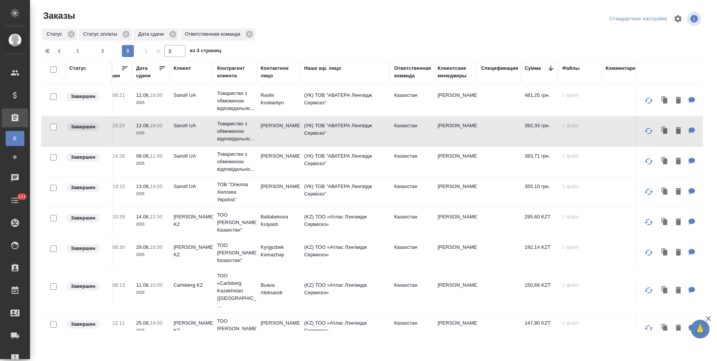
click at [342, 283] on td "(KZ) ТОО «Атлас Лэнгвидж Сервисез»" at bounding box center [346, 291] width 90 height 26
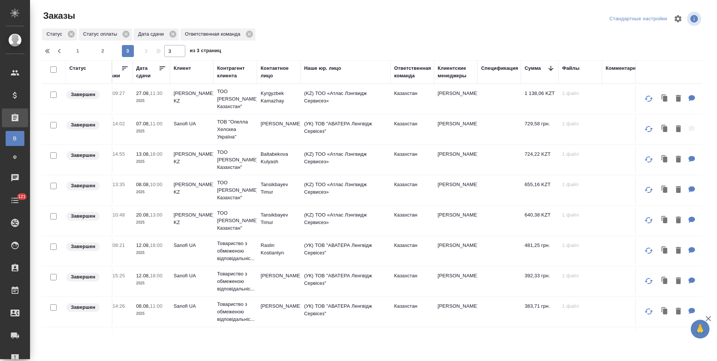
scroll to position [223, 146]
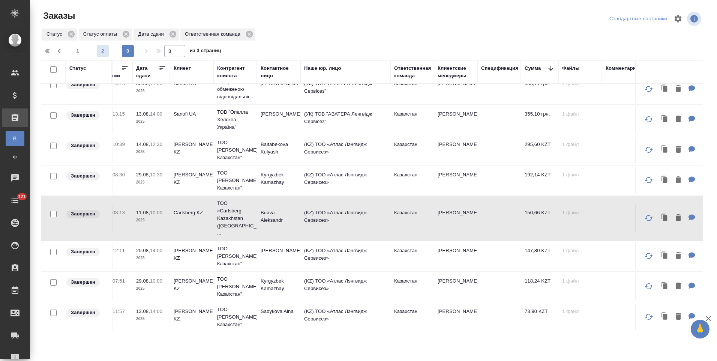
click at [100, 50] on span "2" at bounding box center [103, 51] width 12 height 8
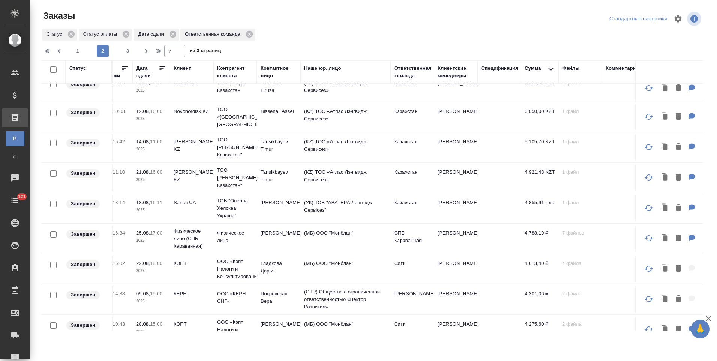
scroll to position [0, 146]
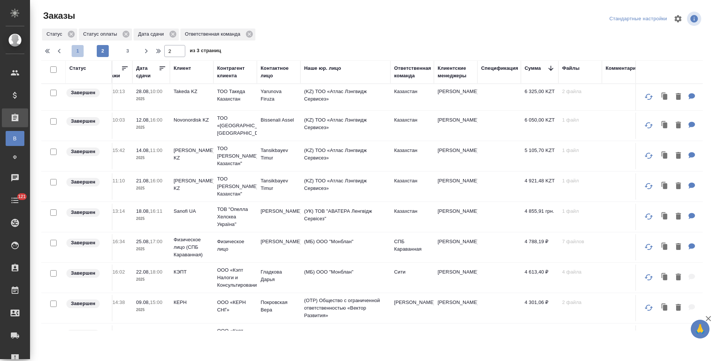
click at [78, 51] on span "1" at bounding box center [78, 51] width 12 height 8
type input "1"
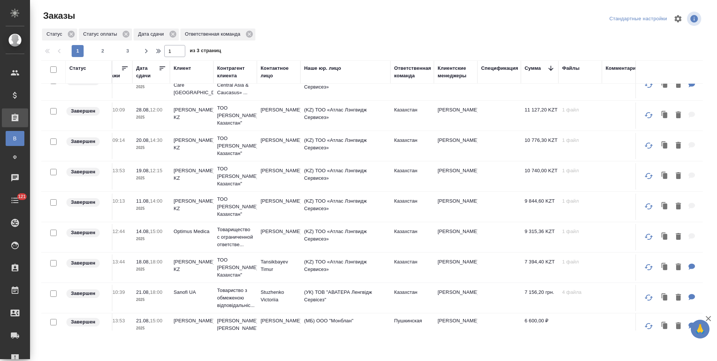
scroll to position [511, 146]
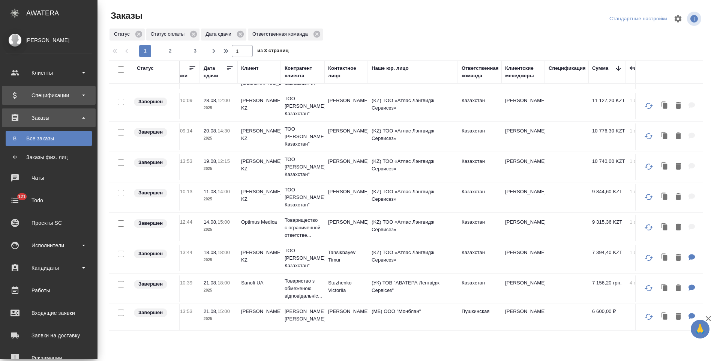
click at [27, 98] on div "Спецификации" at bounding box center [49, 95] width 86 height 11
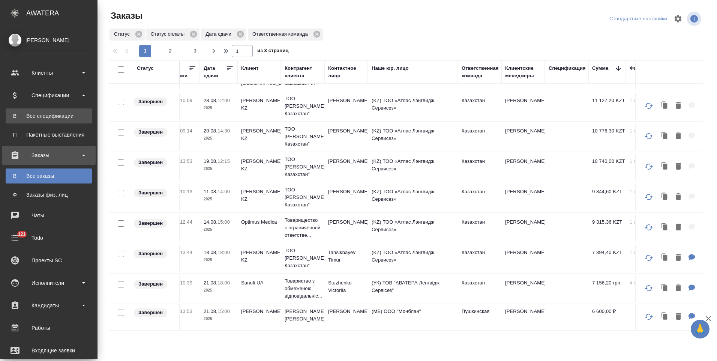
click at [42, 121] on link "В Все спецификации" at bounding box center [49, 115] width 86 height 15
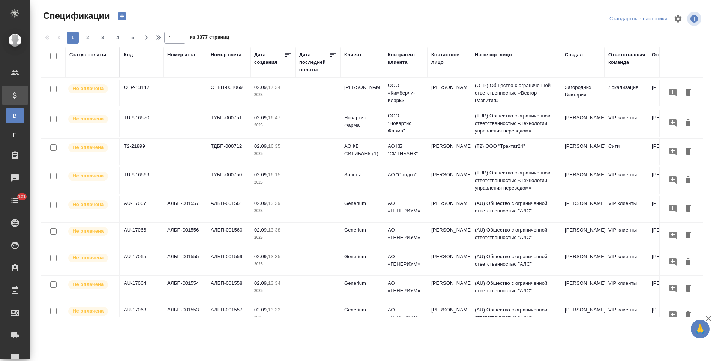
click at [264, 60] on div "Дата создания" at bounding box center [269, 58] width 30 height 15
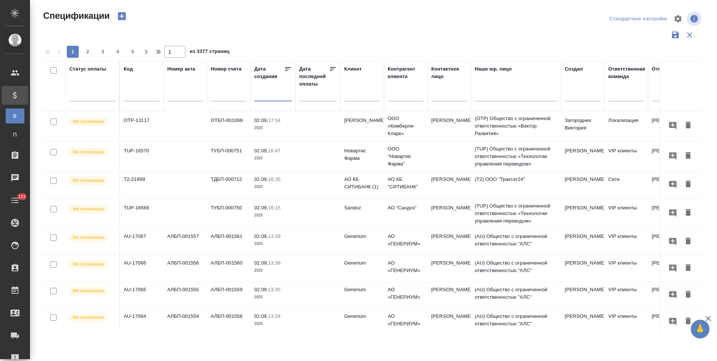
click at [262, 99] on input "text" at bounding box center [275, 95] width 33 height 11
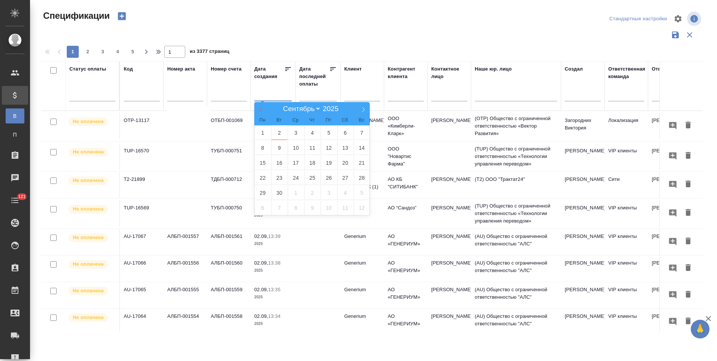
click at [262, 110] on icon at bounding box center [260, 109] width 5 height 5
select select "7"
click at [330, 134] on span "1" at bounding box center [329, 132] width 17 height 15
type div "2025-07-31T21:00:00.000Z"
click at [362, 110] on icon at bounding box center [363, 109] width 5 height 5
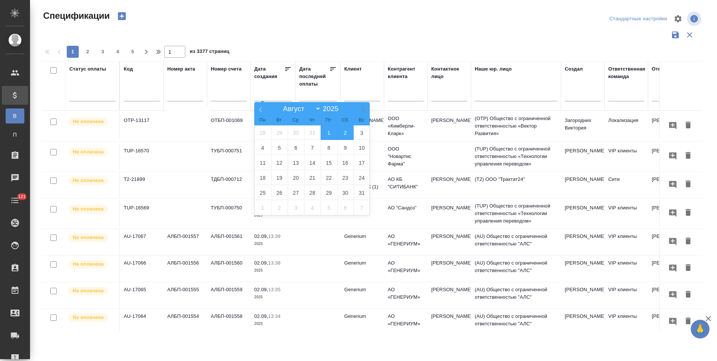
select select "8"
click at [265, 135] on span "1" at bounding box center [263, 132] width 17 height 15
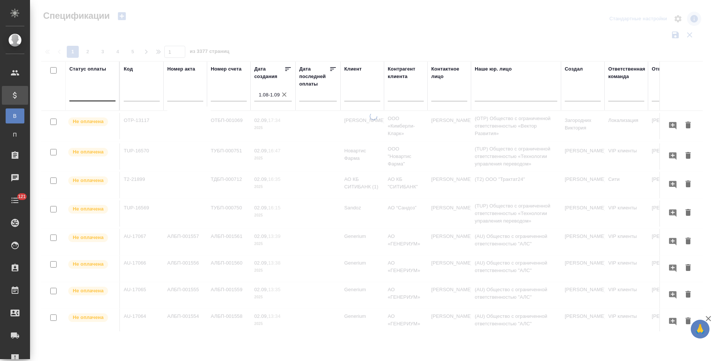
click at [102, 99] on div at bounding box center [92, 93] width 46 height 11
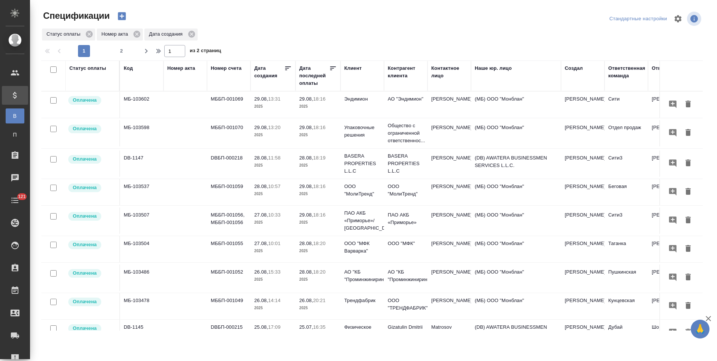
click at [348, 113] on td "Эндимион" at bounding box center [363, 105] width 44 height 26
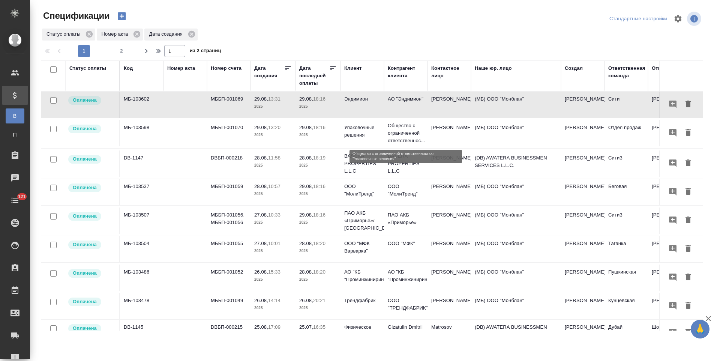
click at [401, 130] on p "Общество с ограниченной ответственнос..." at bounding box center [406, 133] width 36 height 23
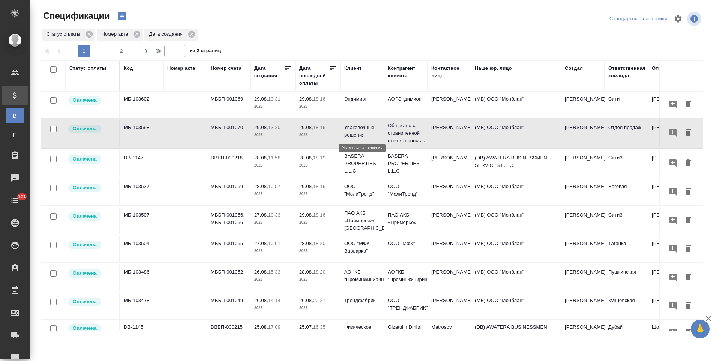
click at [375, 129] on p "Упаковочные решения" at bounding box center [362, 131] width 36 height 15
click at [367, 191] on p "ООО "МолиТренд"" at bounding box center [362, 190] width 36 height 15
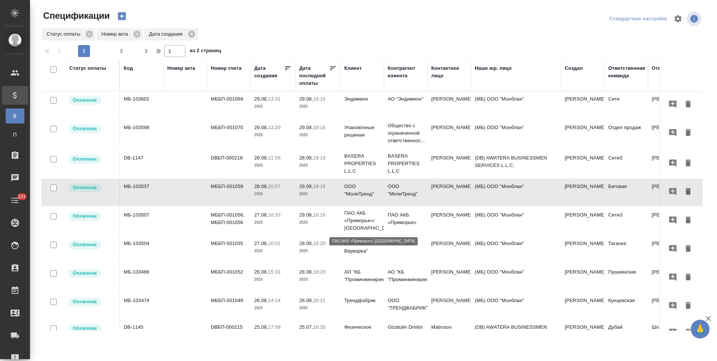
click at [363, 220] on p "ПАО АКБ «Приморье»/ Приморье" at bounding box center [362, 220] width 36 height 23
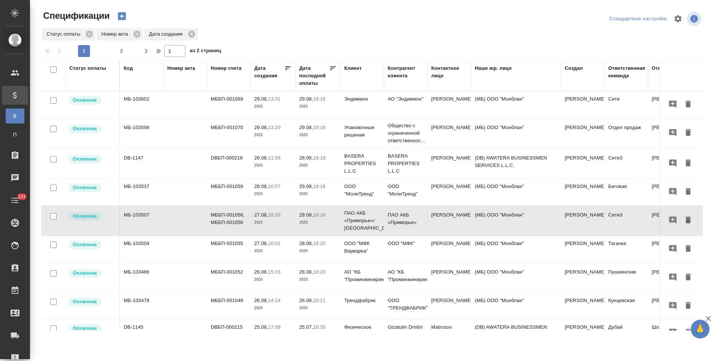
click at [412, 251] on td "ООО "МФК"" at bounding box center [406, 249] width 44 height 26
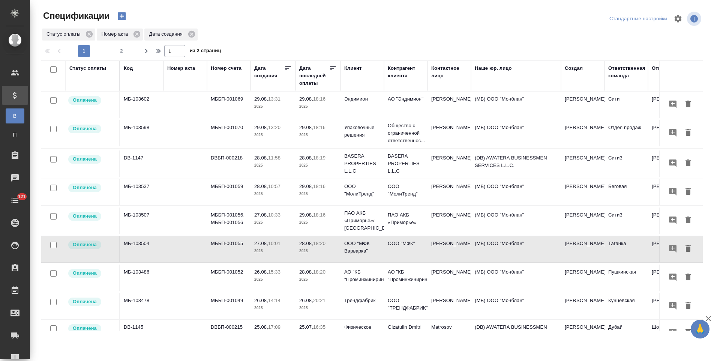
click at [432, 276] on td "[PERSON_NAME]" at bounding box center [450, 278] width 44 height 26
click at [432, 276] on td "Шлейников Михаил" at bounding box center [450, 278] width 44 height 26
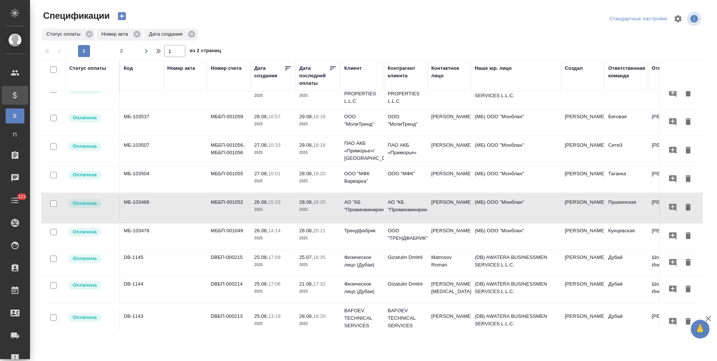
scroll to position [75, 0]
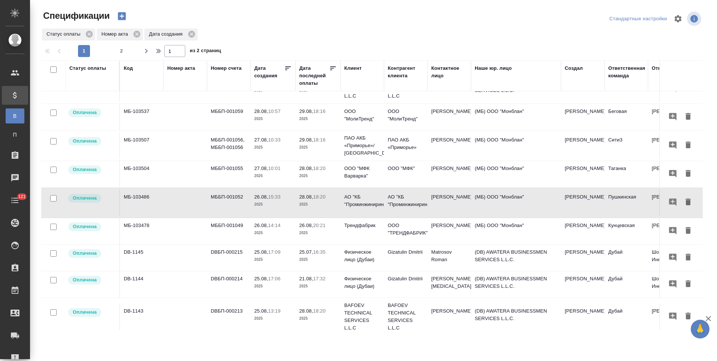
click at [365, 233] on td "Трендфабрик" at bounding box center [363, 231] width 44 height 26
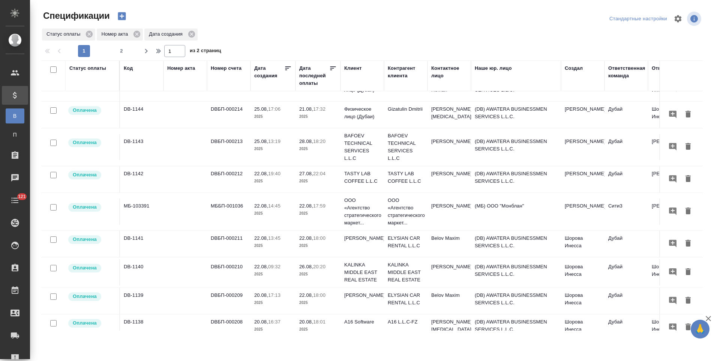
scroll to position [263, 0]
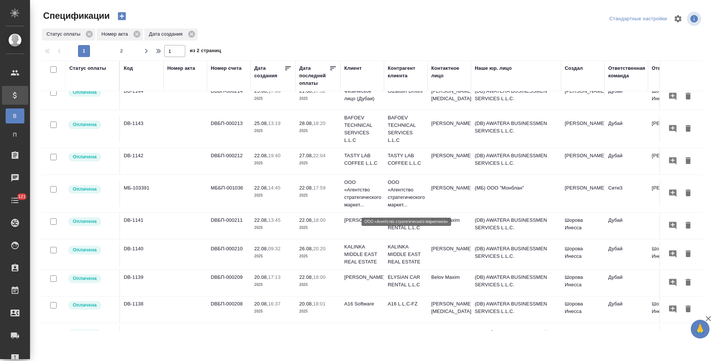
click at [396, 198] on p "ООО «Агентство стратегического маркет..." at bounding box center [406, 194] width 36 height 30
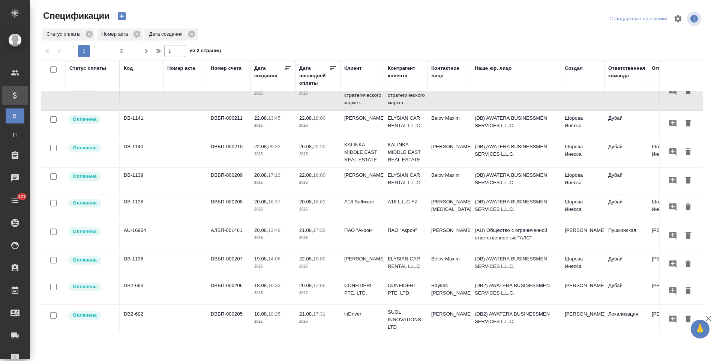
scroll to position [375, 0]
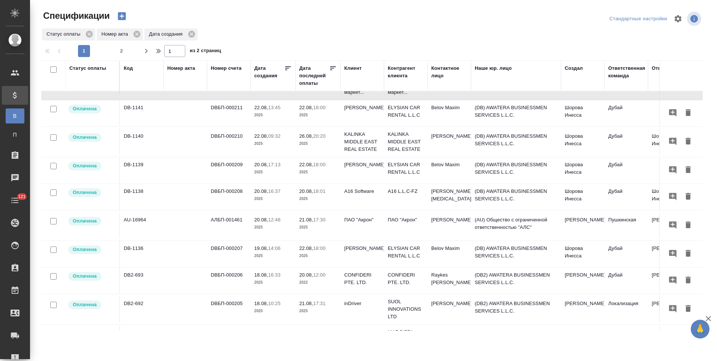
click at [397, 230] on td "ПАО "Акрон"" at bounding box center [406, 225] width 44 height 26
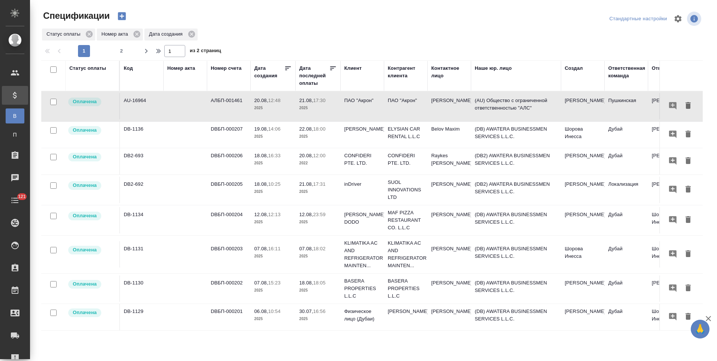
scroll to position [504, 0]
click at [121, 50] on span "2" at bounding box center [122, 51] width 12 height 8
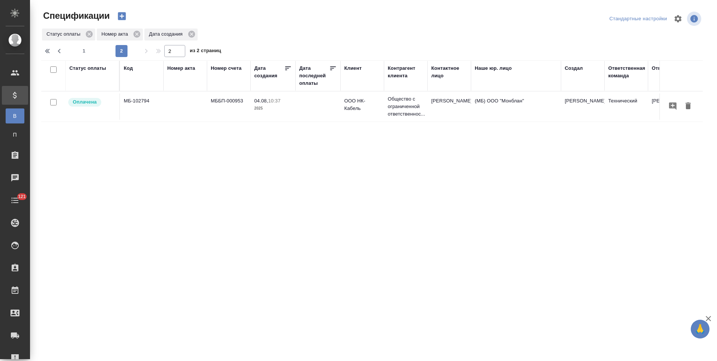
scroll to position [0, 0]
click at [63, 53] on icon "button" at bounding box center [59, 51] width 9 height 9
type input "1"
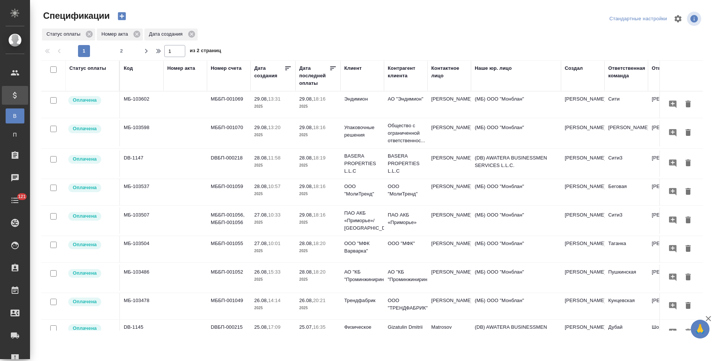
click at [92, 69] on div "Статус оплаты" at bounding box center [87, 69] width 37 height 8
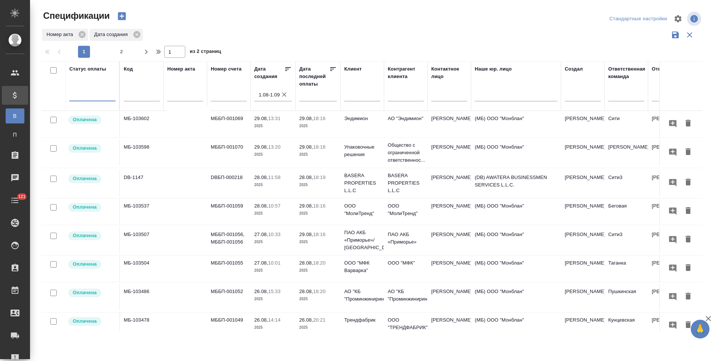
click at [102, 96] on div at bounding box center [92, 93] width 46 height 11
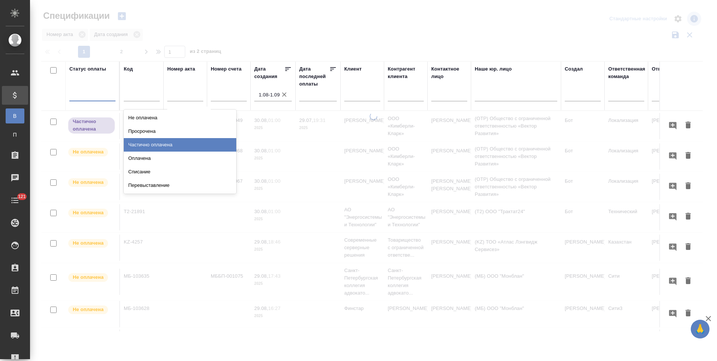
click at [146, 147] on div "Частично оплачена" at bounding box center [180, 145] width 113 height 14
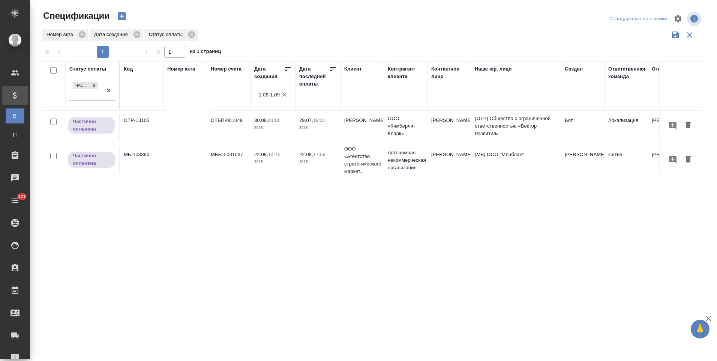
click at [269, 169] on td "22.08, 14:45 2025" at bounding box center [273, 160] width 45 height 26
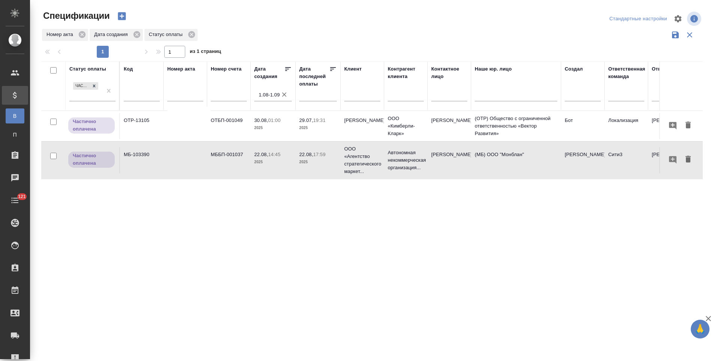
click at [269, 169] on td "22.08, 14:45 2025" at bounding box center [273, 160] width 45 height 26
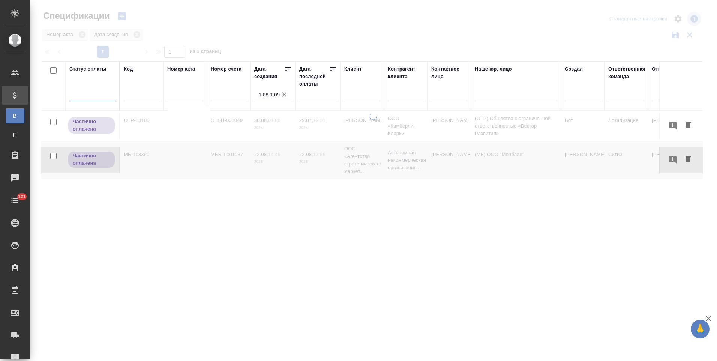
click at [104, 95] on div at bounding box center [92, 93] width 46 height 11
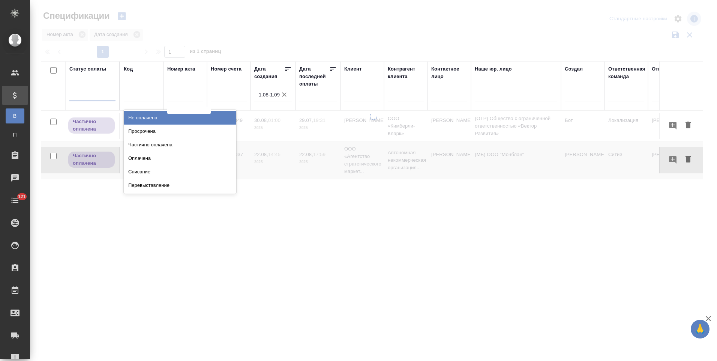
click at [140, 120] on div "Не оплачена" at bounding box center [180, 118] width 113 height 14
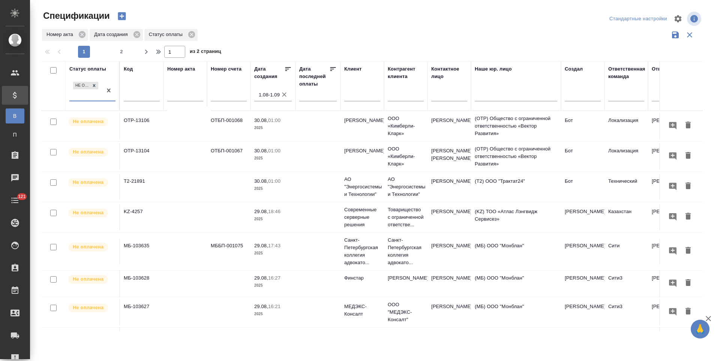
click at [188, 99] on input "text" at bounding box center [185, 96] width 36 height 9
click at [190, 117] on div "Не указано" at bounding box center [191, 118] width 45 height 17
type input "Не указано"
click at [439, 251] on td "Тиханова Мари" at bounding box center [450, 251] width 44 height 26
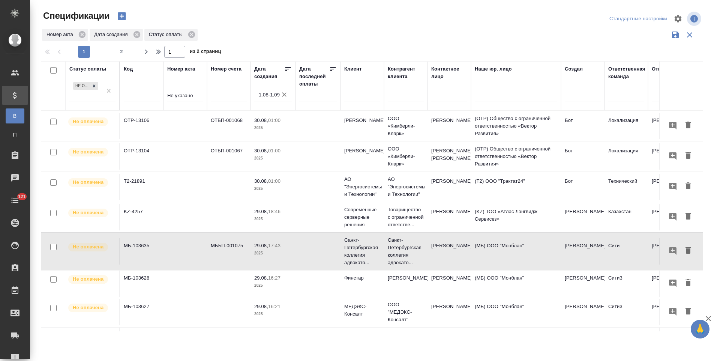
click at [384, 284] on td "Бойко Олег Викторович" at bounding box center [406, 284] width 44 height 26
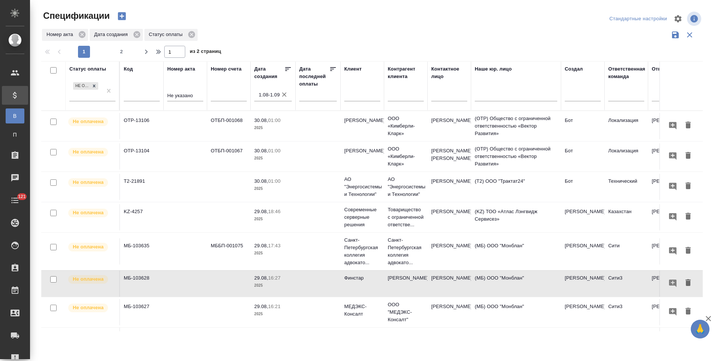
click at [381, 283] on td "Финстар" at bounding box center [363, 284] width 44 height 26
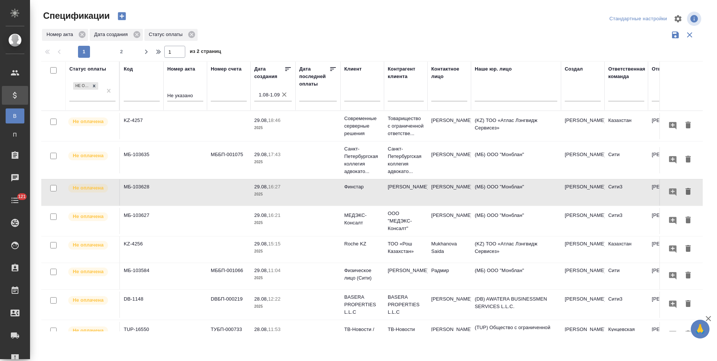
scroll to position [113, 0]
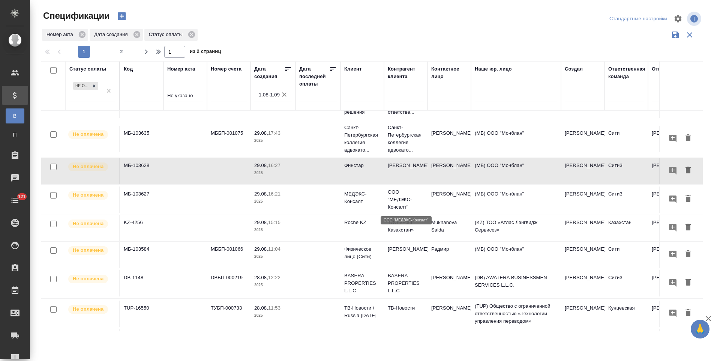
click at [421, 203] on p "ООО "МЕДЭКС-Консалт"" at bounding box center [406, 199] width 36 height 23
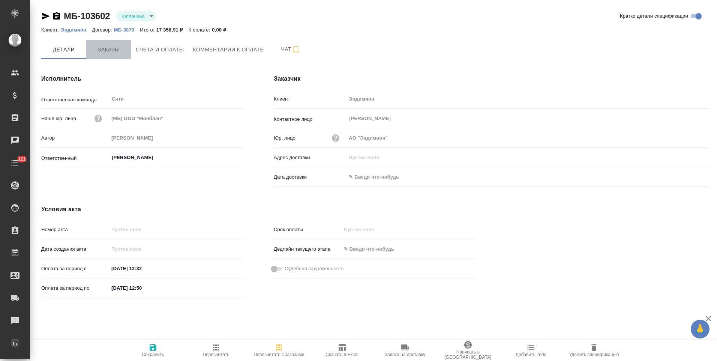
click at [99, 47] on span "Заказы" at bounding box center [109, 49] width 36 height 9
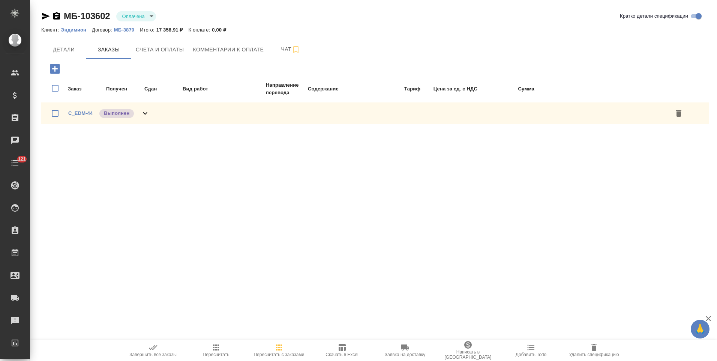
click at [144, 110] on icon at bounding box center [145, 113] width 9 height 9
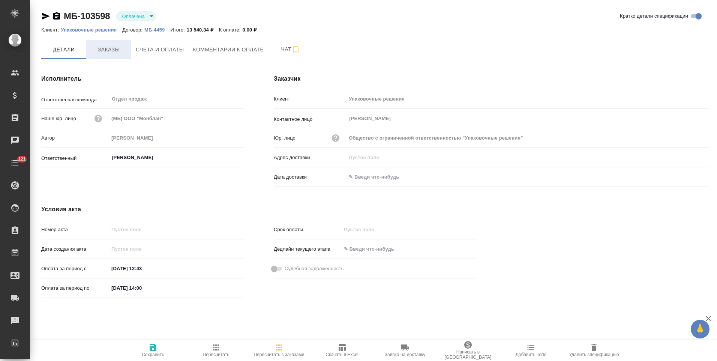
click at [113, 57] on button "Заказы" at bounding box center [108, 49] width 45 height 19
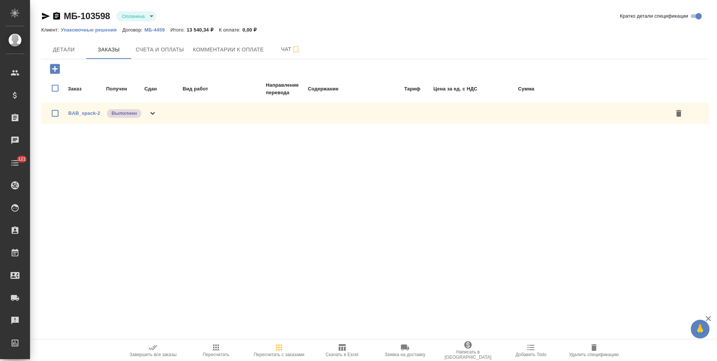
click at [152, 113] on icon at bounding box center [152, 113] width 9 height 9
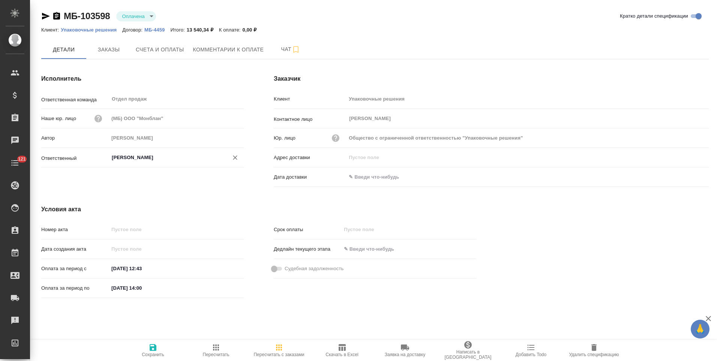
click at [141, 155] on input "[PERSON_NAME]" at bounding box center [163, 157] width 105 height 9
click at [144, 172] on li "[PERSON_NAME]" at bounding box center [176, 175] width 135 height 14
type input "Голубев Дмитрий"
click at [162, 347] on span "Сохранить" at bounding box center [153, 350] width 54 height 14
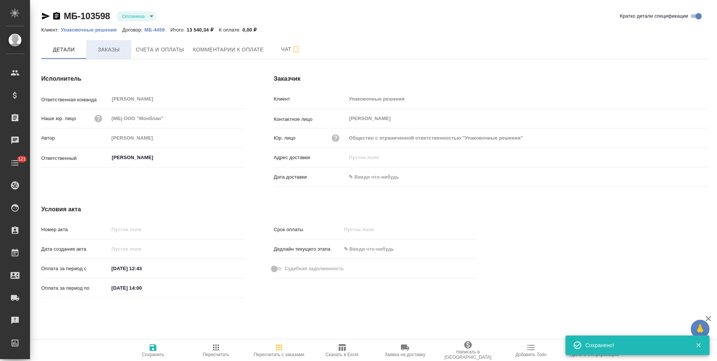
click at [110, 51] on span "Заказы" at bounding box center [109, 49] width 36 height 9
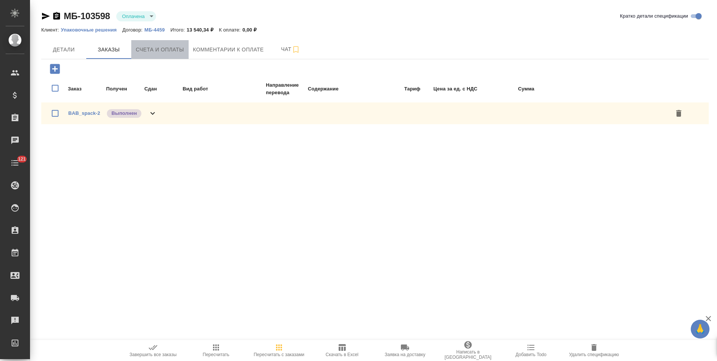
click at [171, 50] on span "Счета и оплаты" at bounding box center [160, 49] width 48 height 9
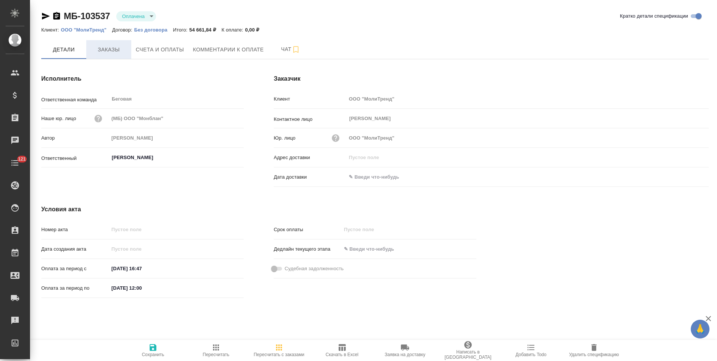
click at [114, 58] on button "Заказы" at bounding box center [108, 49] width 45 height 19
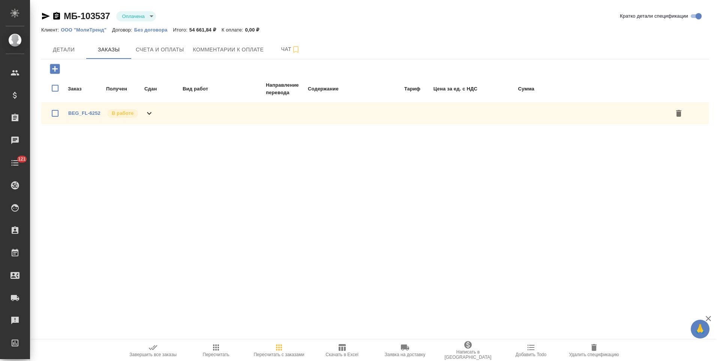
click at [151, 113] on icon at bounding box center [149, 113] width 5 height 3
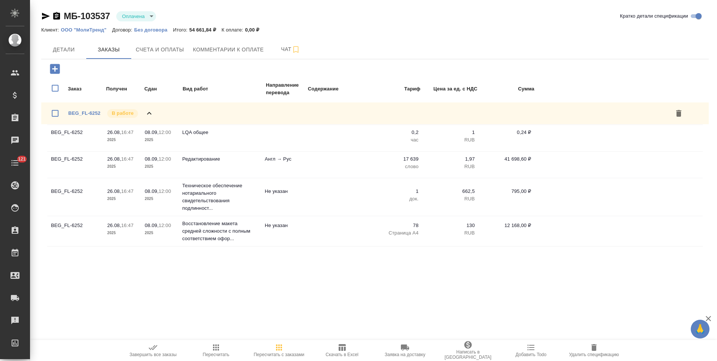
click at [69, 59] on div "Заказ Получен Сдан Вид работ Направление перевода Содержание Тариф Цена за ед. …" at bounding box center [375, 154] width 668 height 190
click at [67, 55] on button "Детали" at bounding box center [63, 49] width 45 height 19
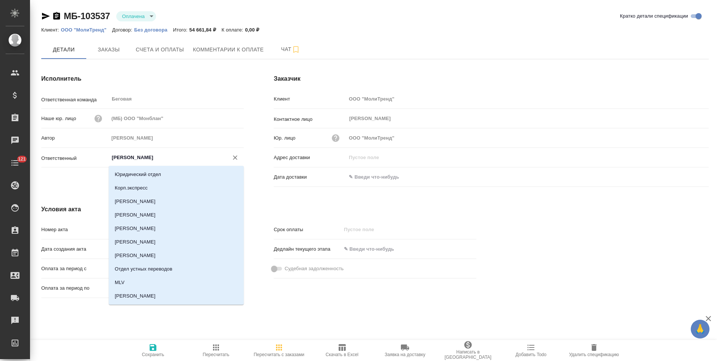
click at [147, 159] on input "Кадырова Диана" at bounding box center [163, 157] width 105 height 9
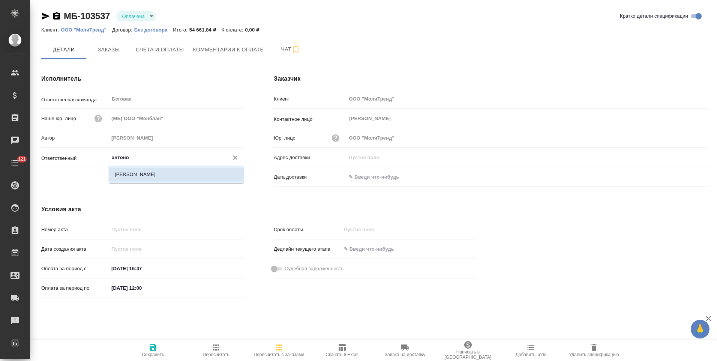
click at [149, 172] on li "Антонова Кристина" at bounding box center [176, 175] width 135 height 14
type input "Антонова Кристина"
click at [148, 349] on span "Сохранить" at bounding box center [153, 350] width 54 height 14
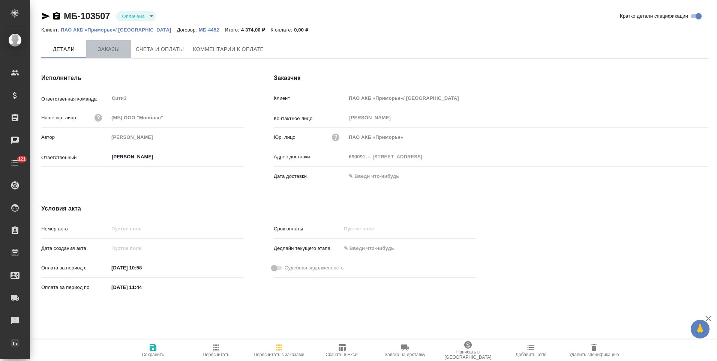
click at [114, 47] on span "Заказы" at bounding box center [109, 49] width 36 height 9
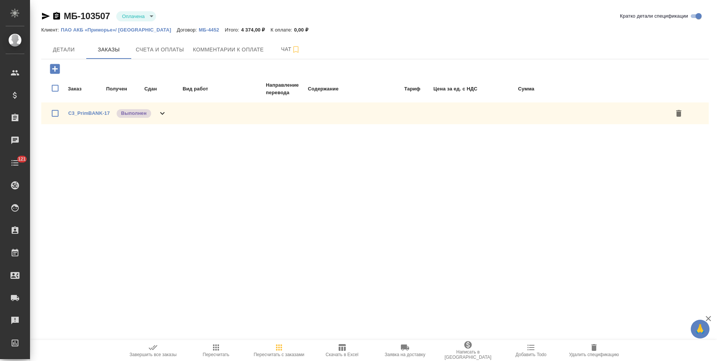
drag, startPoint x: 160, startPoint y: 118, endPoint x: 253, endPoint y: 125, distance: 93.3
click at [161, 117] on div "C3_PrimBANK-17 Выполнен" at bounding box center [117, 113] width 99 height 11
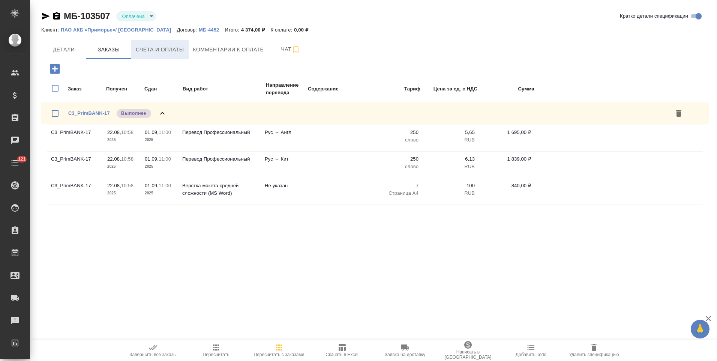
click at [171, 50] on span "Счета и оплаты" at bounding box center [160, 49] width 48 height 9
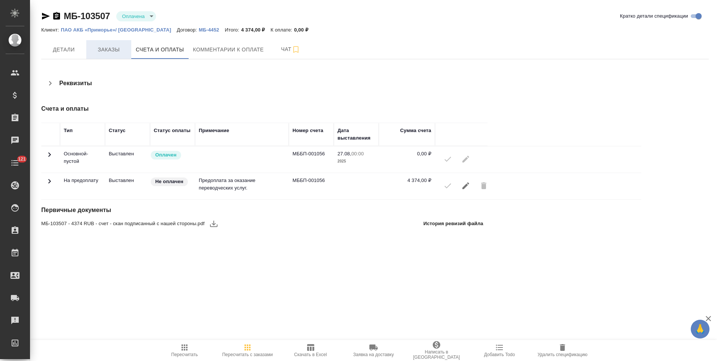
click at [123, 56] on button "Заказы" at bounding box center [108, 49] width 45 height 19
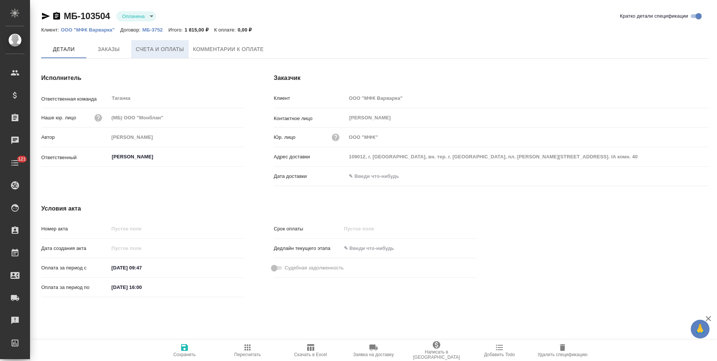
click at [141, 50] on span "Счета и оплаты" at bounding box center [160, 49] width 48 height 9
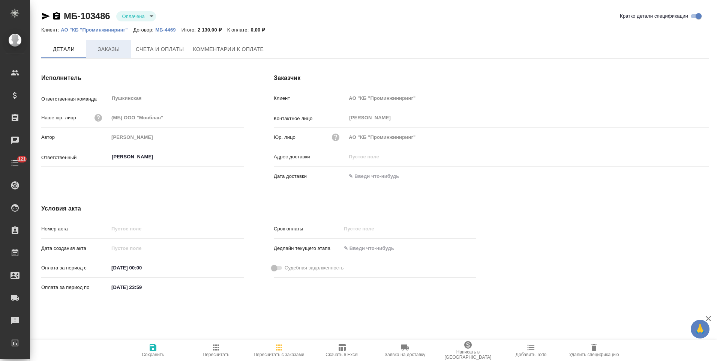
click at [117, 56] on button "Заказы" at bounding box center [108, 49] width 45 height 18
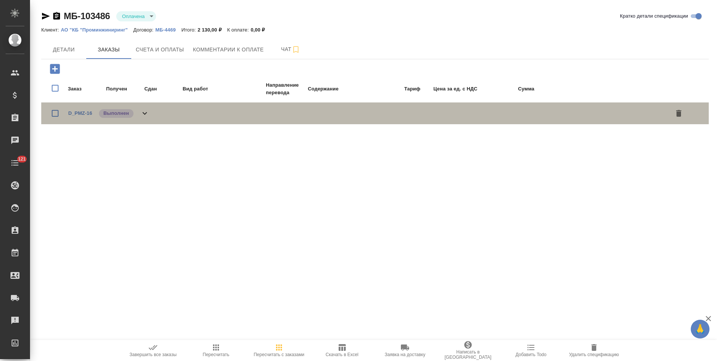
click at [150, 113] on div "D_PMZ-16 Выполнен" at bounding box center [375, 113] width 668 height 22
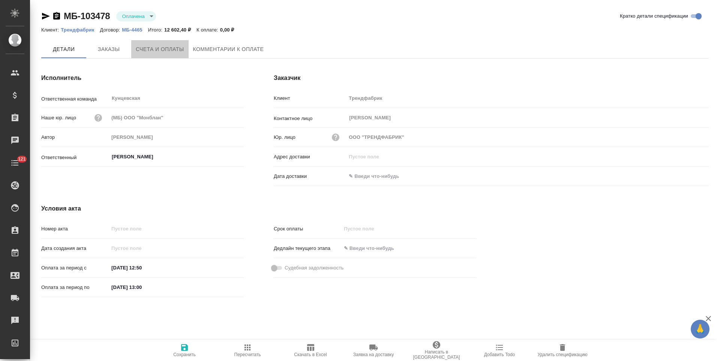
click at [156, 53] on span "Счета и оплаты" at bounding box center [160, 49] width 48 height 9
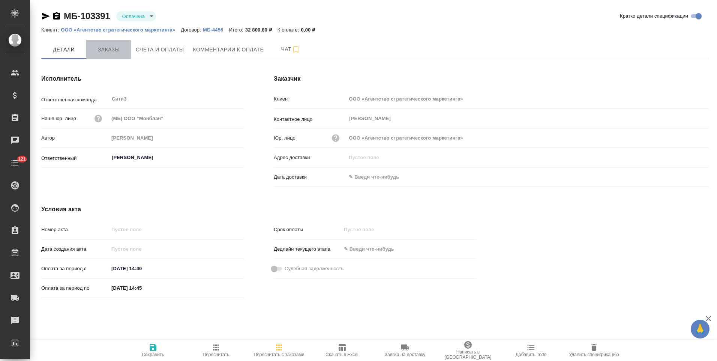
click at [112, 54] on span "Заказы" at bounding box center [109, 49] width 36 height 9
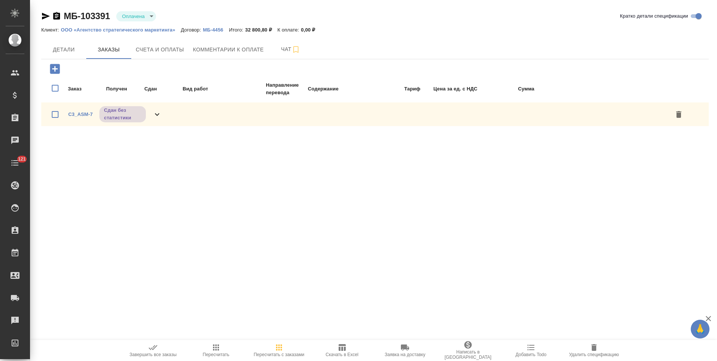
click at [163, 116] on div "C3_ASM-7 Сдан без статистики" at bounding box center [375, 114] width 668 height 24
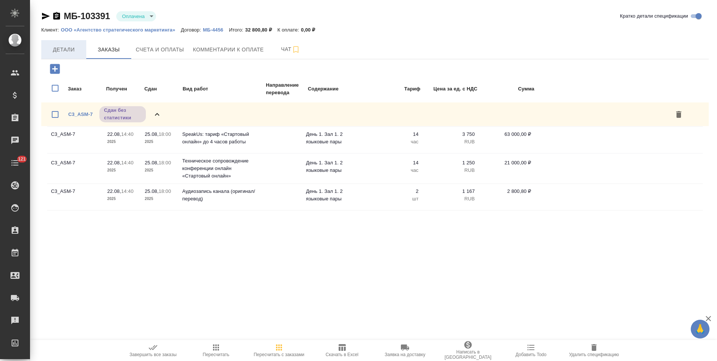
click at [66, 53] on span "Детали" at bounding box center [64, 49] width 36 height 9
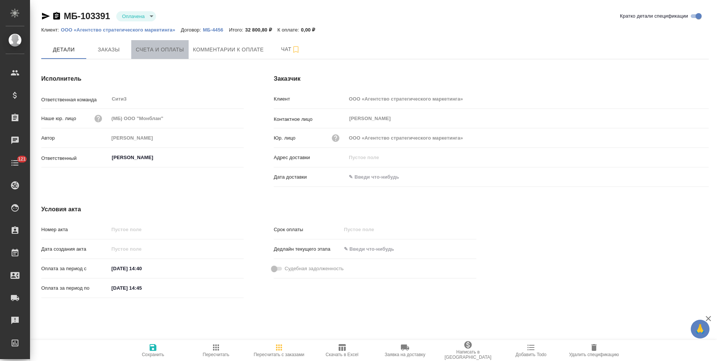
drag, startPoint x: 164, startPoint y: 51, endPoint x: 123, endPoint y: 53, distance: 41.3
click at [163, 52] on span "Счета и оплаты" at bounding box center [160, 49] width 48 height 9
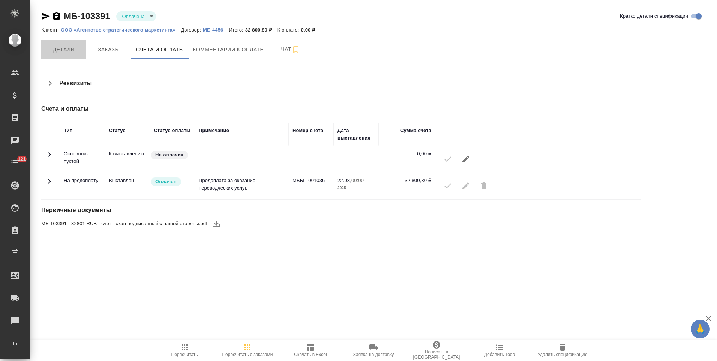
click at [67, 53] on span "Детали" at bounding box center [64, 49] width 36 height 9
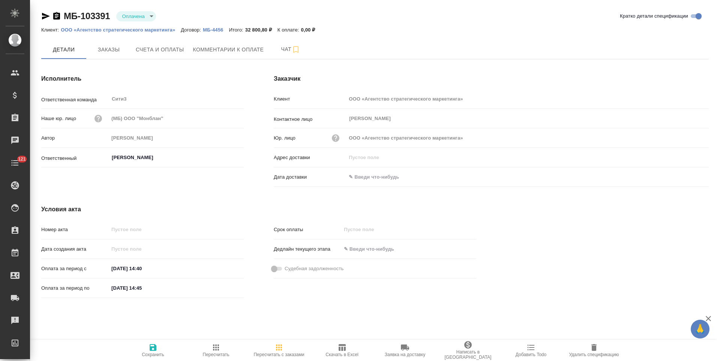
click at [57, 17] on icon "button" at bounding box center [56, 16] width 7 height 8
click at [116, 53] on span "Заказы" at bounding box center [109, 49] width 36 height 9
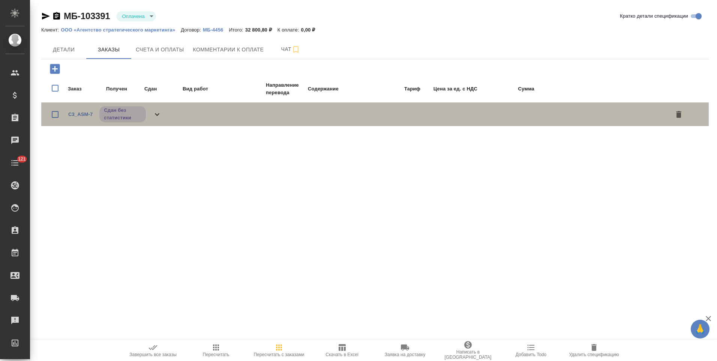
click at [159, 116] on icon at bounding box center [157, 114] width 9 height 9
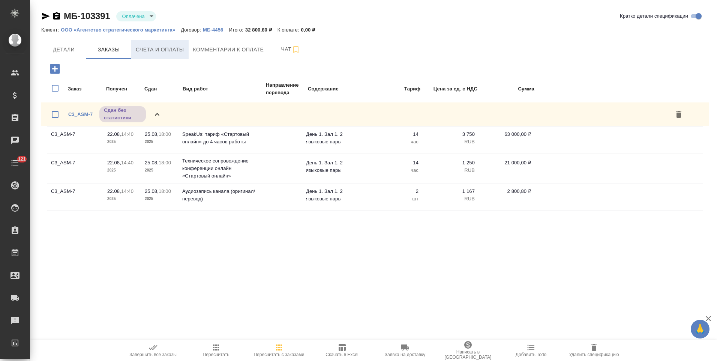
click at [177, 53] on span "Счета и оплаты" at bounding box center [160, 49] width 48 height 9
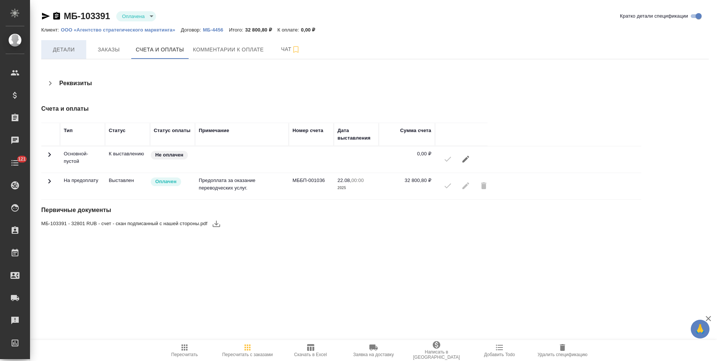
click at [61, 56] on button "Детали" at bounding box center [63, 49] width 45 height 19
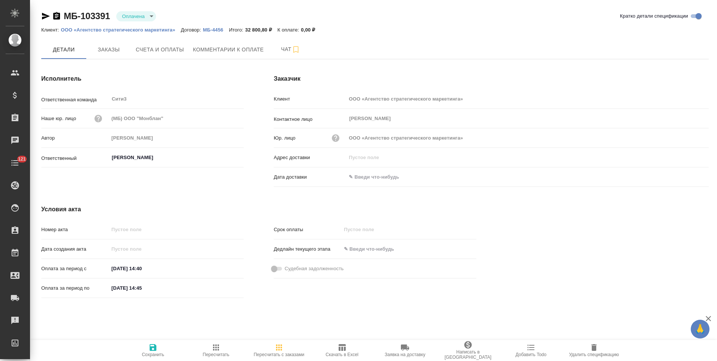
click at [164, 30] on p "ООО «Агентство стратегического маркетинга»" at bounding box center [121, 30] width 120 height 6
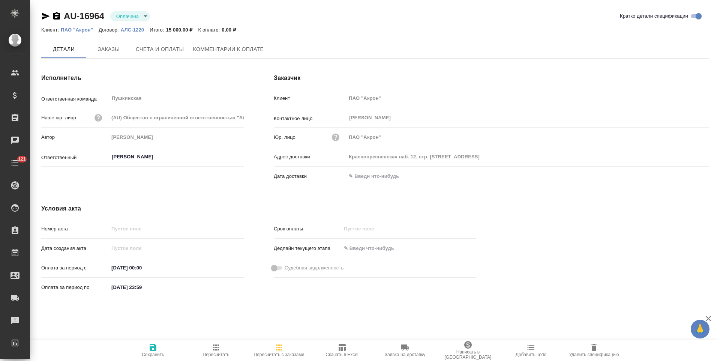
click at [99, 50] on span "Заказы" at bounding box center [109, 49] width 36 height 9
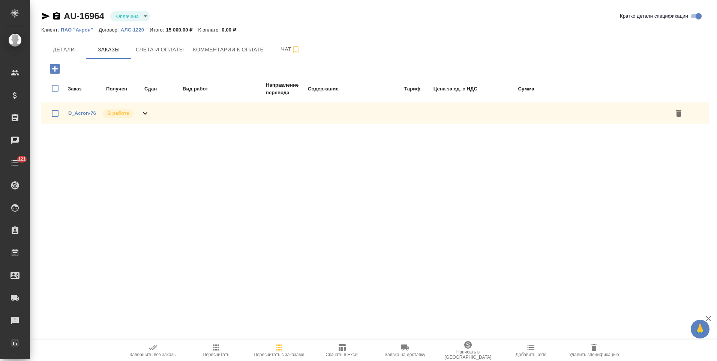
drag, startPoint x: 143, startPoint y: 114, endPoint x: 203, endPoint y: 114, distance: 60.8
click at [143, 113] on icon at bounding box center [145, 113] width 9 height 9
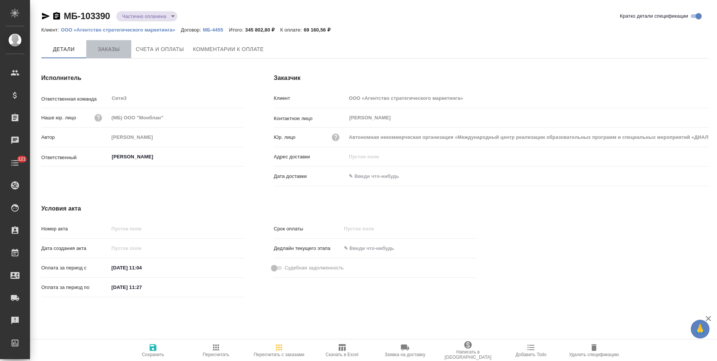
click at [115, 47] on span "Заказы" at bounding box center [109, 49] width 36 height 9
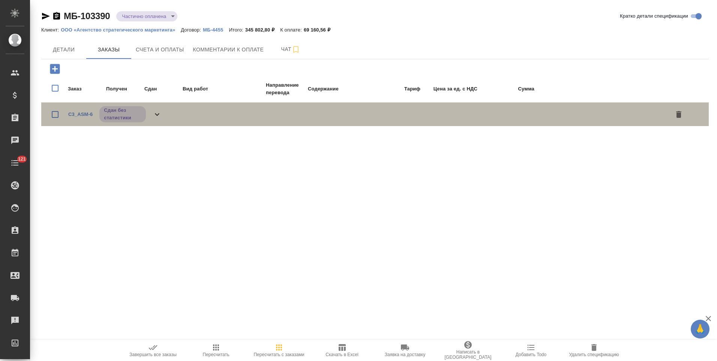
click at [161, 119] on div "C3_ASM-6 Сдан без статистики" at bounding box center [114, 114] width 93 height 18
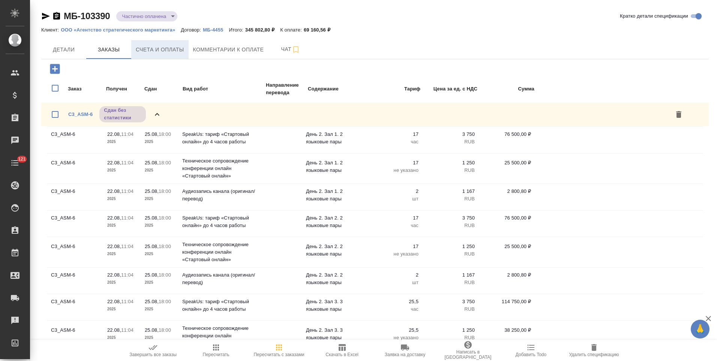
click at [164, 55] on button "Счета и оплаты" at bounding box center [159, 49] width 57 height 19
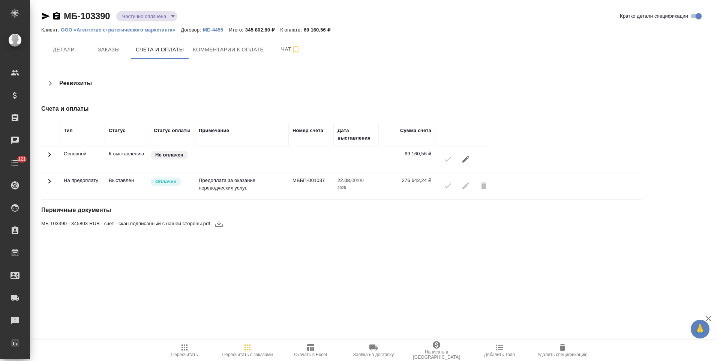
click at [50, 181] on icon at bounding box center [49, 181] width 3 height 5
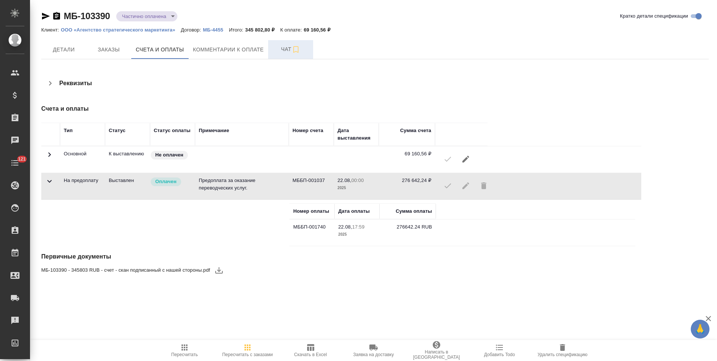
click at [271, 52] on button "Чат" at bounding box center [290, 49] width 45 height 19
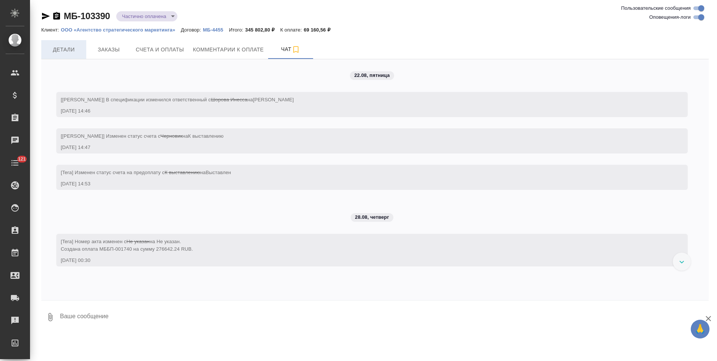
click at [69, 51] on span "Детали" at bounding box center [64, 49] width 36 height 9
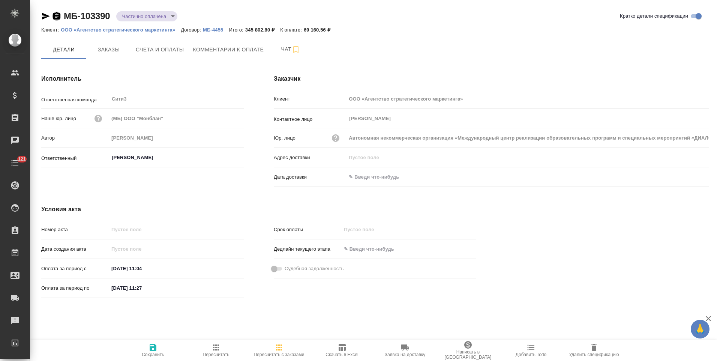
click at [54, 17] on icon "button" at bounding box center [56, 16] width 7 height 8
click at [119, 52] on span "Заказы" at bounding box center [109, 49] width 36 height 9
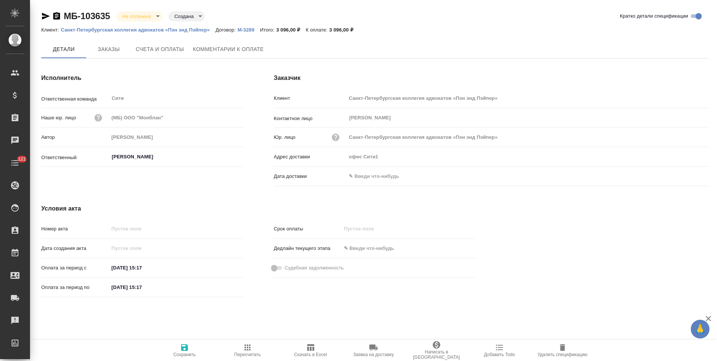
click at [113, 51] on span "Заказы" at bounding box center [109, 49] width 36 height 9
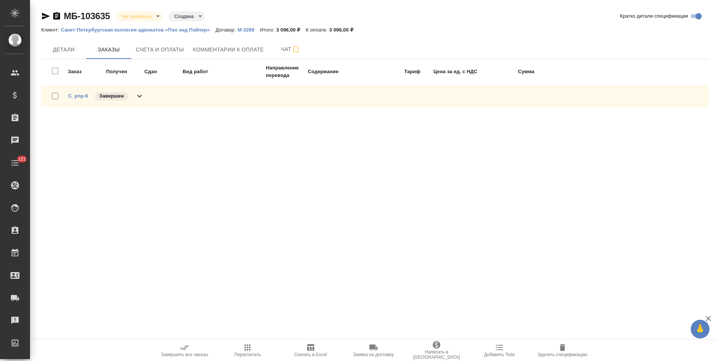
click at [145, 95] on div "C_pnp-6 Завершен" at bounding box center [375, 96] width 668 height 22
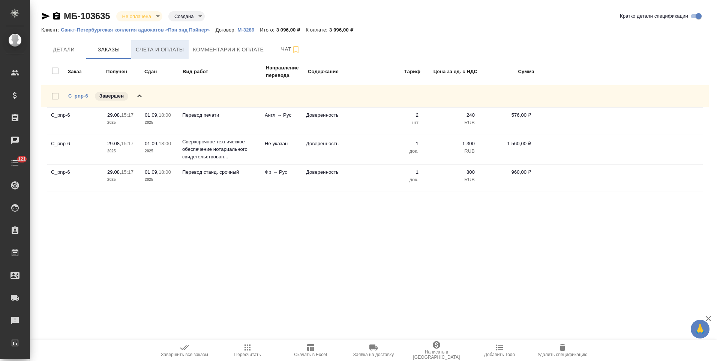
click at [169, 53] on span "Счета и оплаты" at bounding box center [160, 49] width 48 height 9
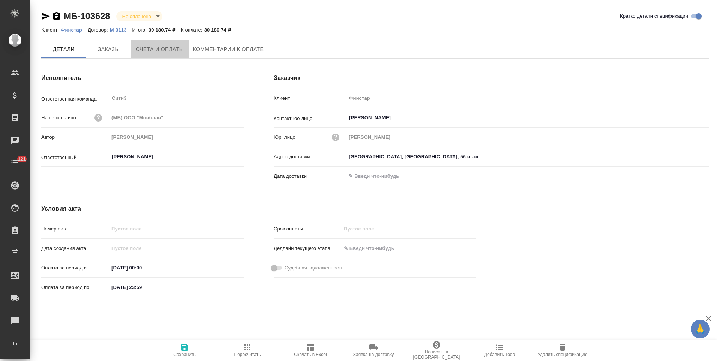
click at [146, 56] on button "Счета и оплаты" at bounding box center [159, 49] width 57 height 18
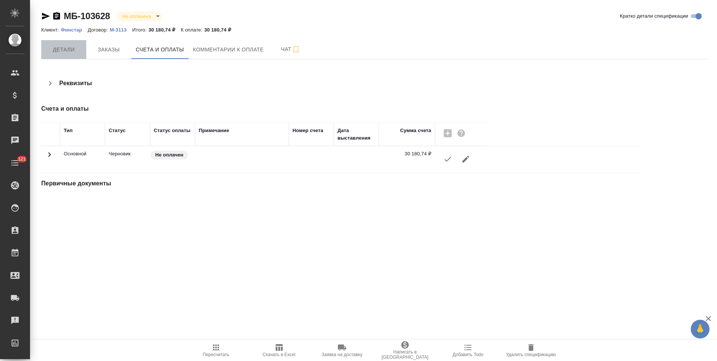
click at [65, 56] on button "Детали" at bounding box center [63, 49] width 45 height 19
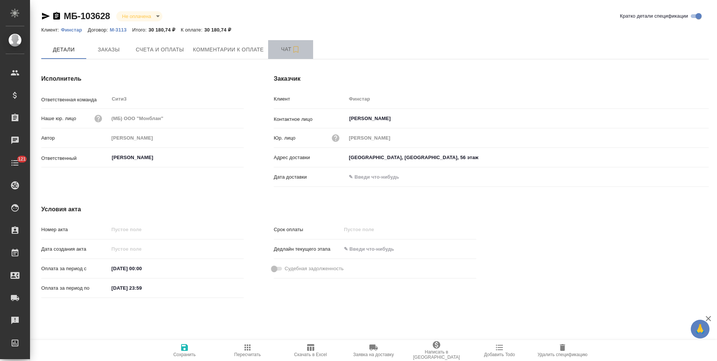
click at [278, 55] on button "Чат" at bounding box center [290, 49] width 45 height 19
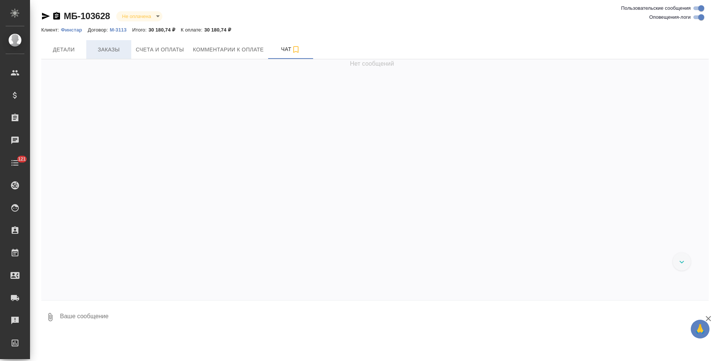
click at [111, 50] on span "Заказы" at bounding box center [109, 49] width 36 height 9
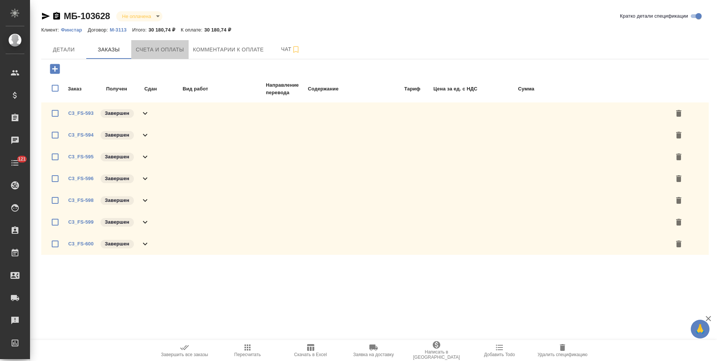
click at [156, 55] on button "Счета и оплаты" at bounding box center [159, 49] width 57 height 19
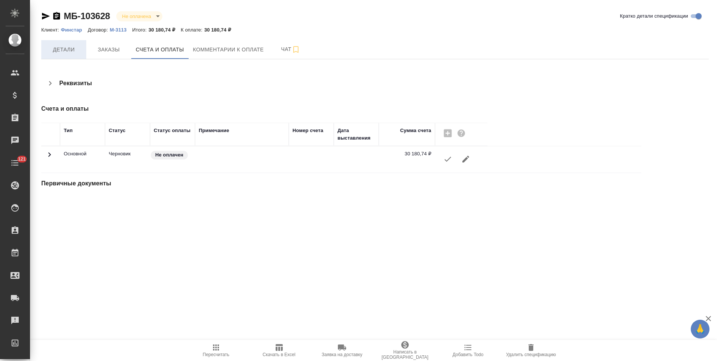
click at [63, 52] on span "Детали" at bounding box center [64, 49] width 36 height 9
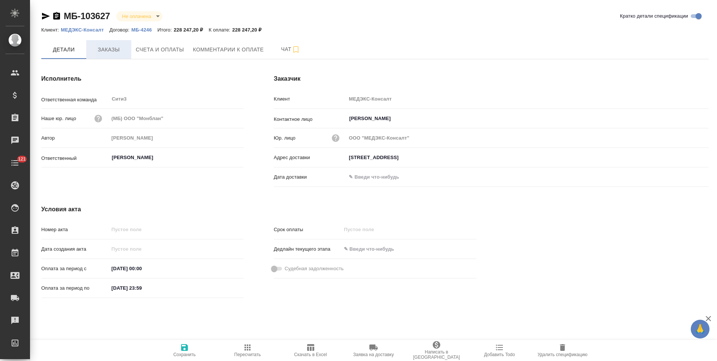
click at [117, 54] on span "Заказы" at bounding box center [109, 49] width 36 height 9
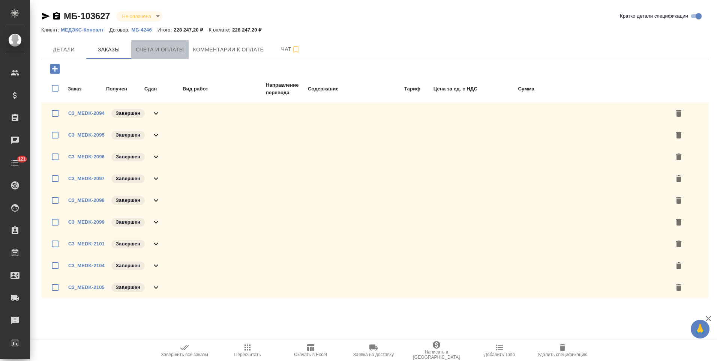
click at [152, 54] on span "Счета и оплаты" at bounding box center [160, 49] width 48 height 9
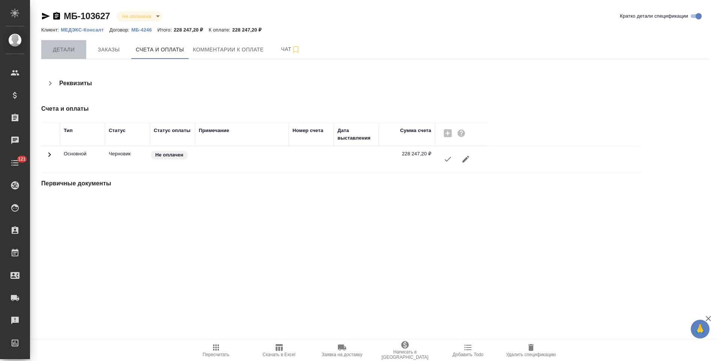
drag, startPoint x: 65, startPoint y: 49, endPoint x: 406, endPoint y: 57, distance: 342.0
click at [65, 48] on span "Детали" at bounding box center [64, 49] width 36 height 9
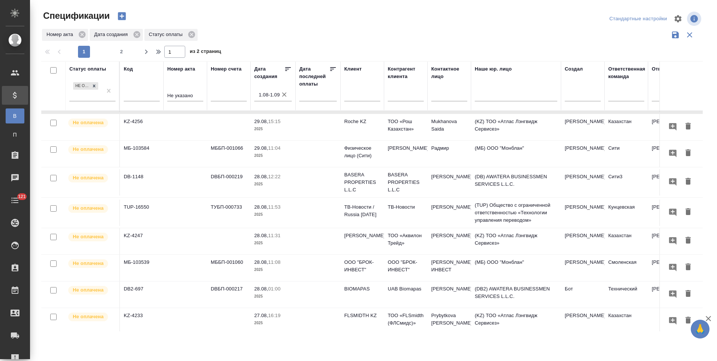
scroll to position [225, 0]
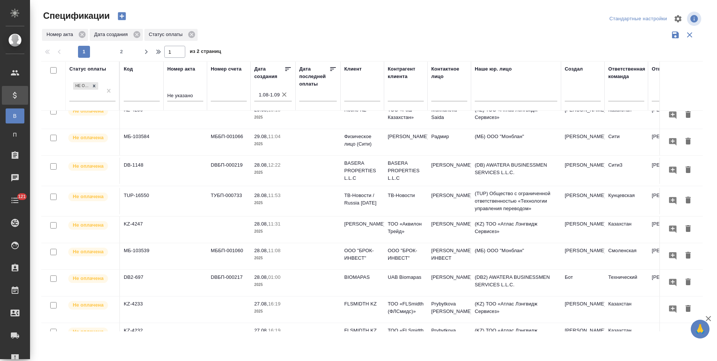
click at [451, 259] on td "[PERSON_NAME]-ИНВЕСТ" at bounding box center [450, 256] width 44 height 26
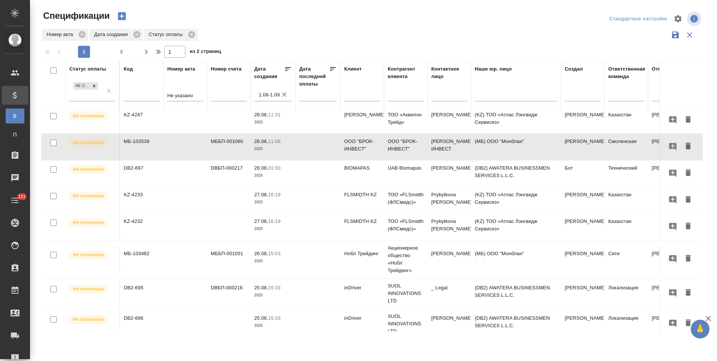
scroll to position [338, 0]
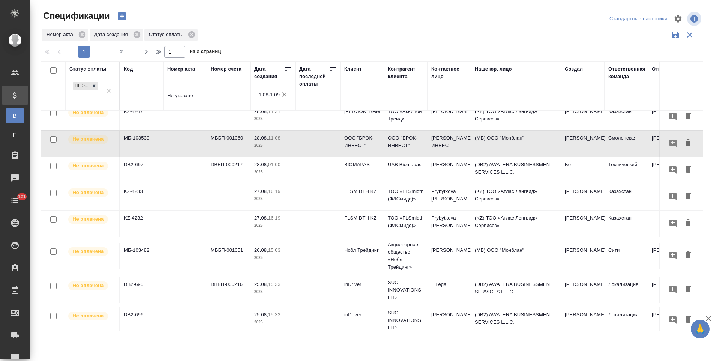
click at [570, 255] on td "[PERSON_NAME]" at bounding box center [583, 256] width 44 height 26
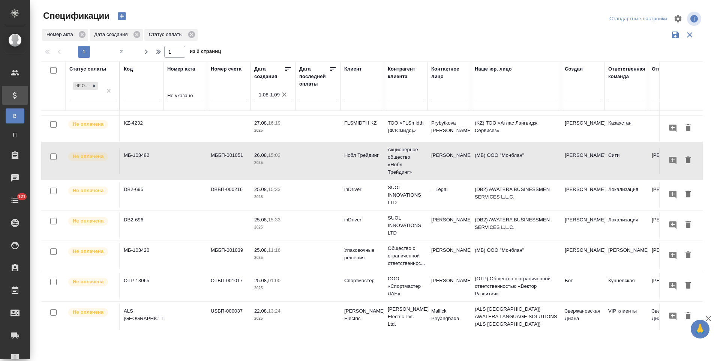
scroll to position [450, 0]
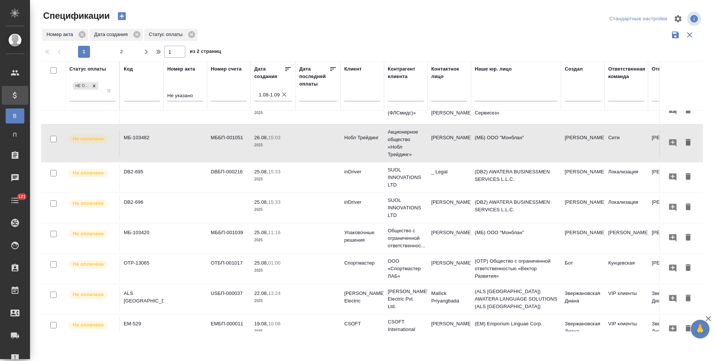
click at [492, 233] on td "(МБ) ООО "Монблан"" at bounding box center [516, 238] width 90 height 26
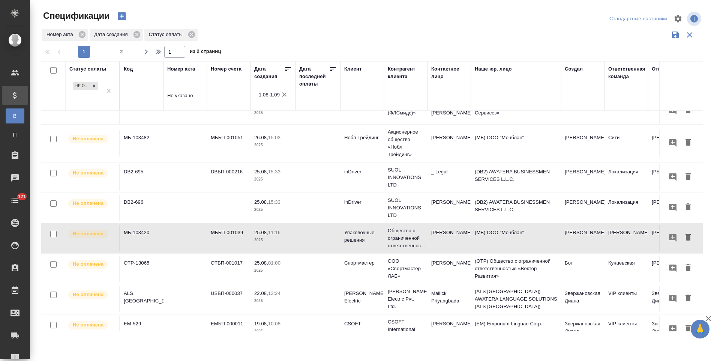
click at [496, 271] on td "(OTP) Общество с ограниченной ответственностью «Вектор Развития»" at bounding box center [516, 269] width 90 height 30
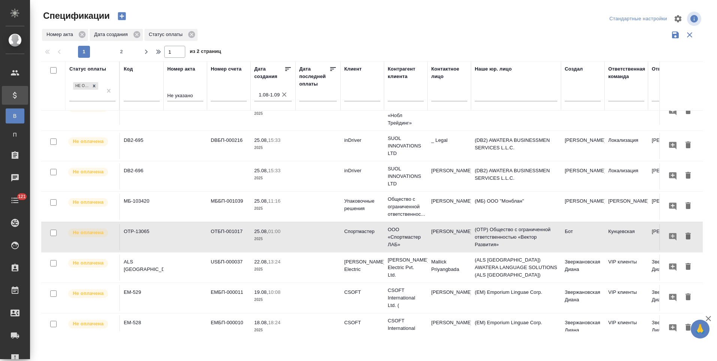
scroll to position [530, 0]
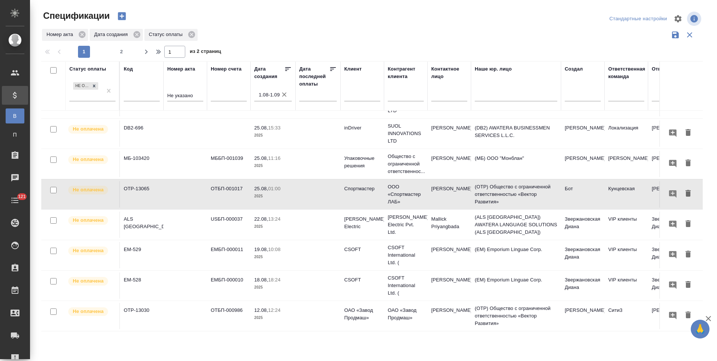
click at [330, 308] on td at bounding box center [318, 316] width 45 height 26
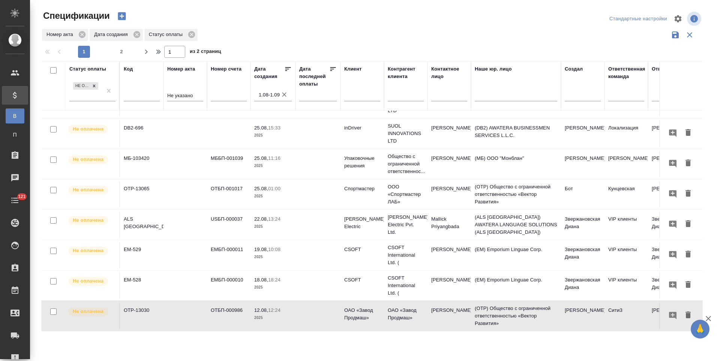
click at [122, 55] on span "2" at bounding box center [122, 52] width 12 height 8
type input "2"
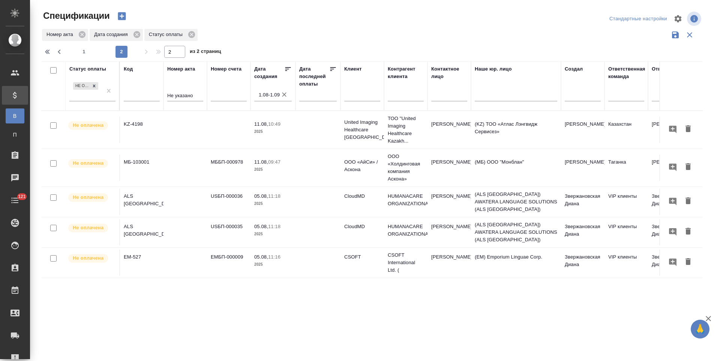
scroll to position [0, 0]
click at [414, 168] on p "ООО «Холдинговая компания Аскона»" at bounding box center [406, 168] width 36 height 30
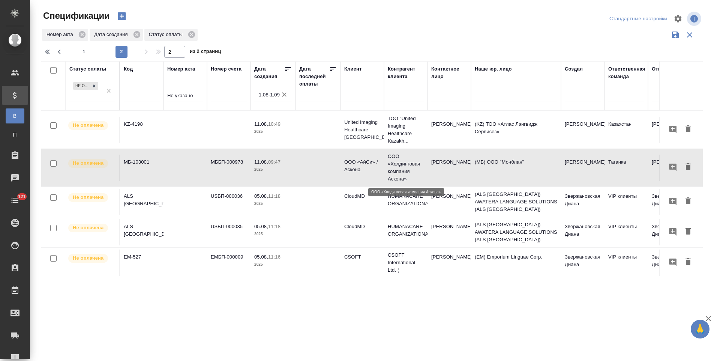
click at [414, 168] on p "ООО «Холдинговая компания Аскона»" at bounding box center [406, 168] width 36 height 30
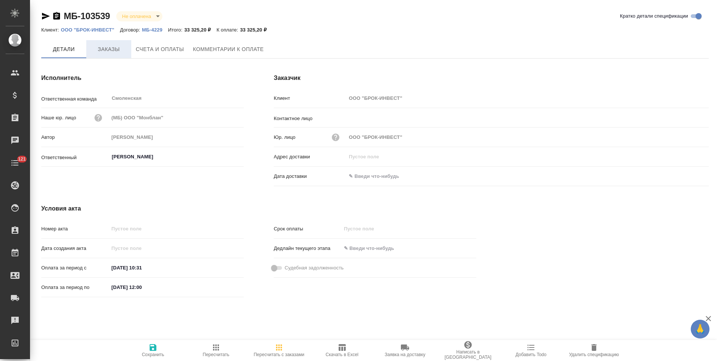
click at [116, 54] on span "Заказы" at bounding box center [109, 49] width 36 height 9
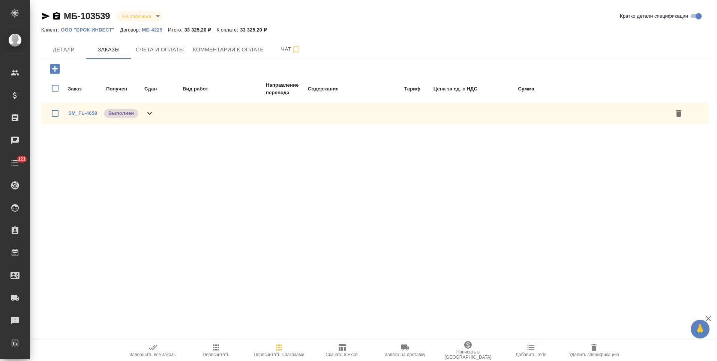
click at [156, 118] on div "SM_FL-4658 Выполнен" at bounding box center [375, 113] width 668 height 22
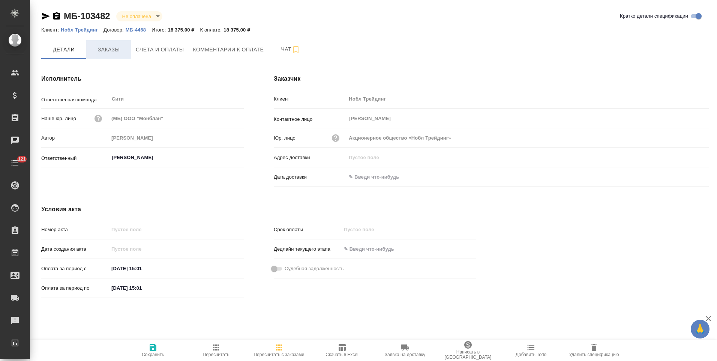
click at [119, 51] on span "Заказы" at bounding box center [109, 49] width 36 height 9
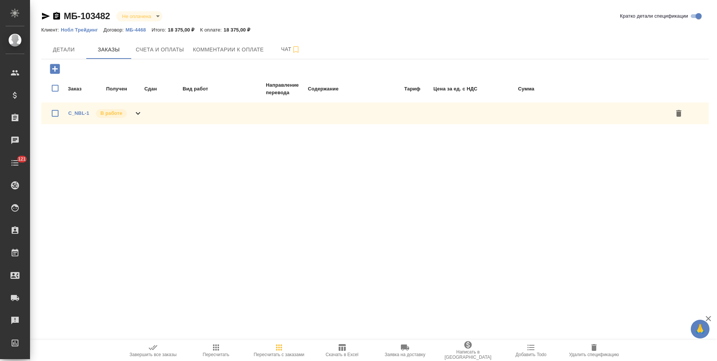
click at [141, 114] on icon at bounding box center [138, 113] width 9 height 9
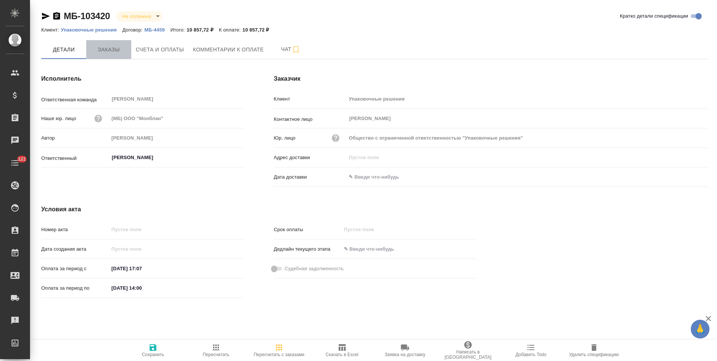
click at [113, 50] on span "Заказы" at bounding box center [109, 49] width 36 height 9
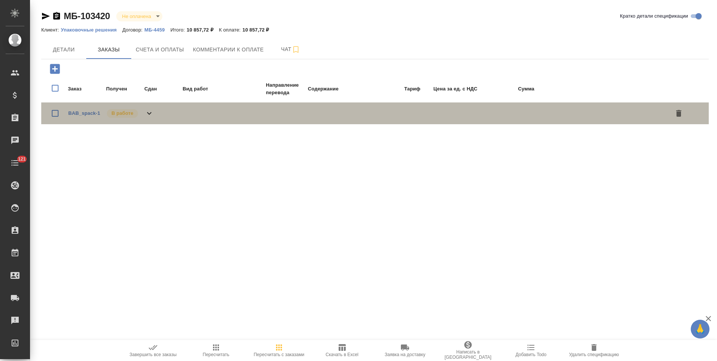
drag, startPoint x: 158, startPoint y: 112, endPoint x: 453, endPoint y: 104, distance: 295.1
click at [159, 112] on div "BAB_spack-1 В работе" at bounding box center [375, 113] width 668 height 22
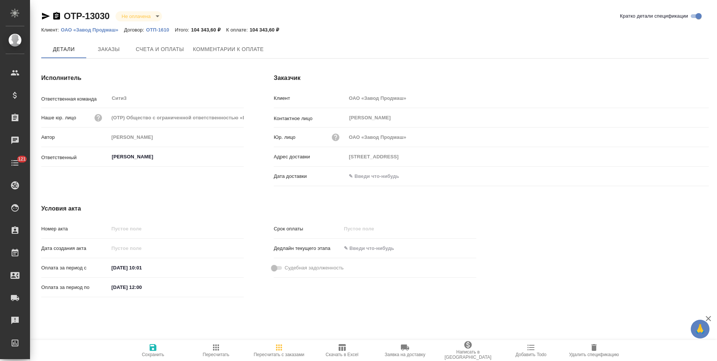
click at [108, 56] on button "Заказы" at bounding box center [108, 49] width 45 height 18
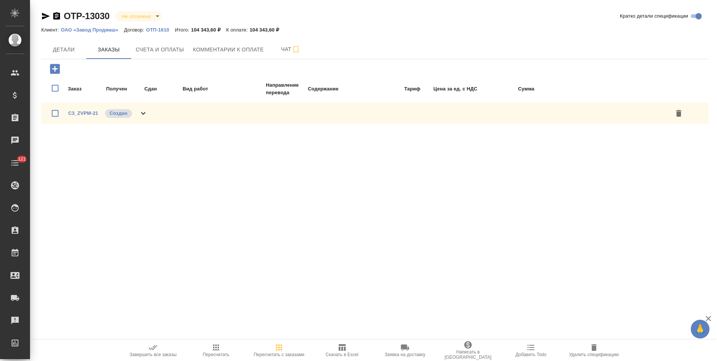
drag, startPoint x: 146, startPoint y: 114, endPoint x: 151, endPoint y: 116, distance: 5.9
click at [146, 114] on icon at bounding box center [143, 113] width 9 height 9
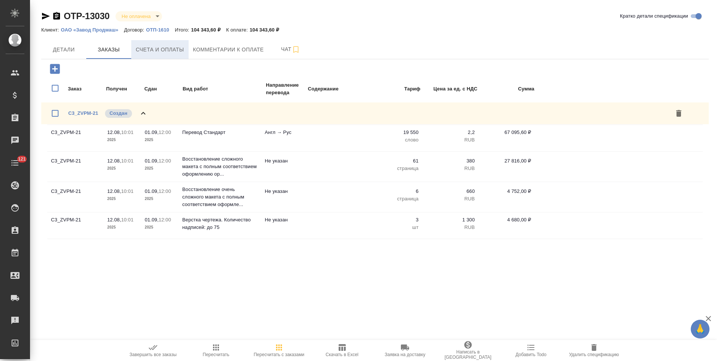
click at [152, 52] on span "Счета и оплаты" at bounding box center [160, 49] width 48 height 9
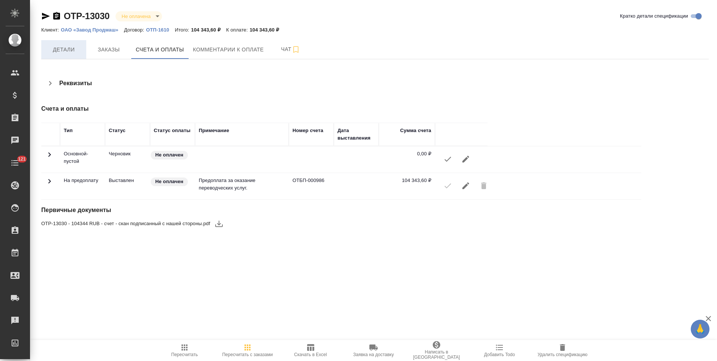
click at [69, 54] on button "Детали" at bounding box center [63, 49] width 45 height 19
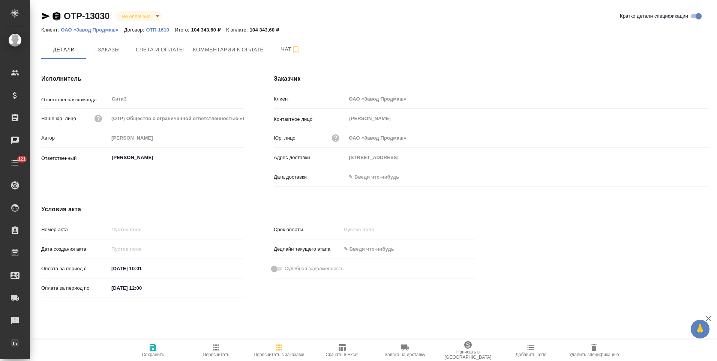
click at [58, 17] on icon "button" at bounding box center [56, 16] width 7 height 8
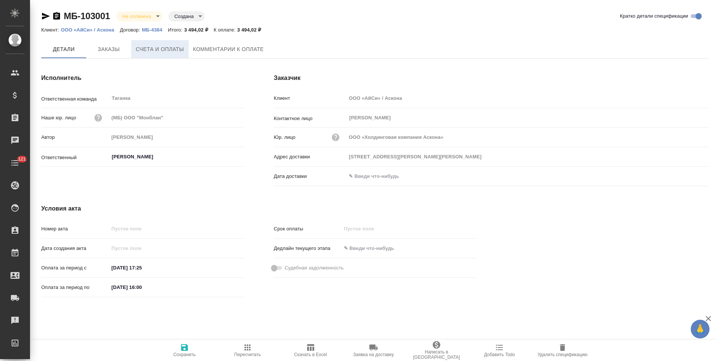
click at [160, 56] on button "Счета и оплаты" at bounding box center [159, 49] width 57 height 18
